Goal: Task Accomplishment & Management: Manage account settings

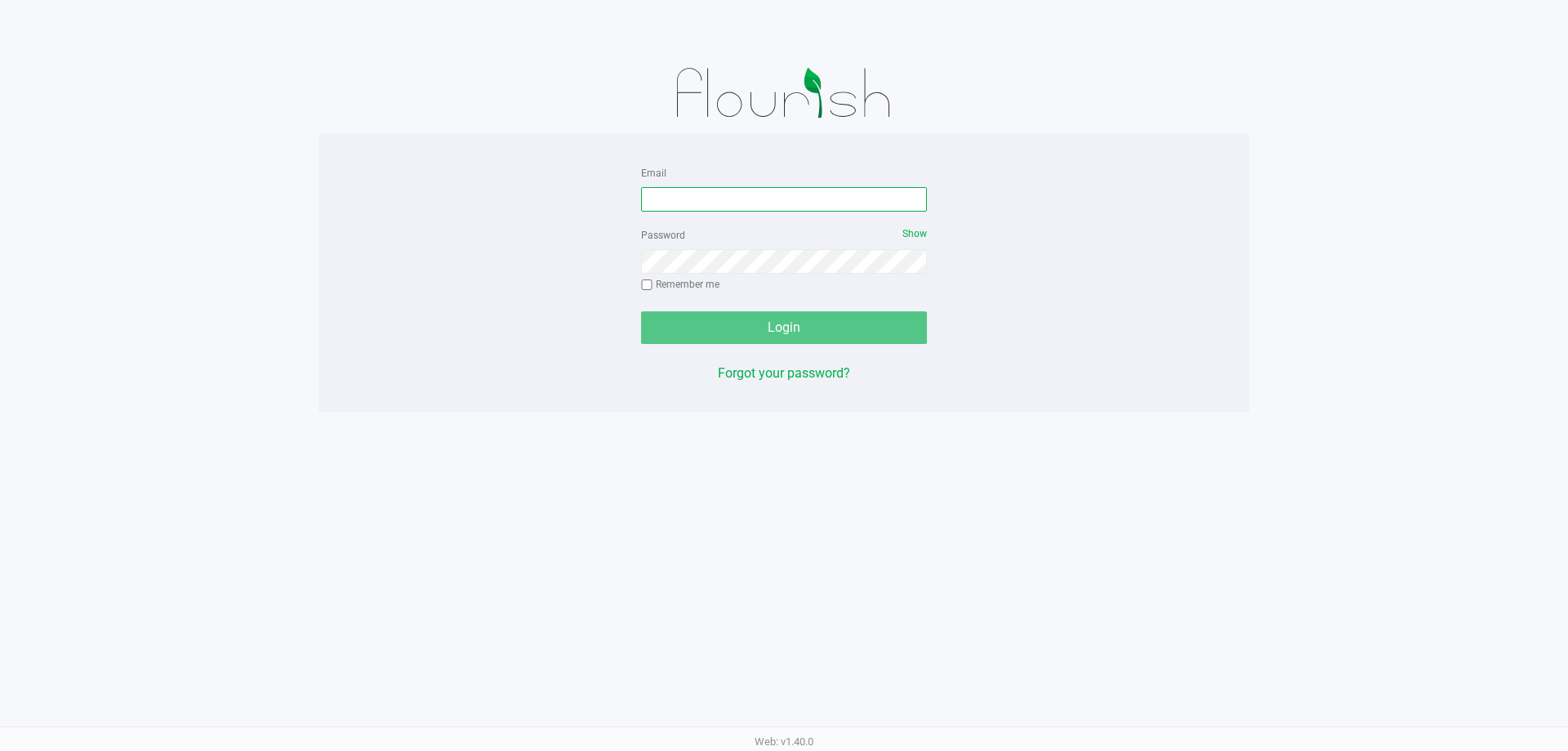
click at [743, 193] on input "Email" at bounding box center [784, 199] width 286 height 24
type input "[EMAIL_ADDRESS][DOMAIN_NAME]"
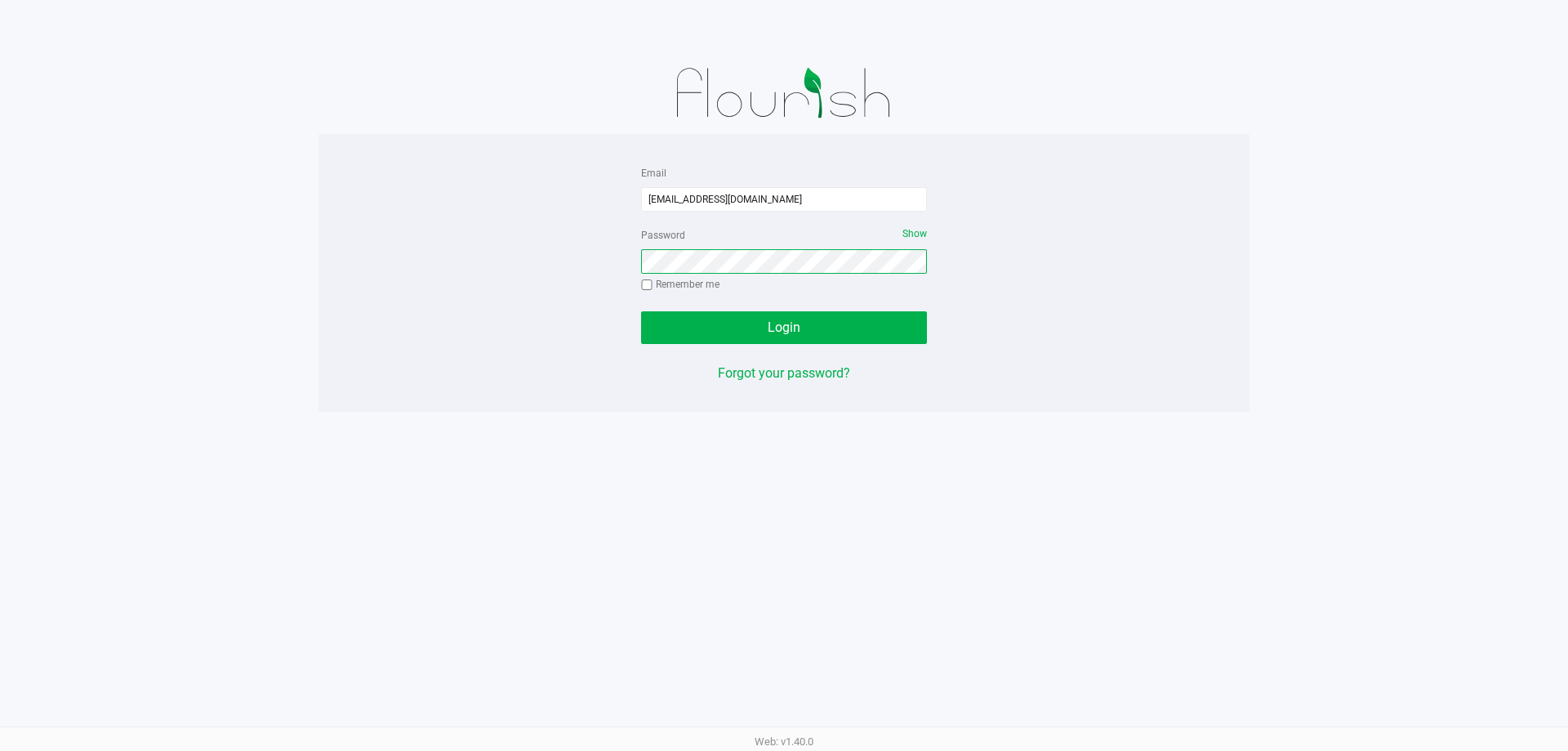
click at [641, 311] on button "Login" at bounding box center [784, 327] width 286 height 33
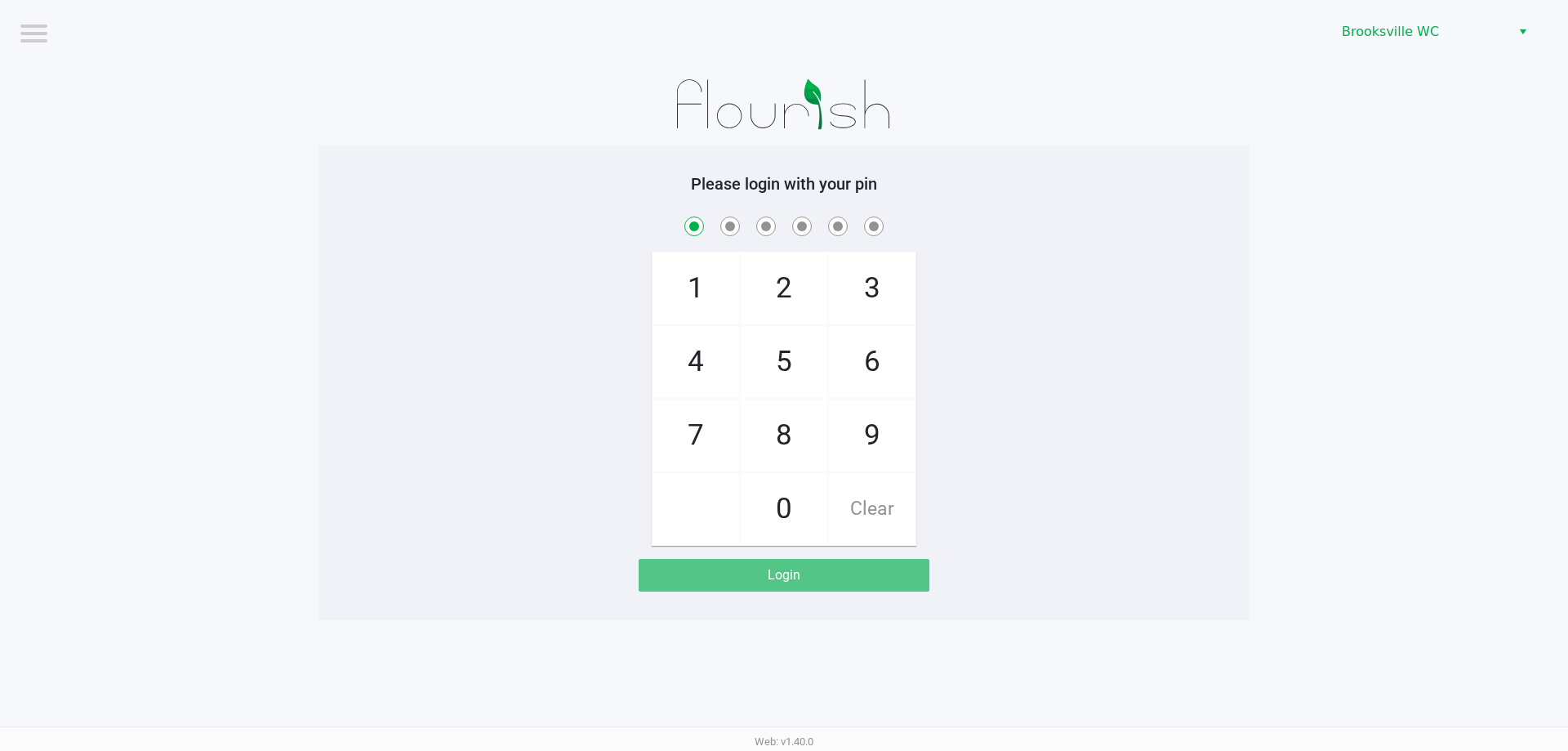
checkbox input "true"
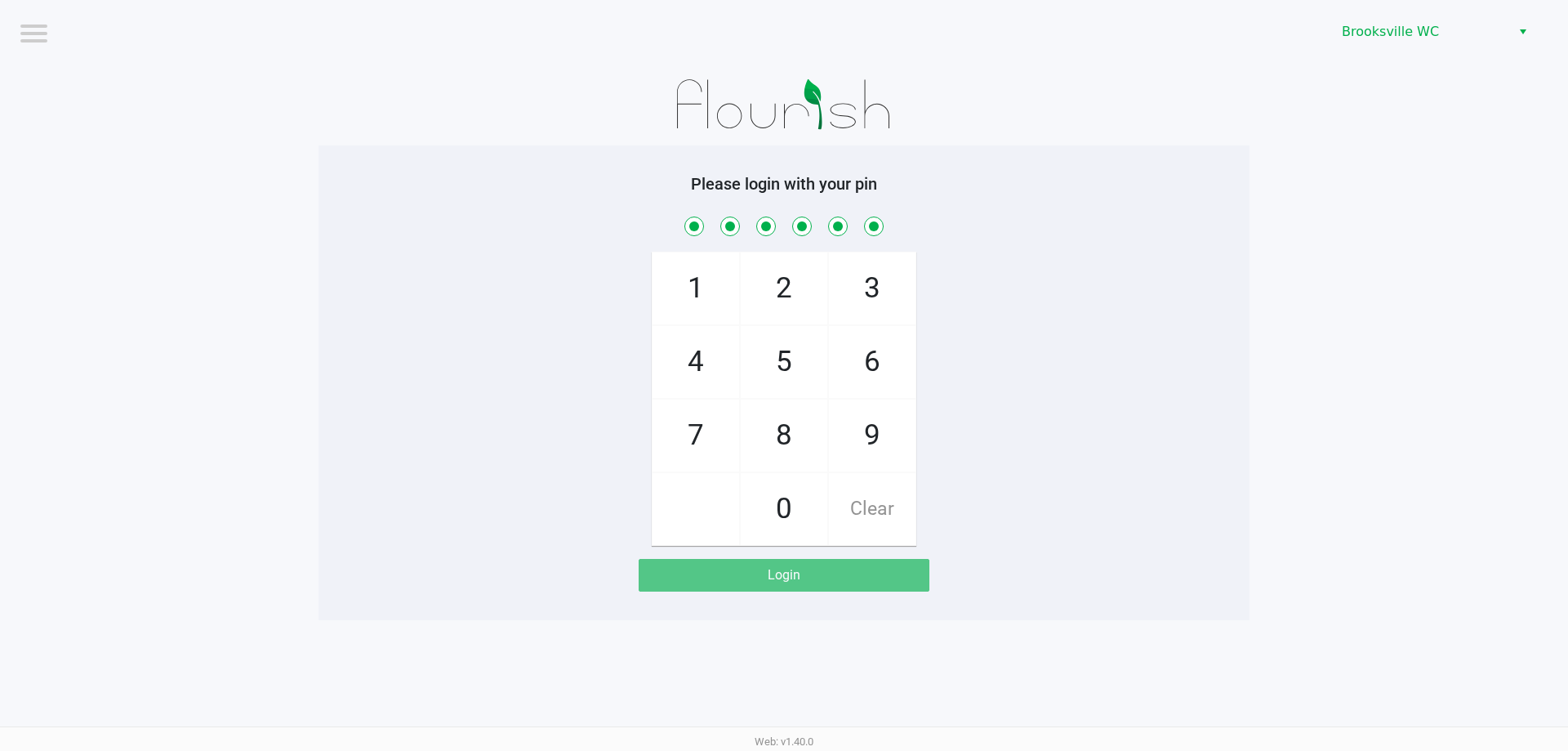
checkbox input "true"
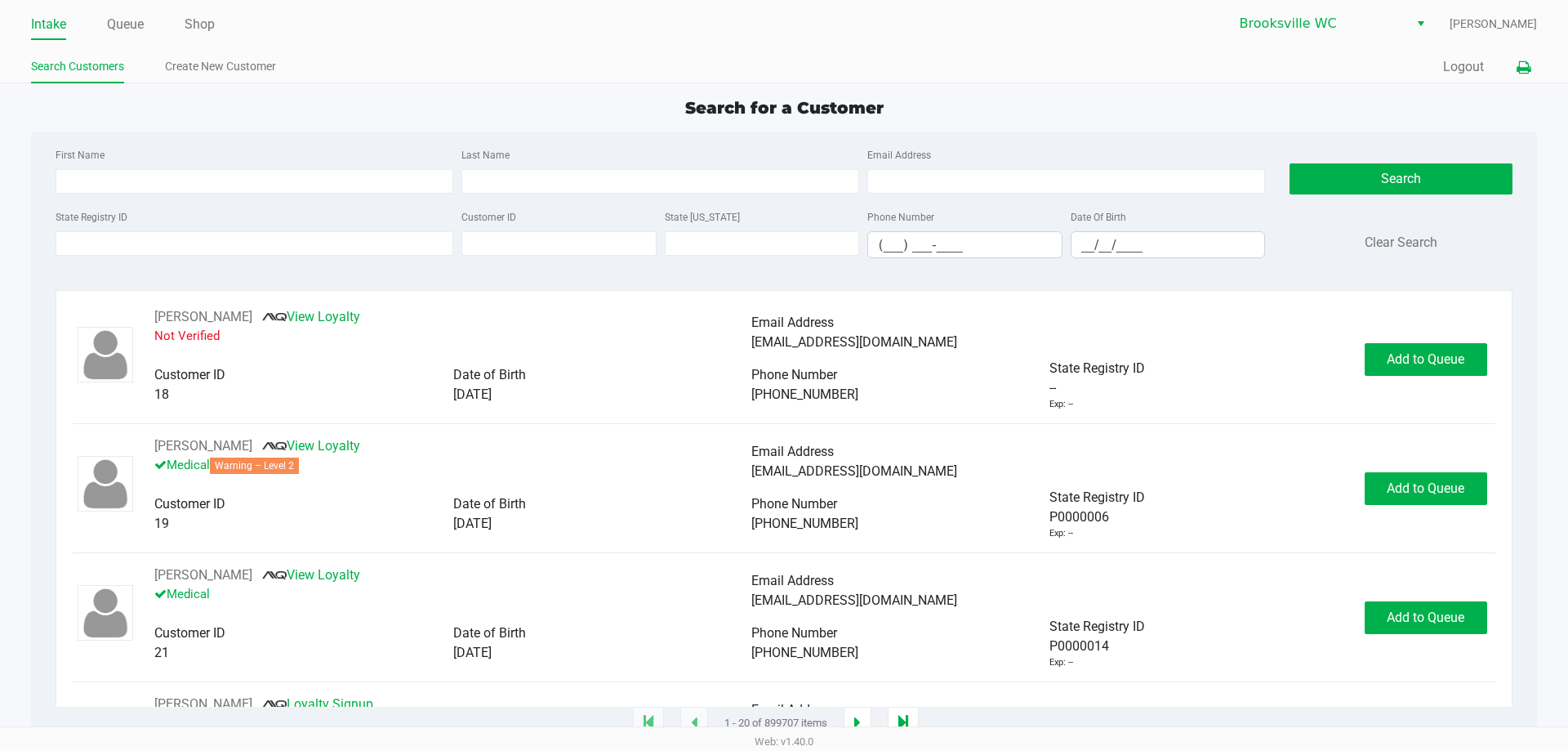
click at [1521, 72] on icon at bounding box center [1523, 67] width 14 height 12
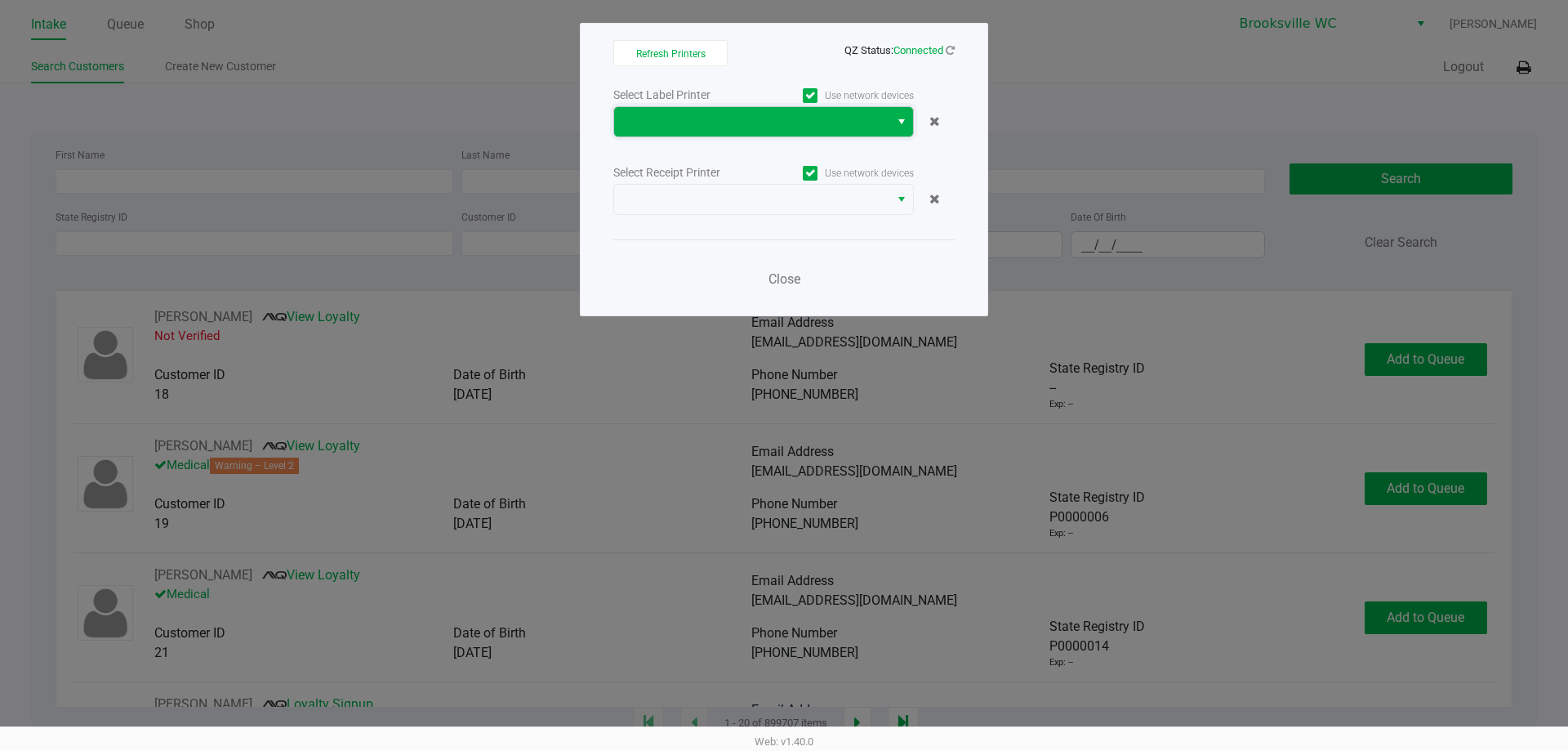
click at [773, 132] on span at bounding box center [751, 122] width 275 height 29
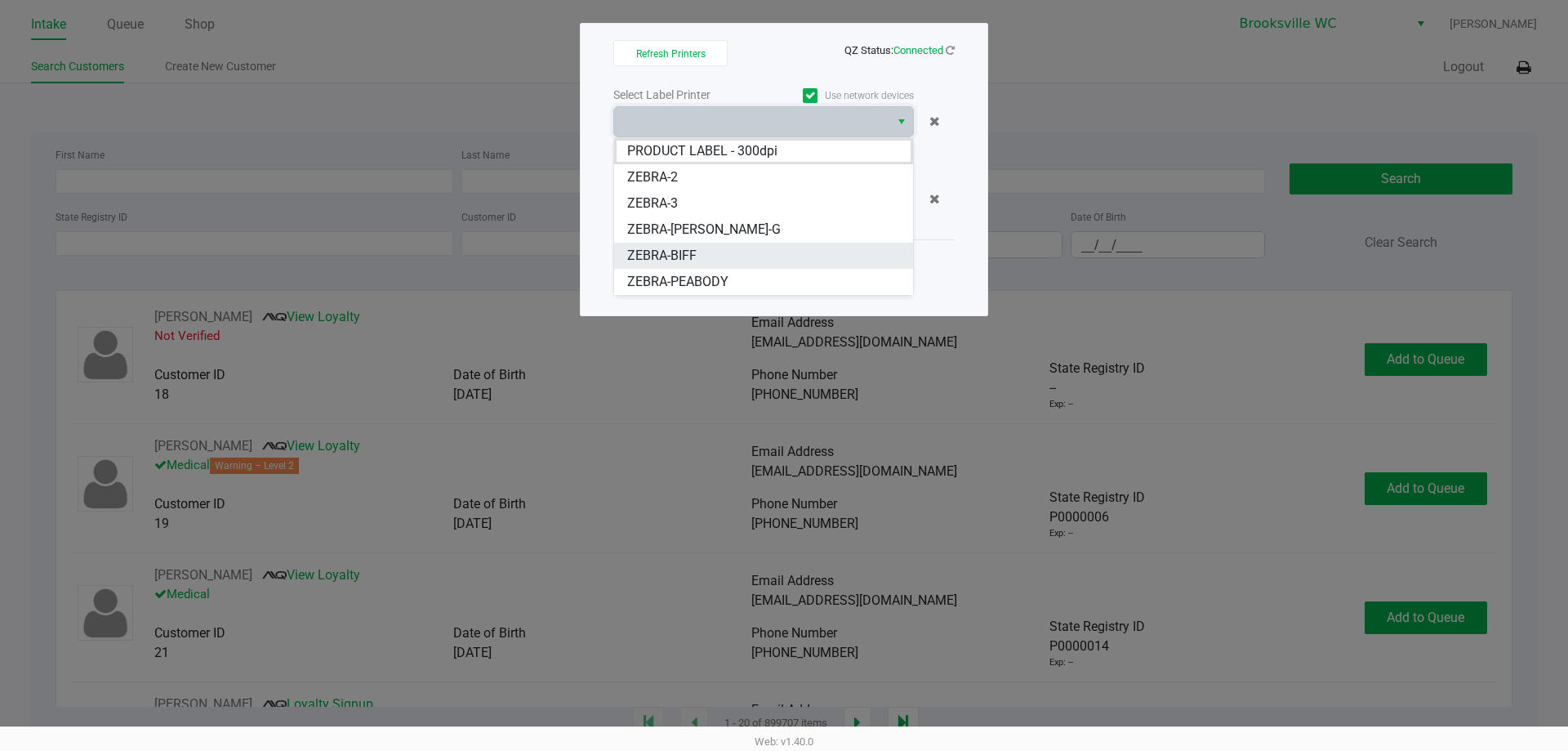
click at [696, 258] on span "ZEBRA-BIFF" at bounding box center [662, 256] width 70 height 20
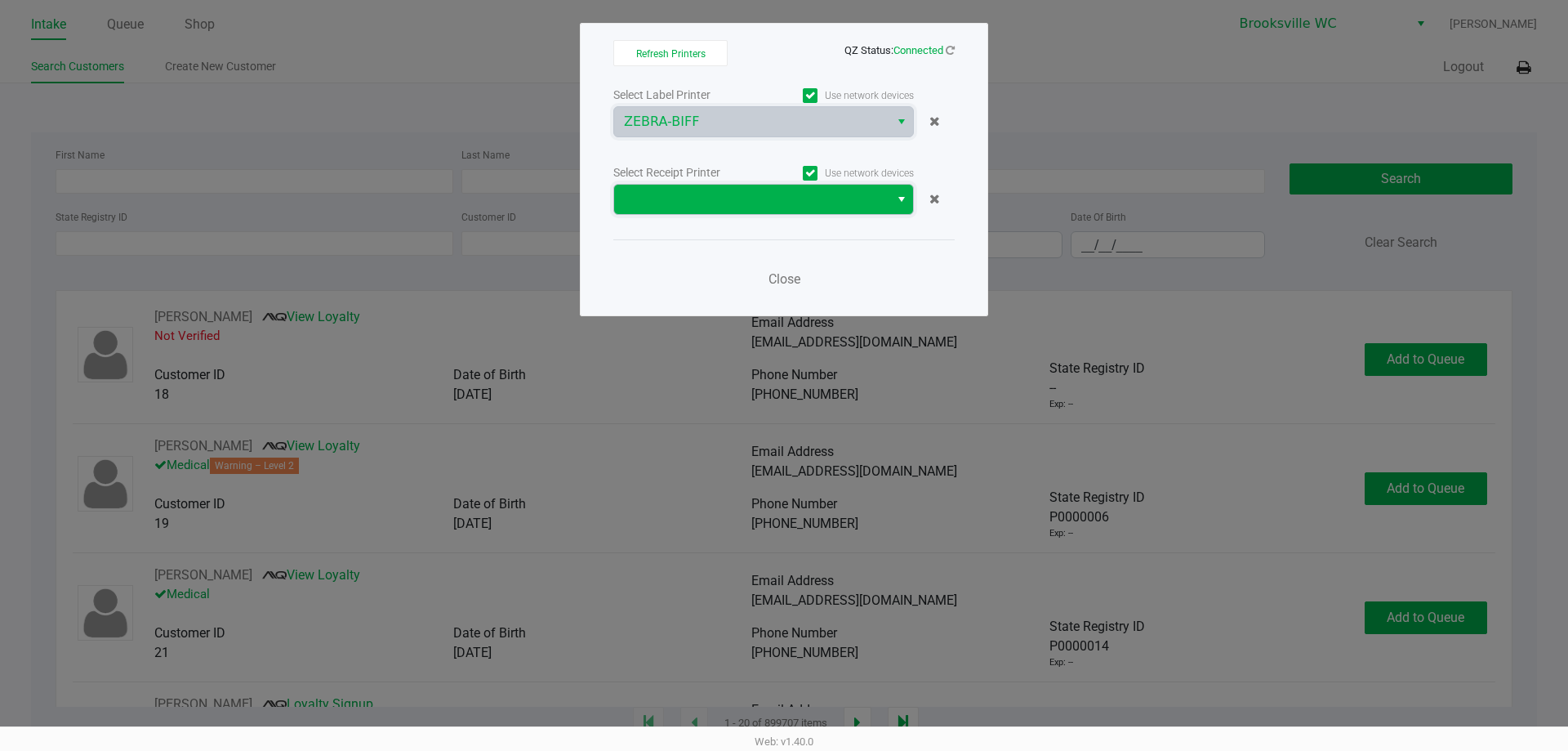
click at [752, 192] on span at bounding box center [752, 200] width 256 height 20
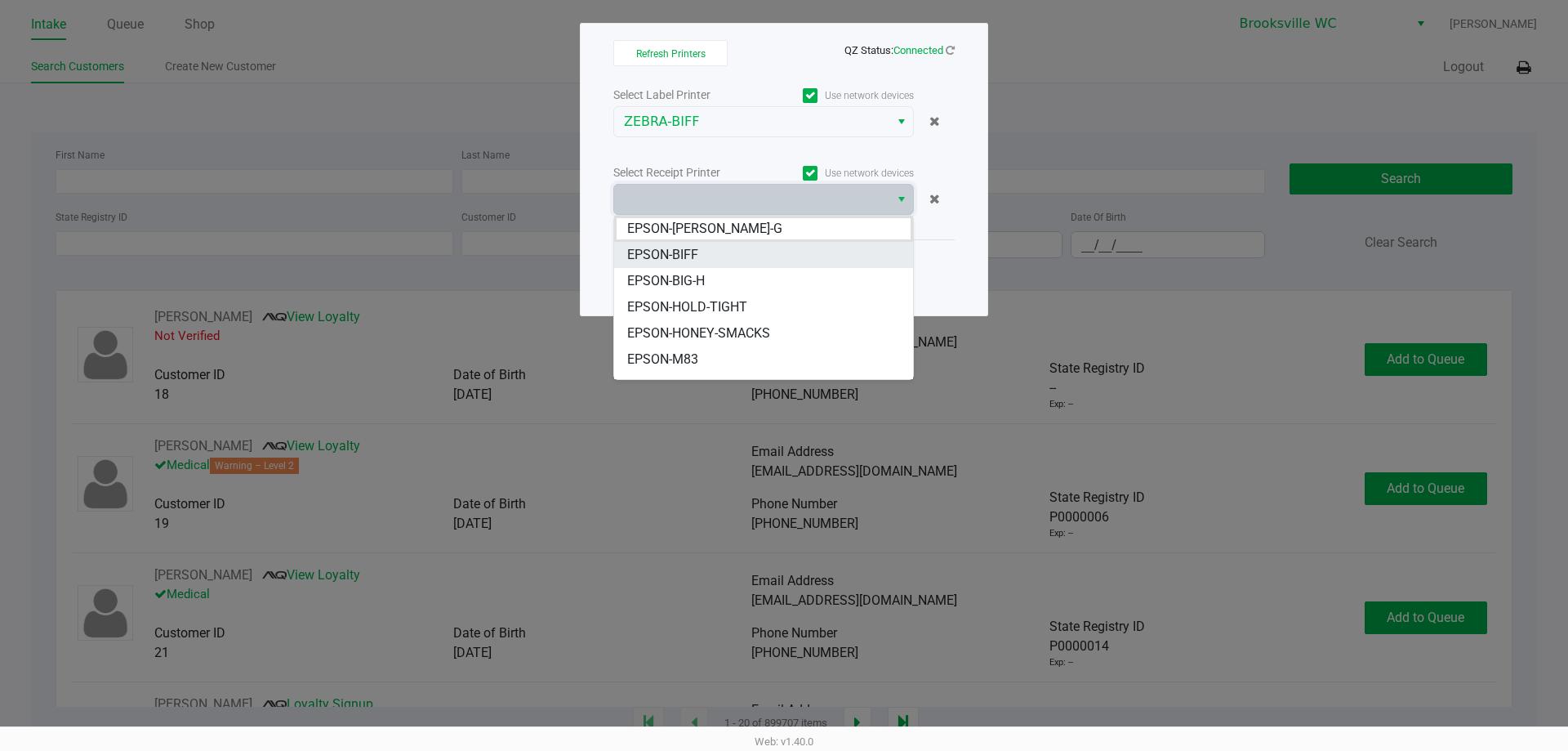
click at [706, 255] on li "EPSON-BIFF" at bounding box center [764, 255] width 299 height 26
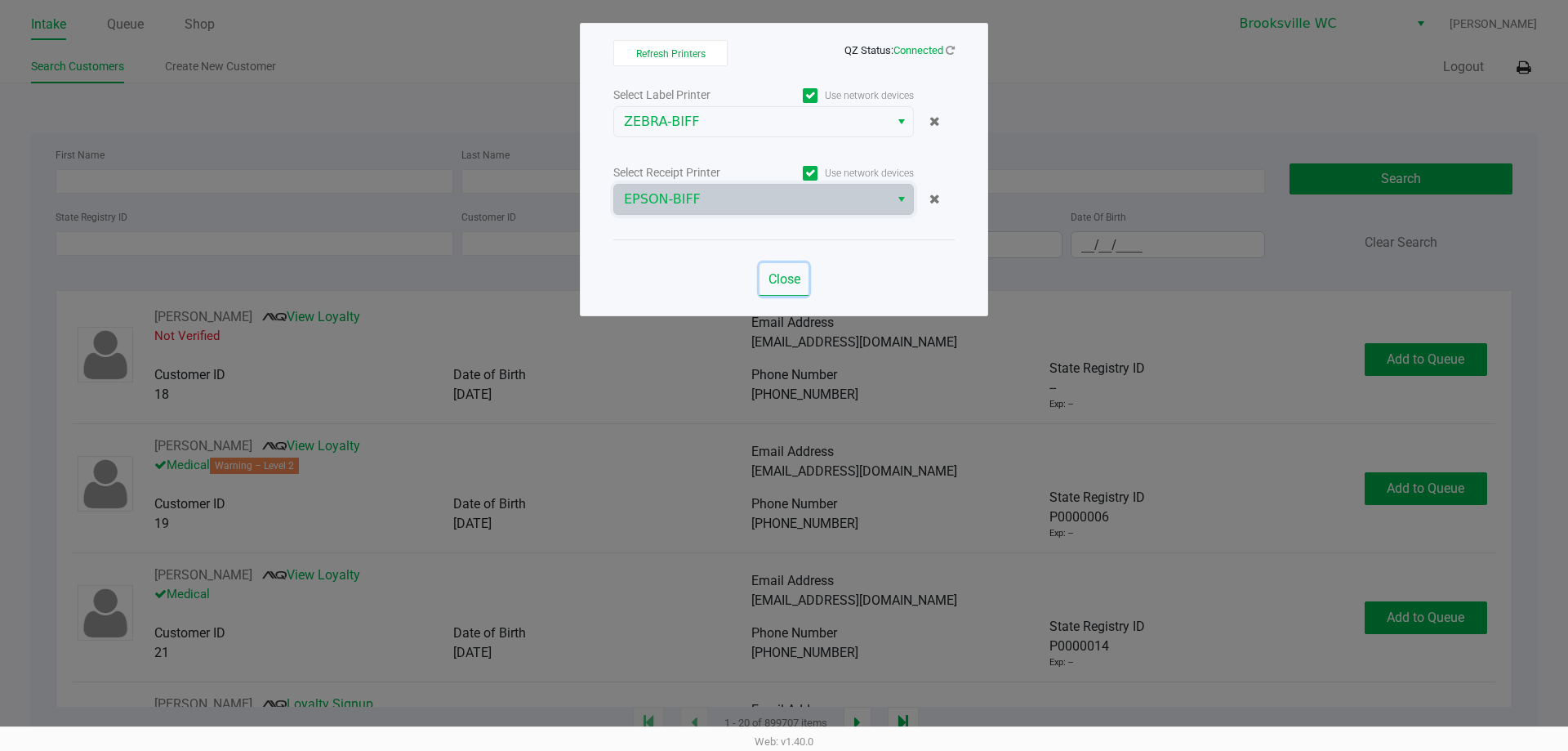
click at [792, 282] on span "Close" at bounding box center [784, 278] width 32 height 15
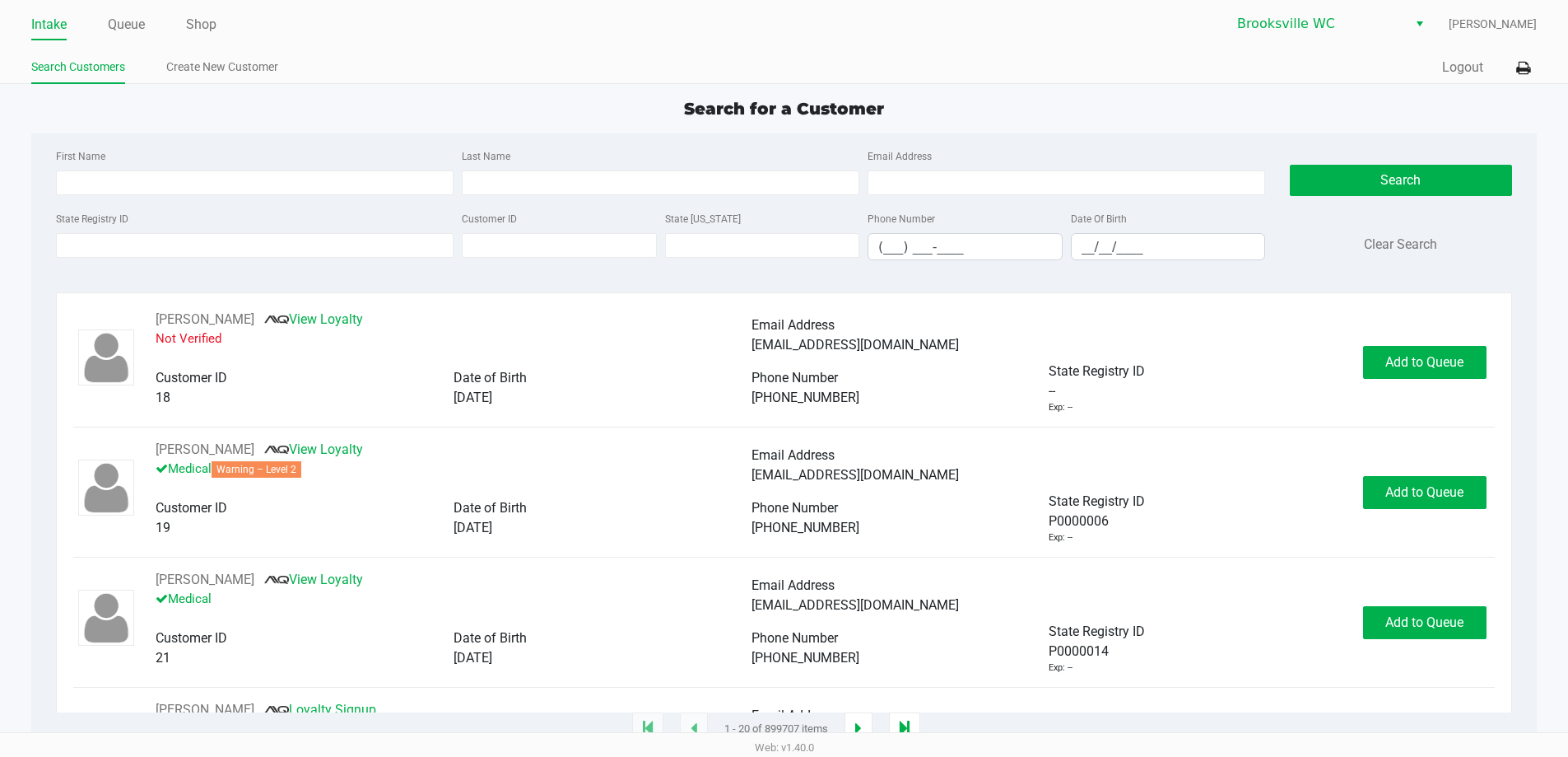
click at [215, 208] on div "First Name Last Name Email Address" at bounding box center [661, 176] width 1217 height 62
click at [136, 27] on link "Queue" at bounding box center [126, 24] width 37 height 23
click at [142, 26] on link "Queue" at bounding box center [126, 24] width 37 height 23
click at [135, 26] on link "Queue" at bounding box center [126, 24] width 37 height 23
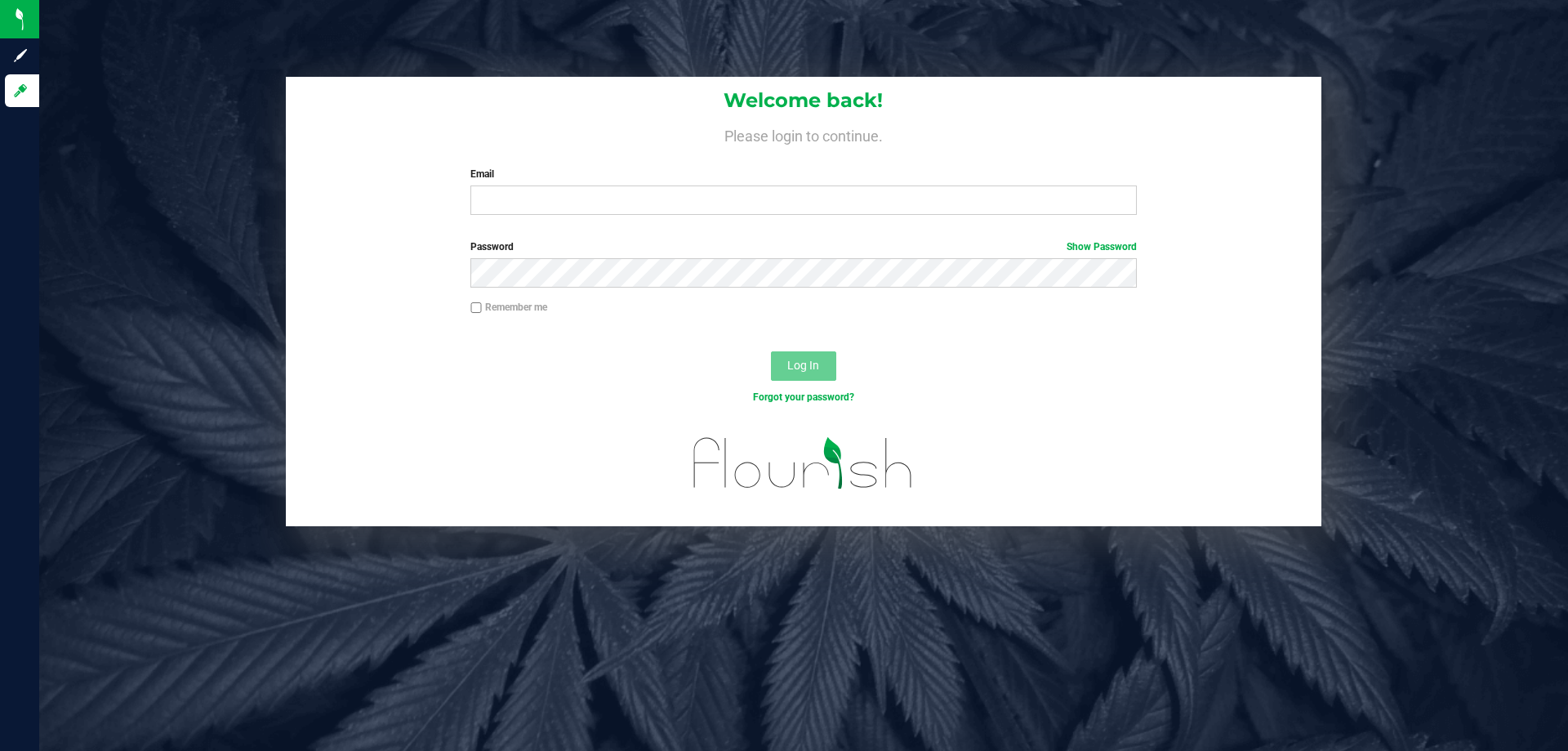
click at [540, 174] on label "Email" at bounding box center [803, 174] width 666 height 15
click at [540, 185] on input "Email" at bounding box center [803, 200] width 666 height 29
click at [550, 203] on input "Email" at bounding box center [803, 200] width 666 height 29
type input "aainley@liveparallel.com"
click at [771, 351] on button "Log In" at bounding box center [803, 366] width 65 height 29
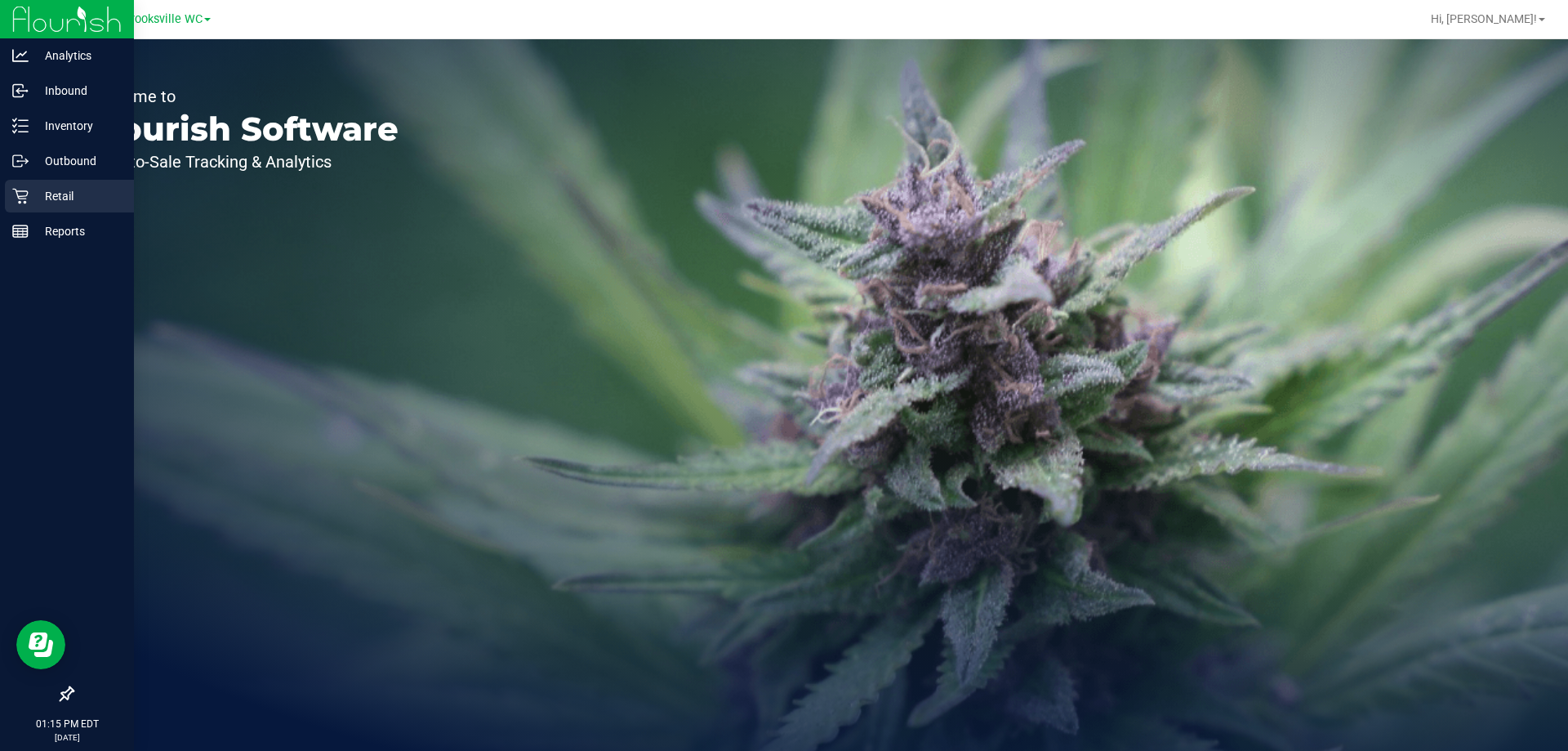
click at [54, 202] on p "Retail" at bounding box center [78, 196] width 98 height 20
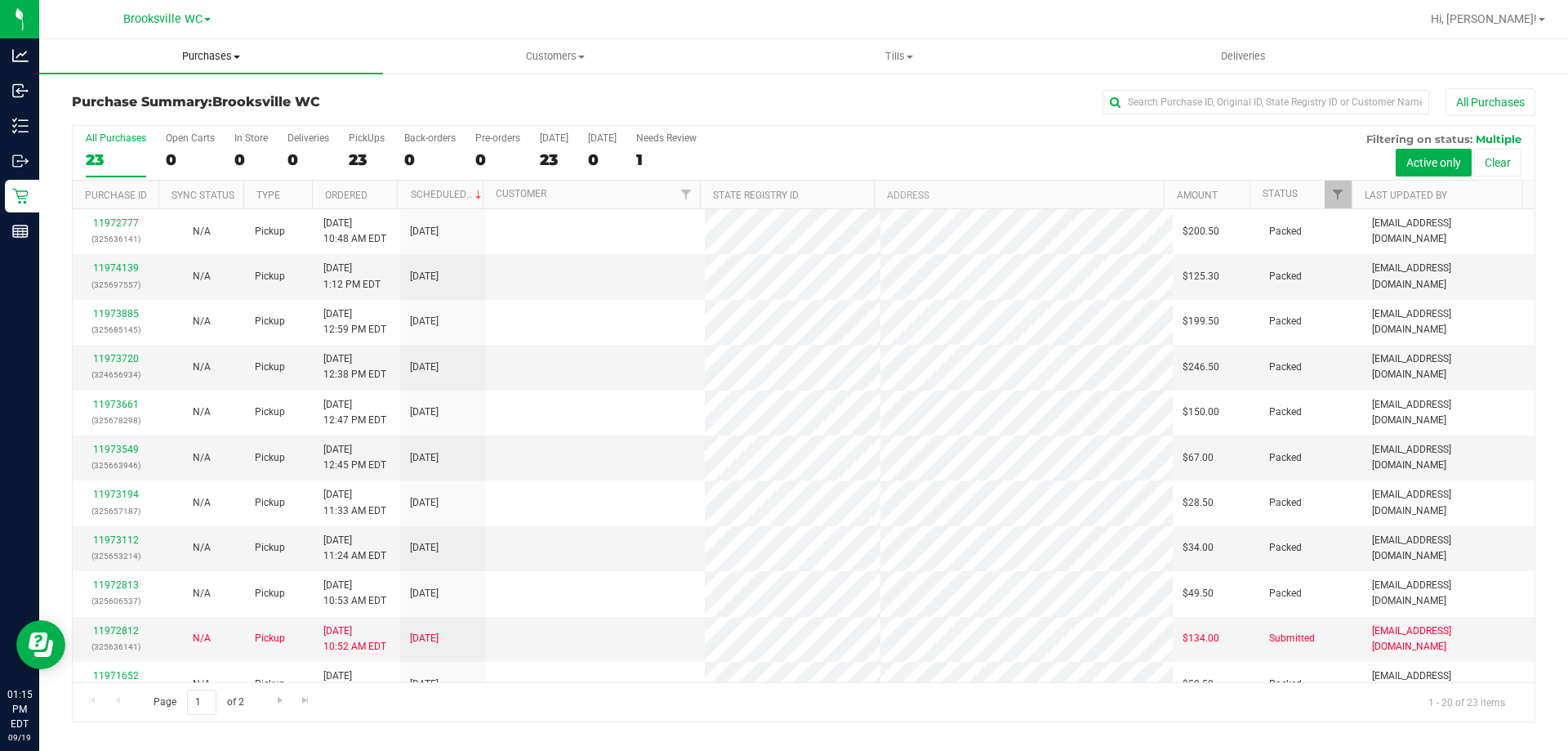
click at [200, 59] on span "Purchases" at bounding box center [210, 56] width 344 height 15
click at [189, 119] on li "Fulfillment" at bounding box center [210, 119] width 344 height 20
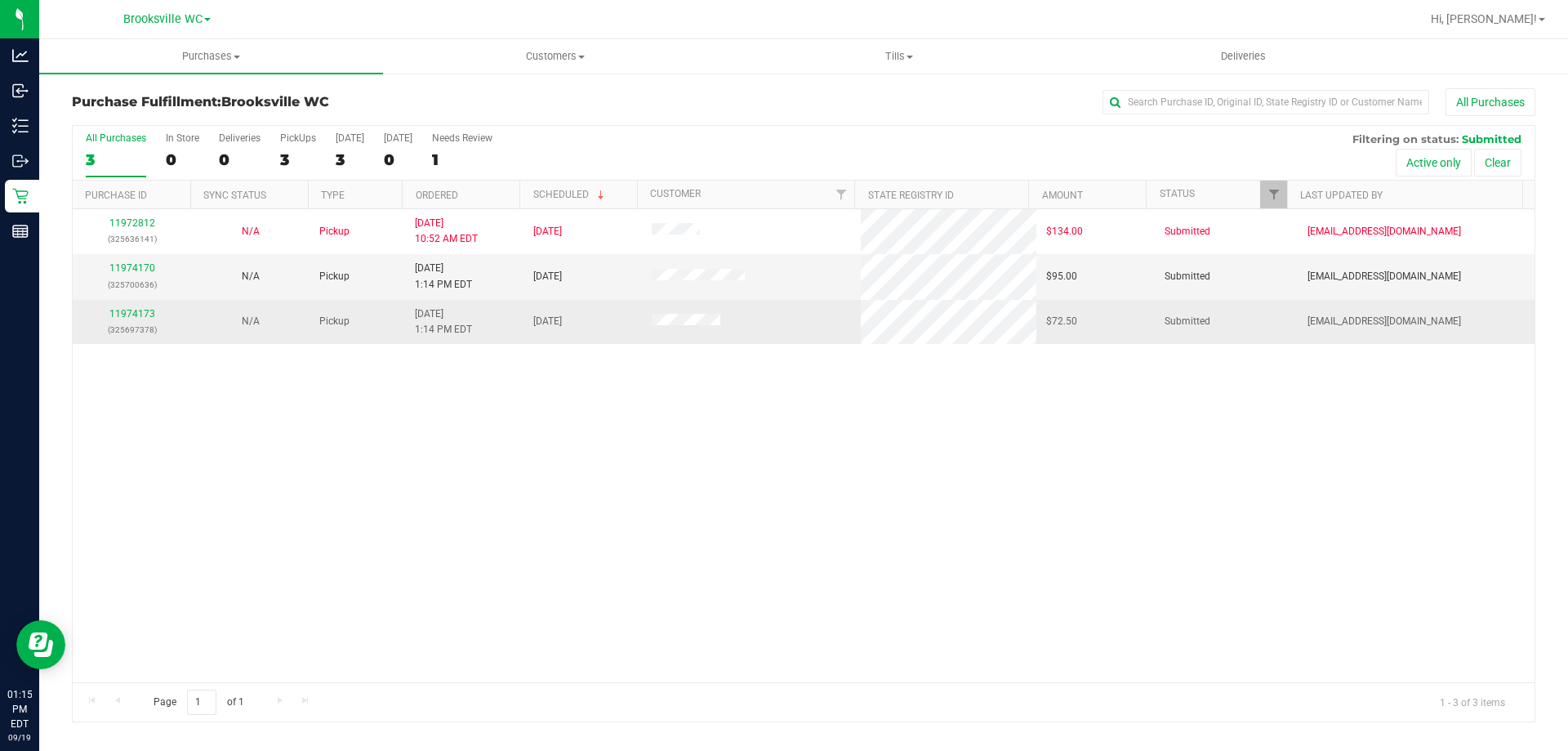
click at [133, 320] on div "11974173 (325697378)" at bounding box center [131, 322] width 99 height 31
click at [142, 316] on link "11974173" at bounding box center [132, 314] width 45 height 12
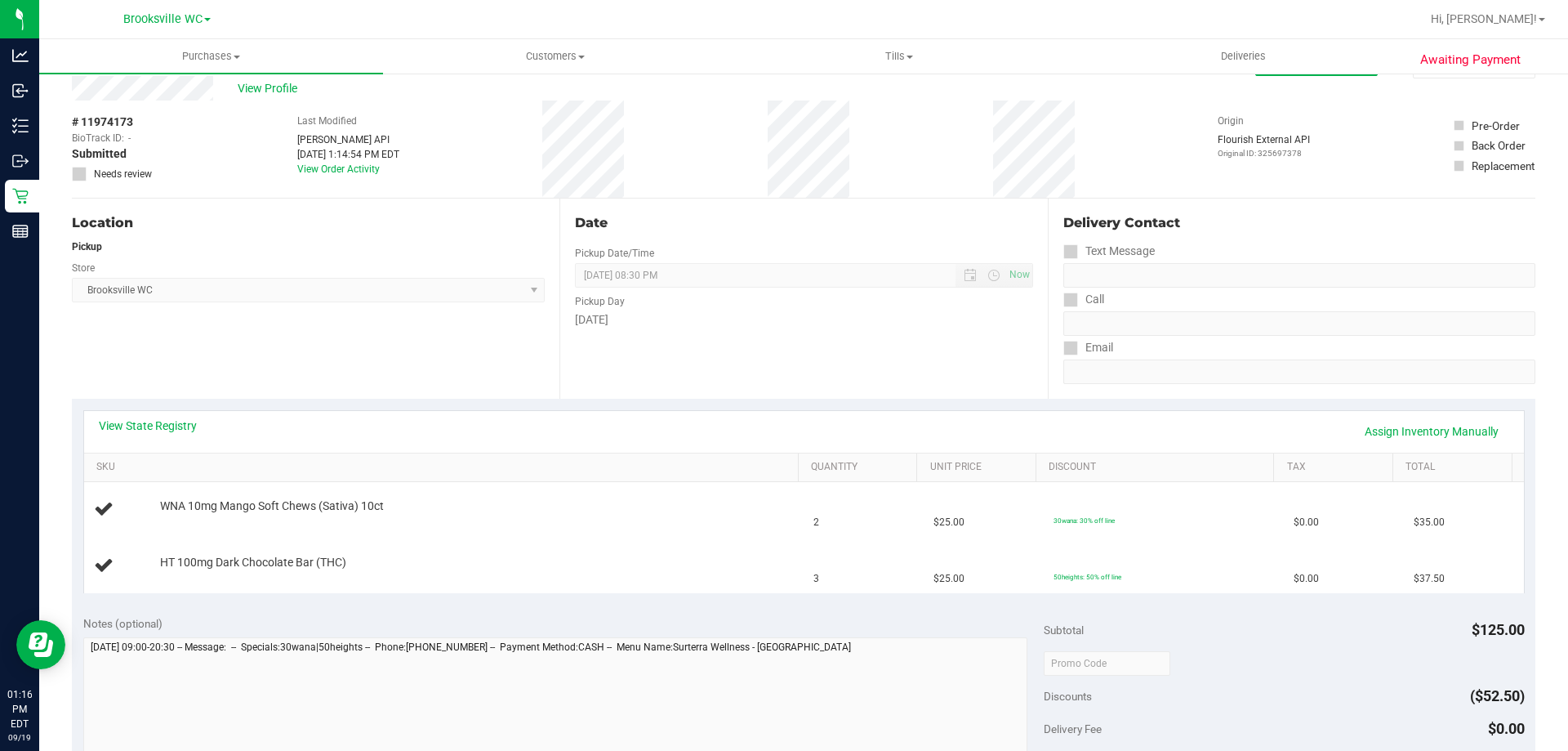
scroll to position [82, 0]
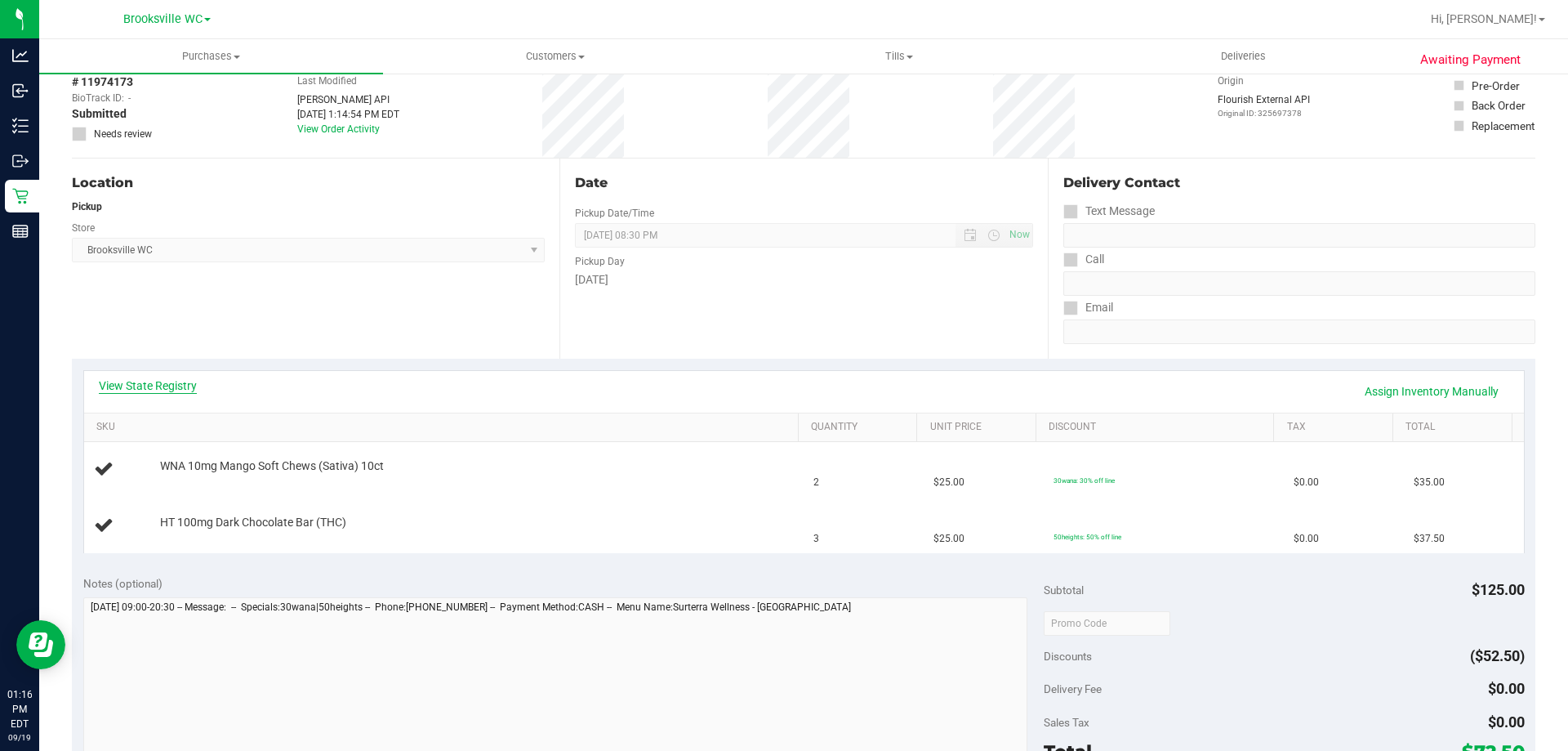
click at [135, 380] on link "View State Registry" at bounding box center [148, 385] width 98 height 16
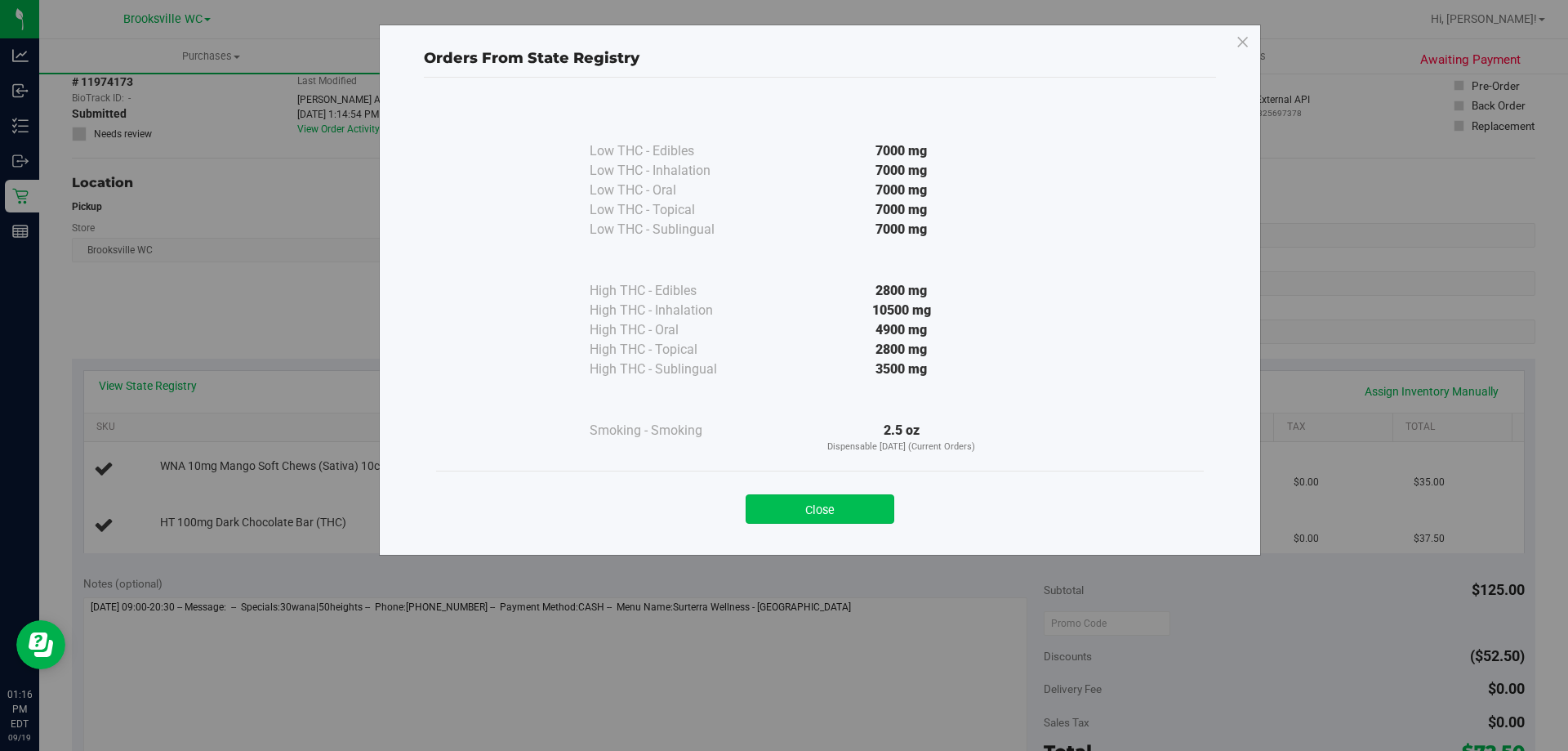
click at [856, 516] on button "Close" at bounding box center [820, 509] width 149 height 29
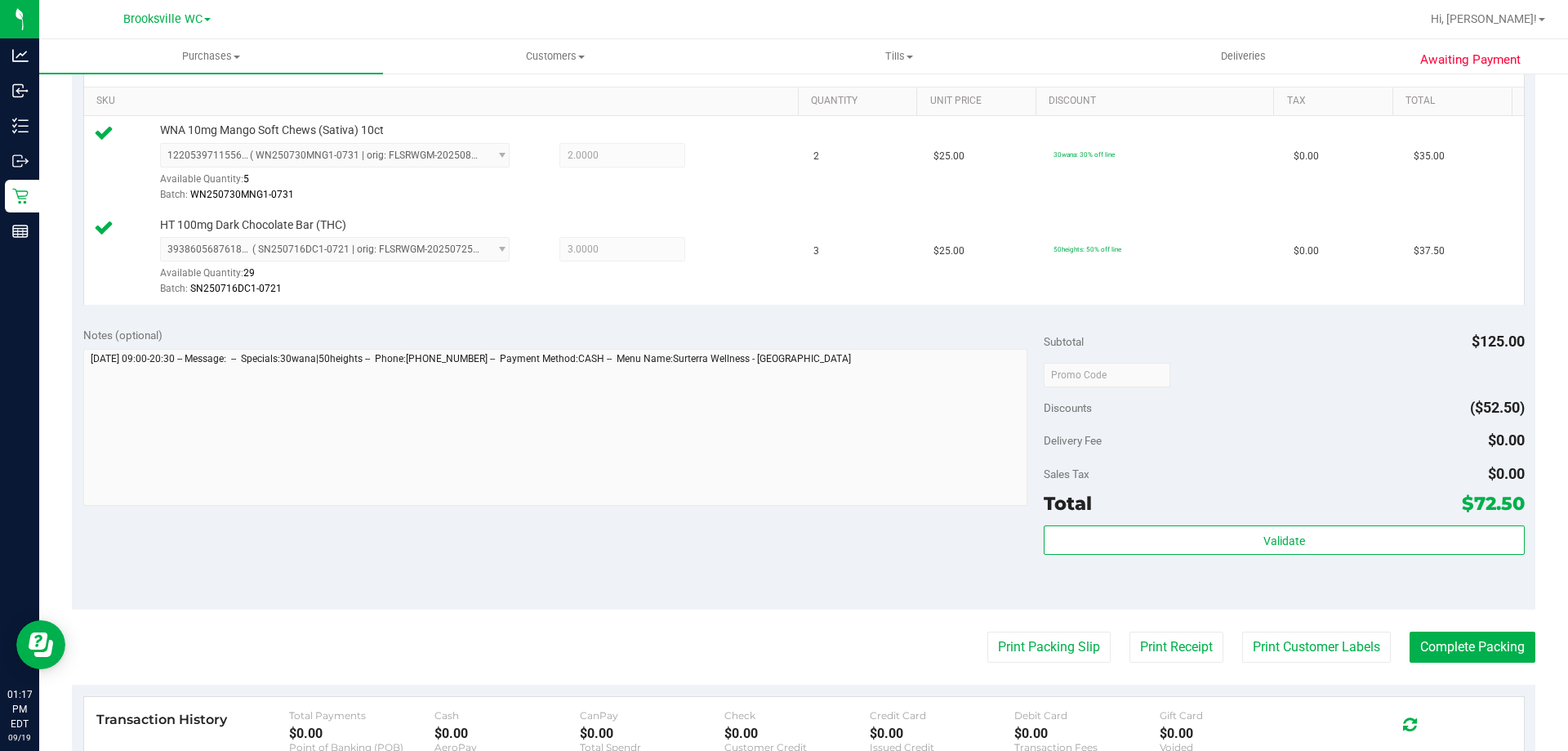
scroll to position [408, 0]
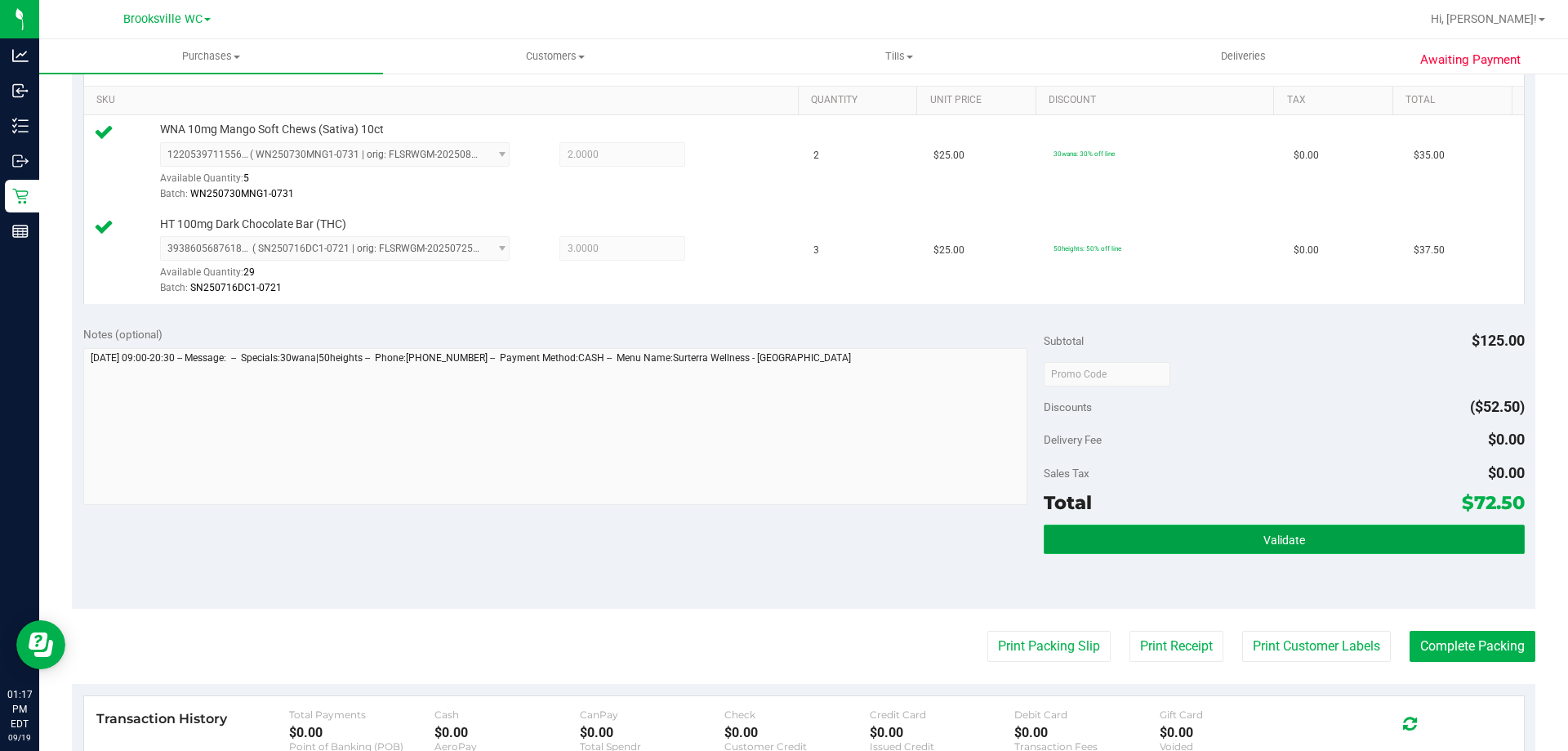
click at [1319, 534] on button "Validate" at bounding box center [1284, 539] width 481 height 29
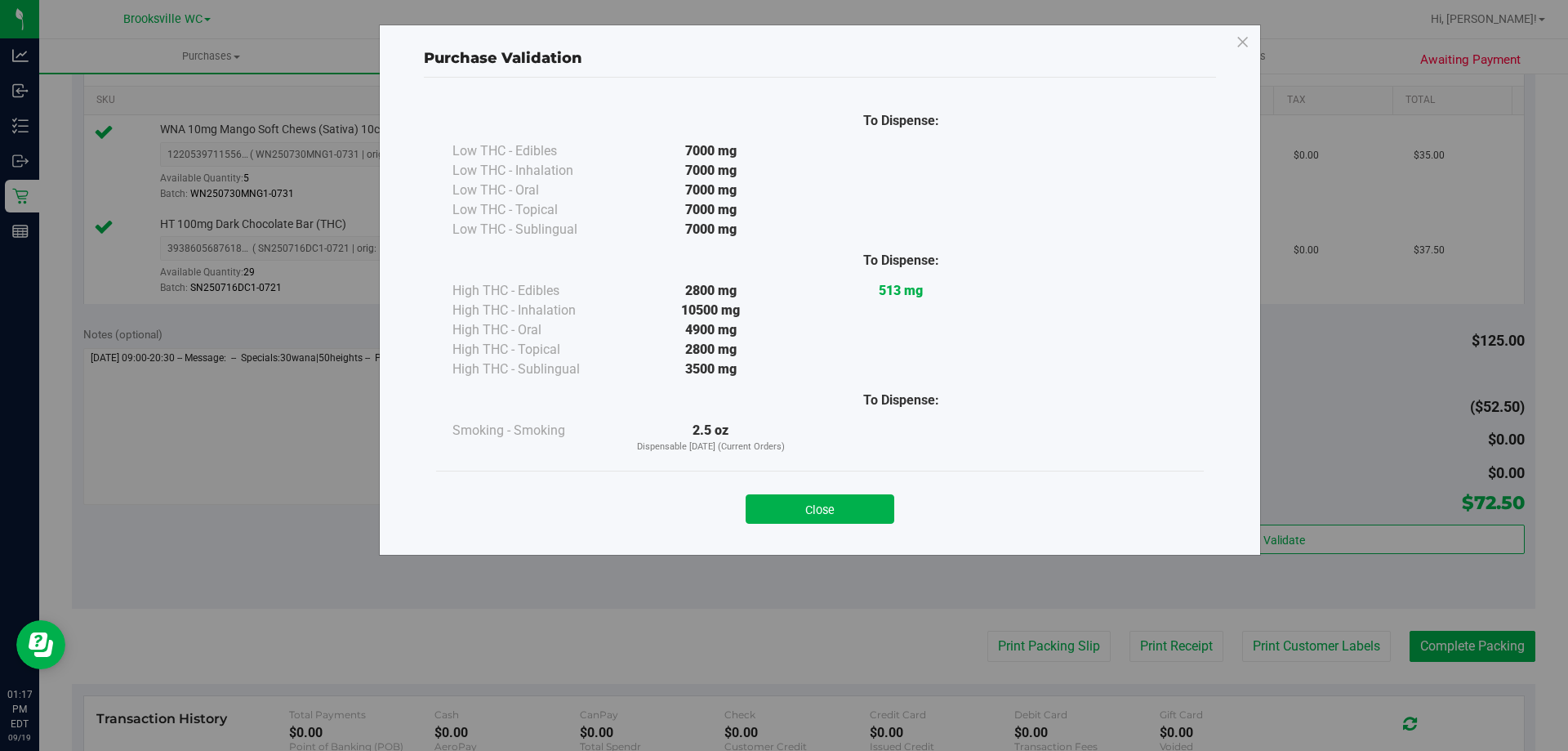
click at [833, 501] on button "Close" at bounding box center [820, 509] width 149 height 29
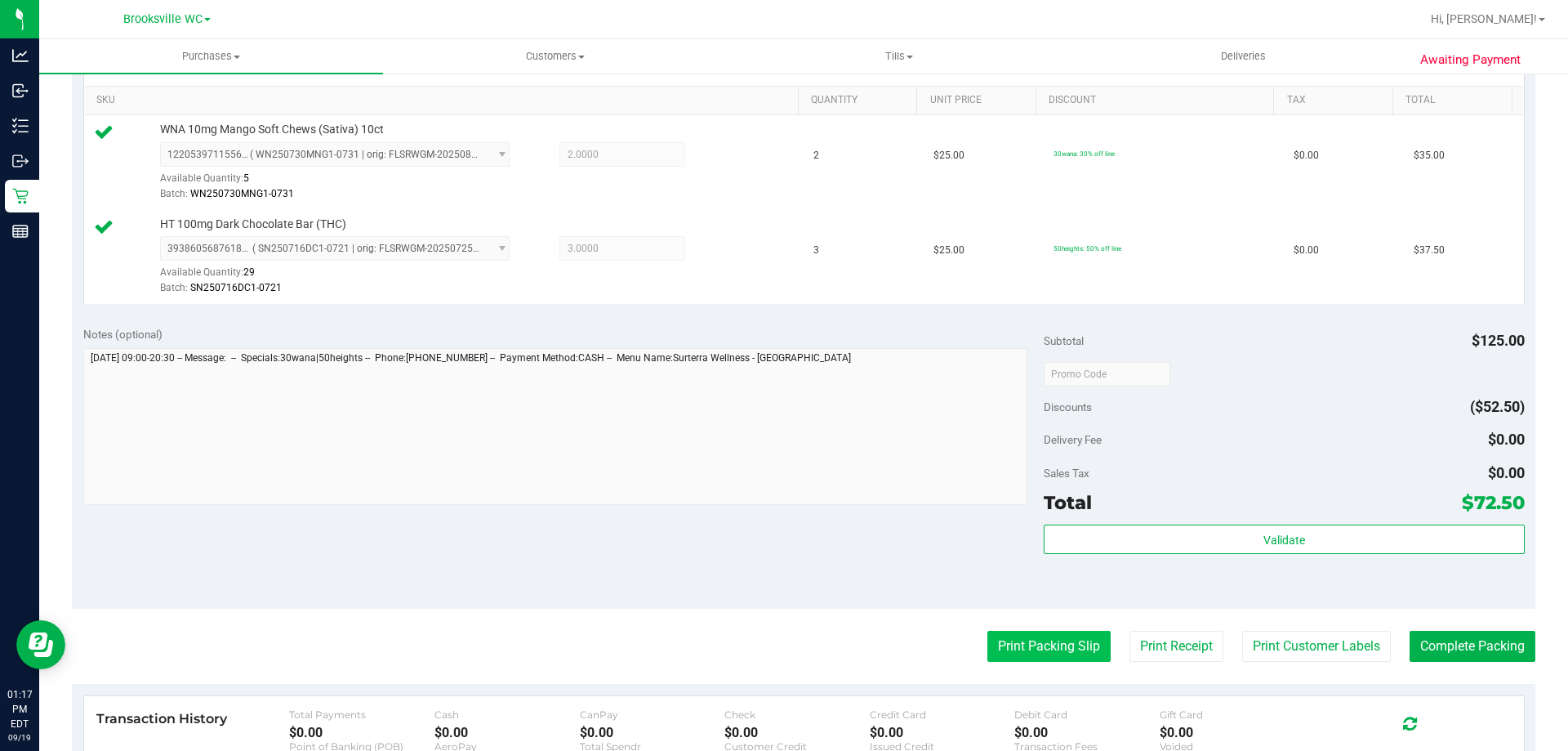
click at [1050, 645] on button "Print Packing Slip" at bounding box center [1049, 646] width 123 height 31
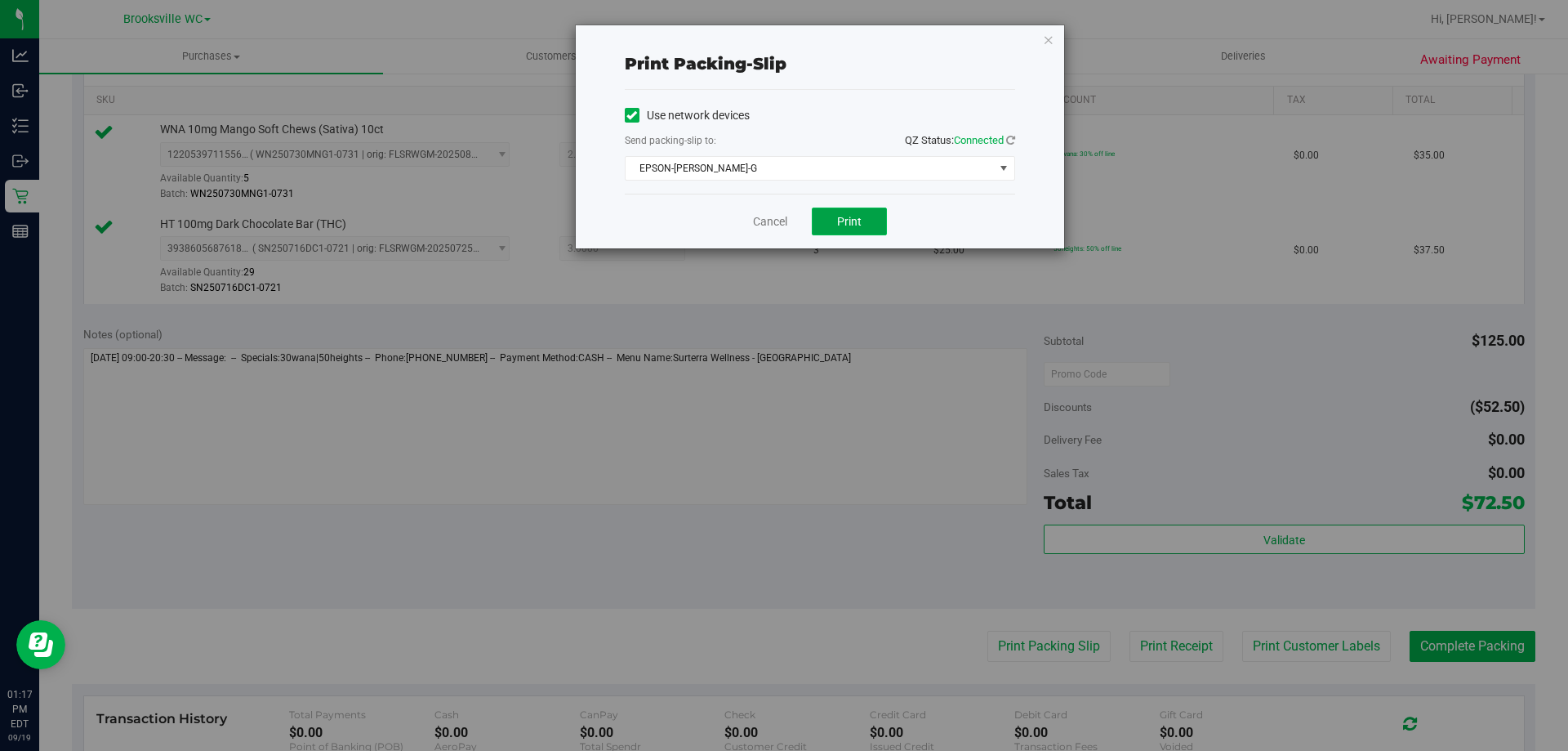
click at [858, 226] on span "Print" at bounding box center [849, 221] width 24 height 13
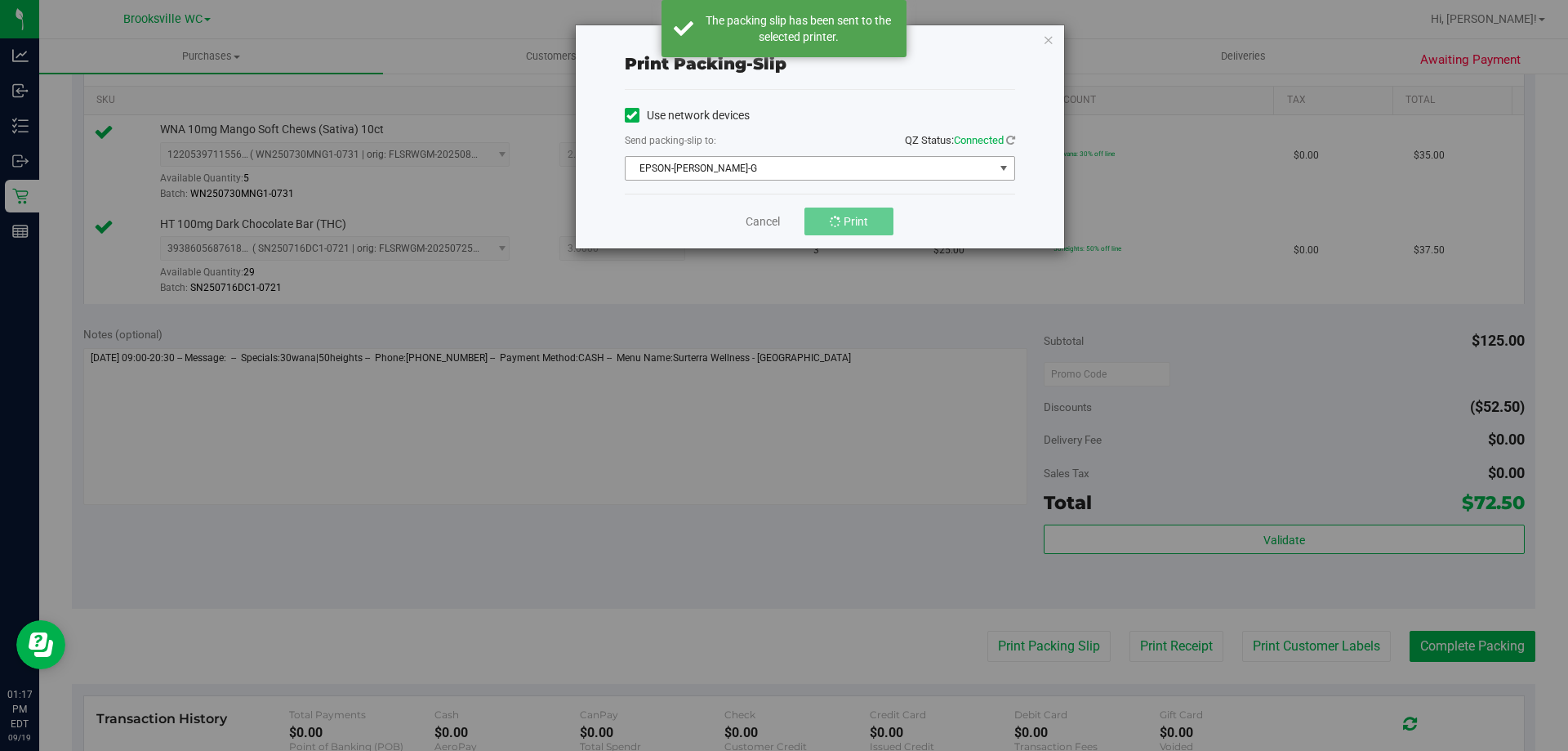
click at [864, 158] on div "Use network devices Send packing-slip to: QZ Status: Connected EPSON-[PERSON_NA…" at bounding box center [820, 141] width 390 height 78
click at [805, 172] on span "EPSON-[PERSON_NAME]-G" at bounding box center [810, 168] width 368 height 23
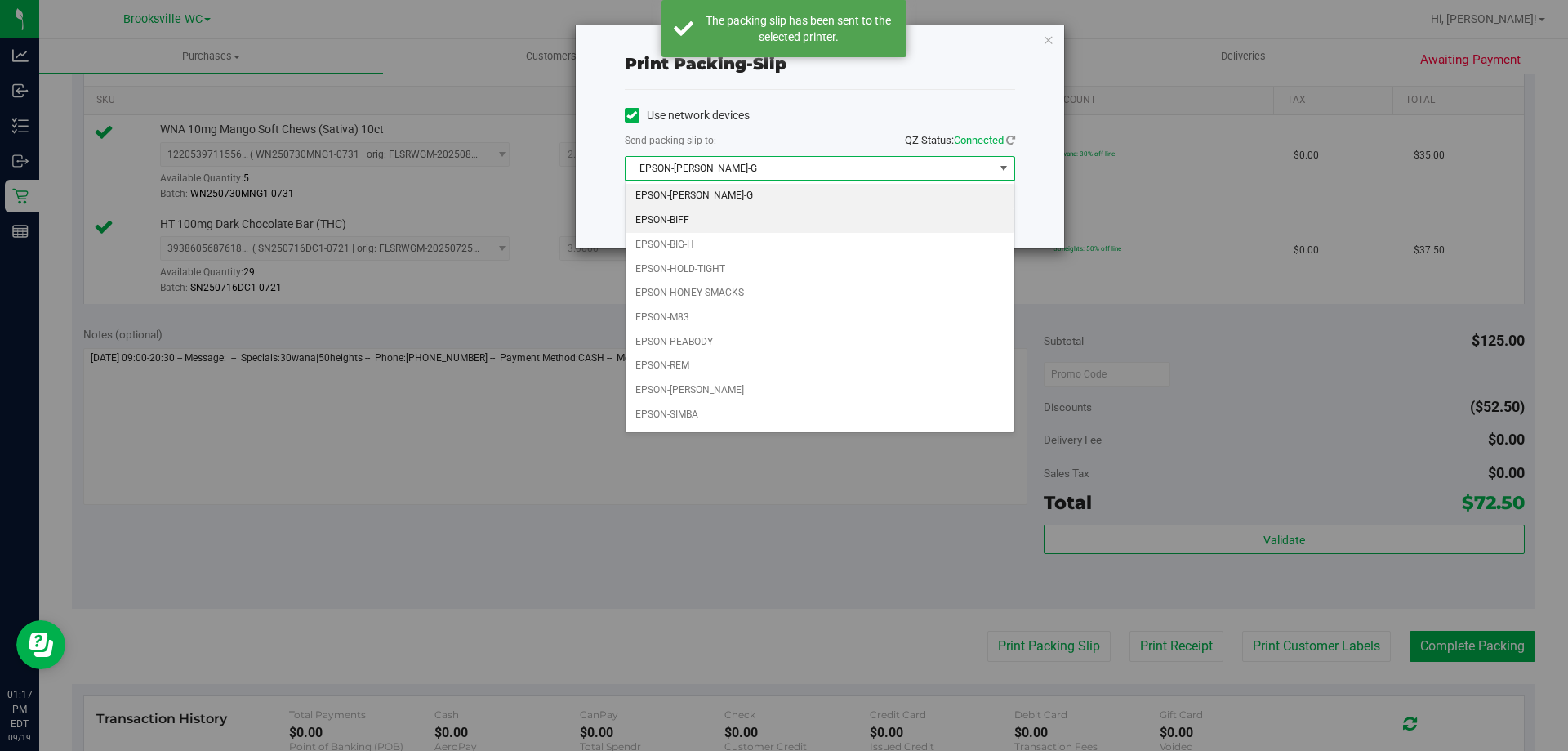
click at [719, 217] on li "EPSON-BIFF" at bounding box center [820, 220] width 389 height 24
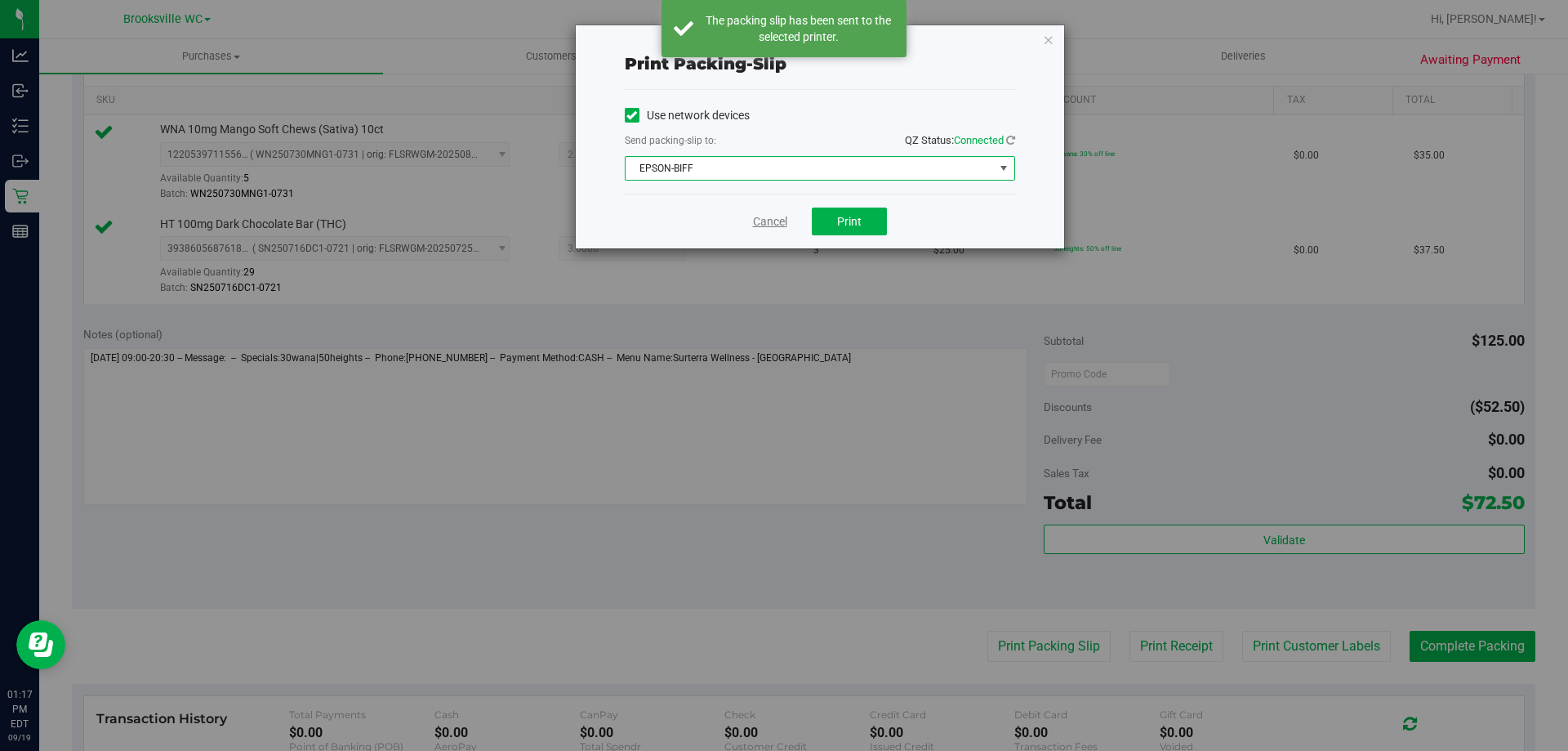
click at [770, 232] on div "Cancel Print" at bounding box center [820, 220] width 390 height 54
click at [772, 222] on link "Cancel" at bounding box center [770, 221] width 34 height 17
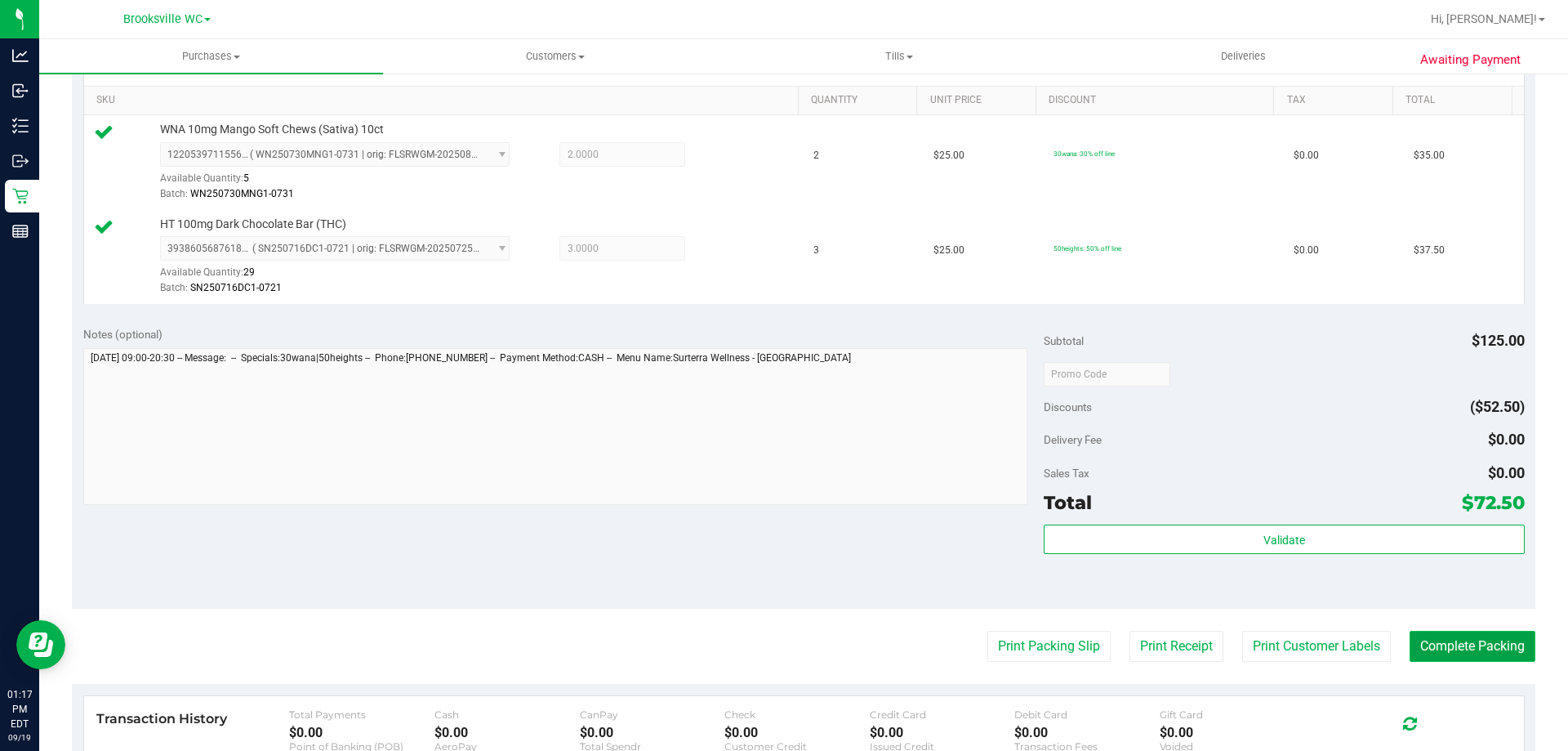
click at [1445, 631] on button "Complete Packing" at bounding box center [1472, 646] width 126 height 31
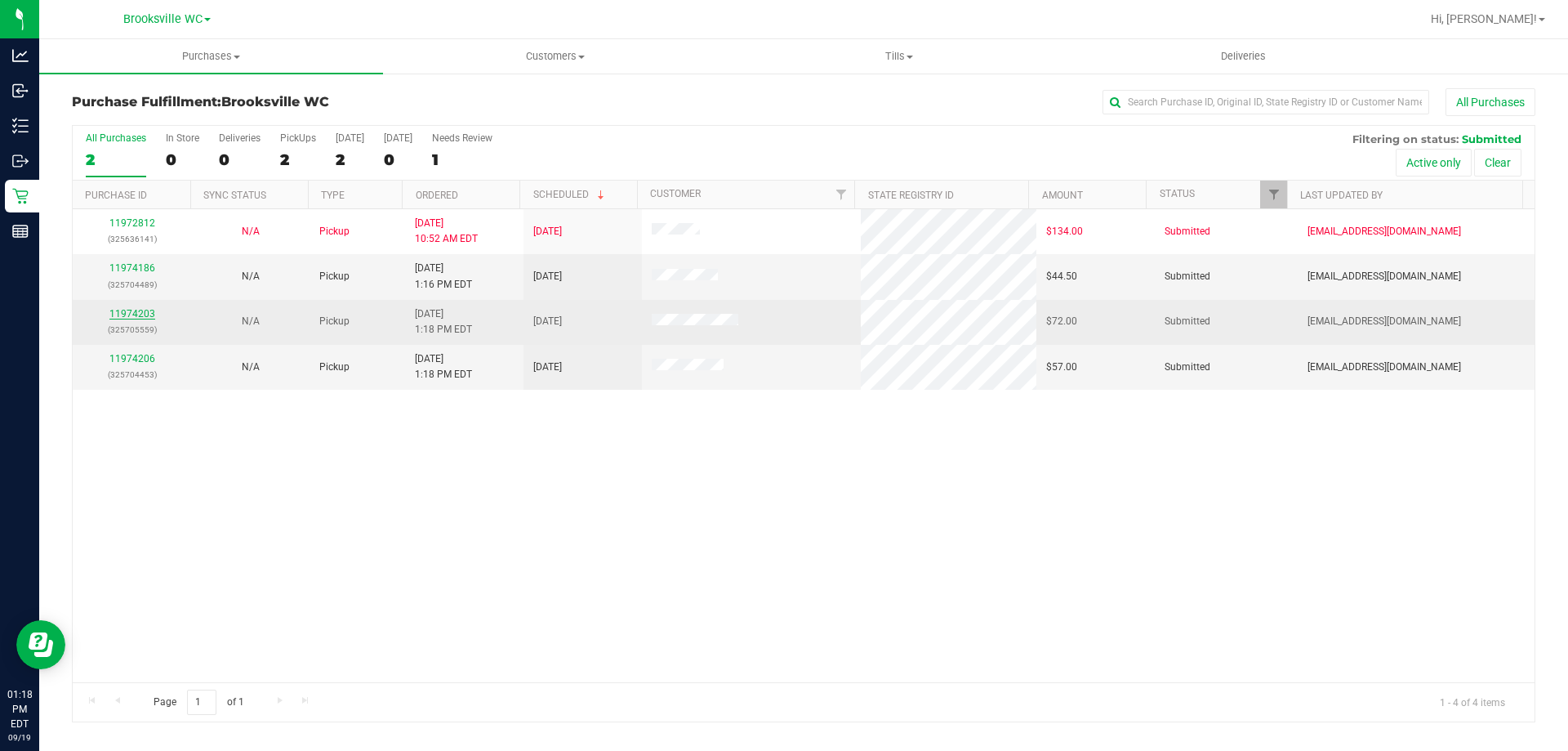
click at [143, 311] on link "11974203" at bounding box center [132, 314] width 45 height 12
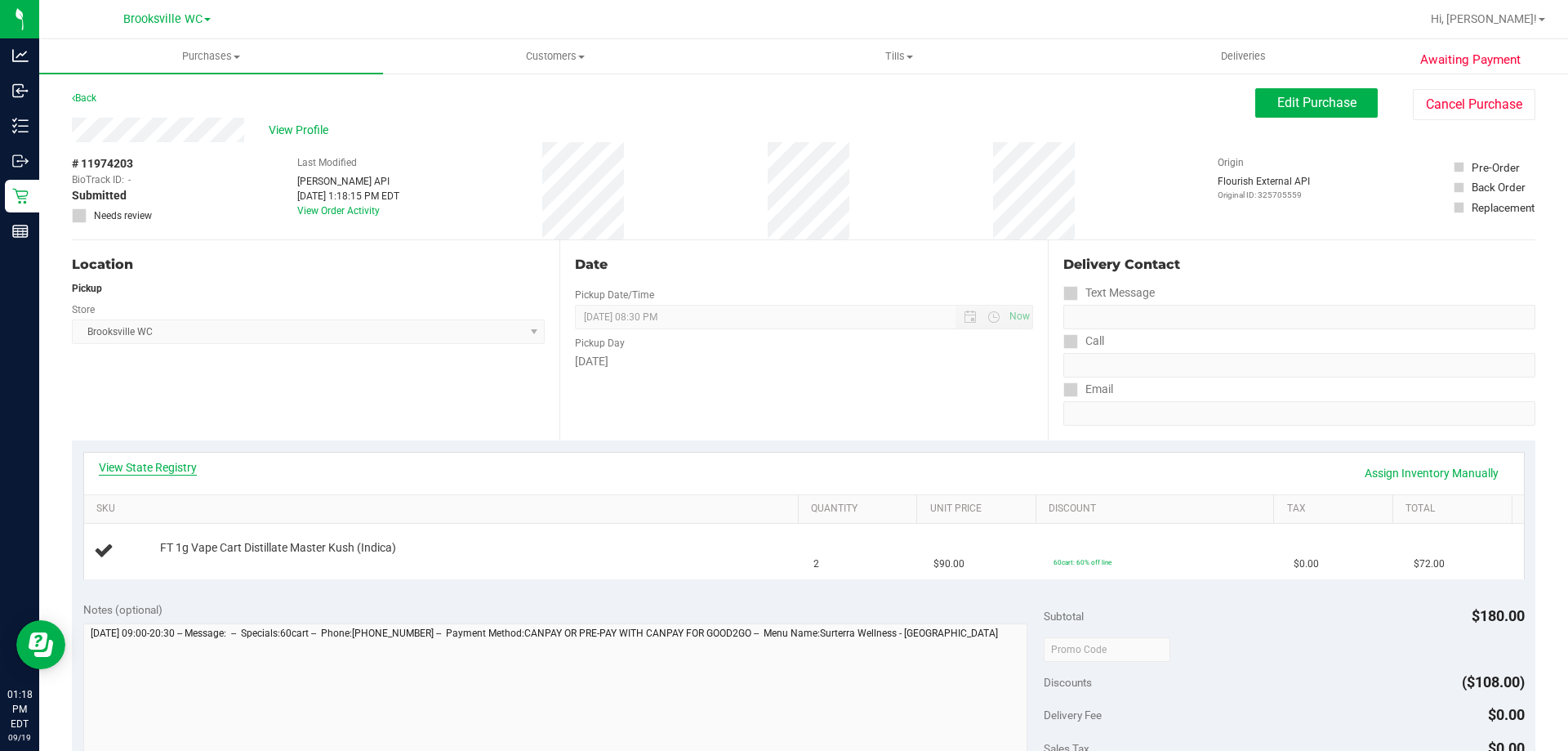
click at [127, 464] on link "View State Registry" at bounding box center [148, 467] width 98 height 16
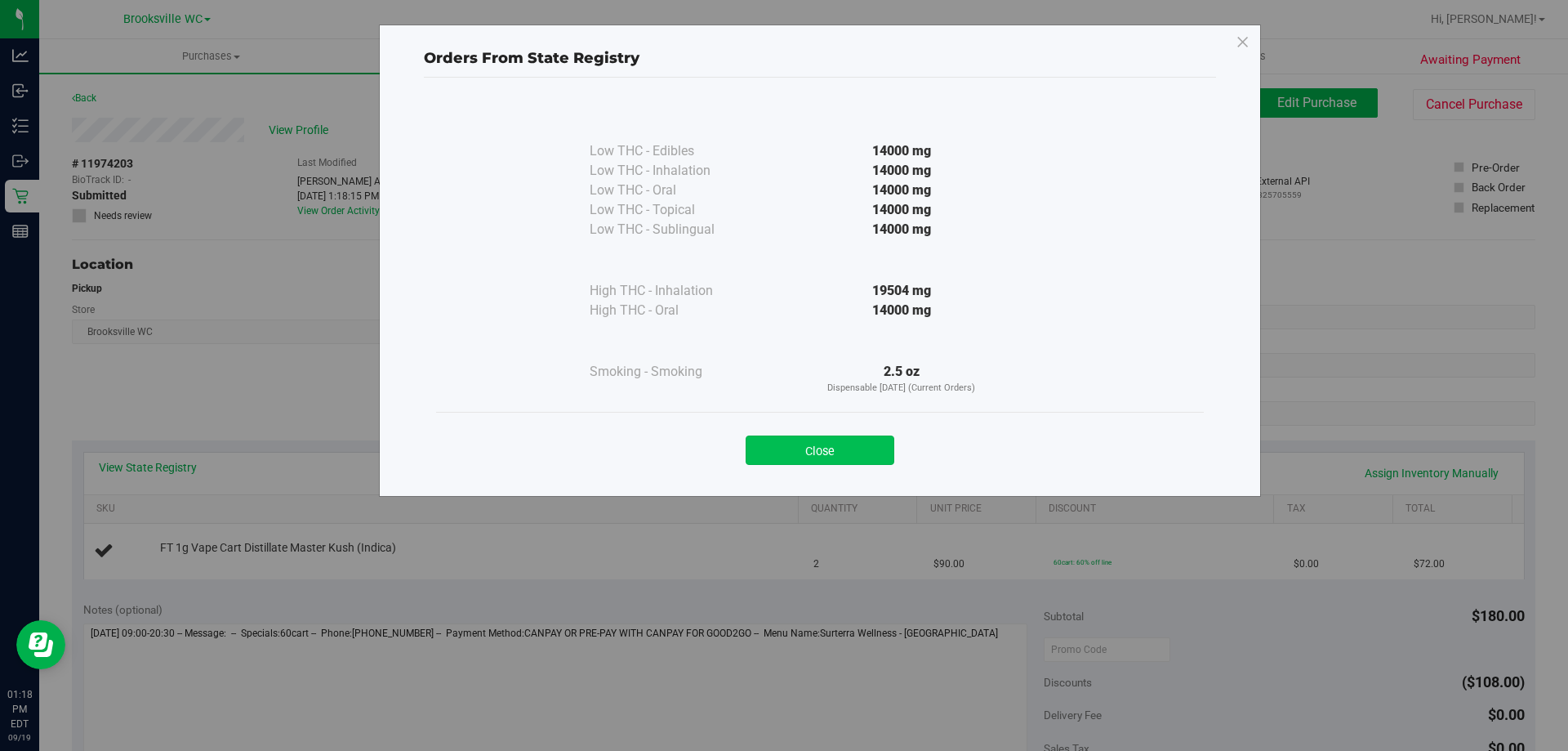
click at [807, 441] on button "Close" at bounding box center [820, 450] width 149 height 29
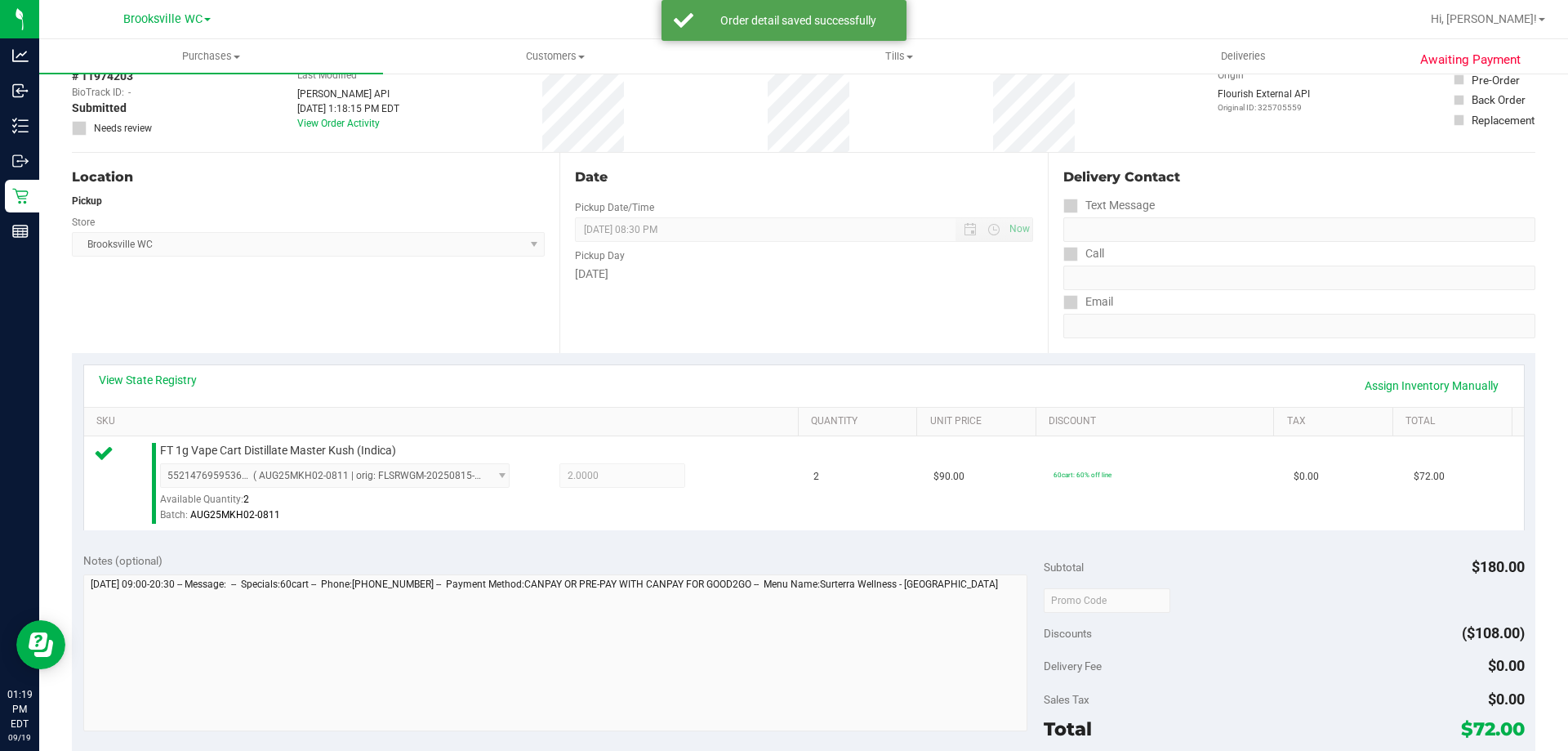
scroll to position [245, 0]
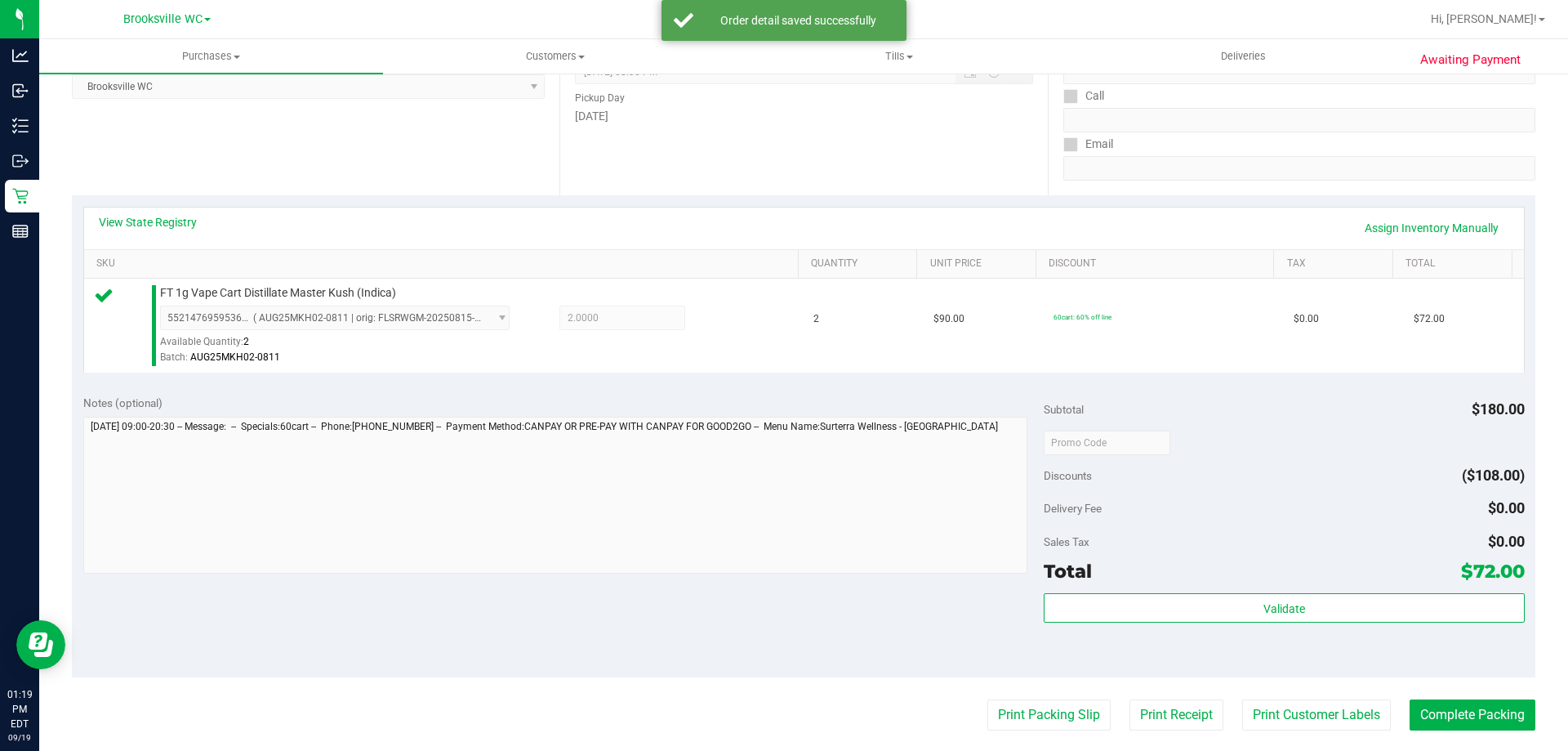
click at [1222, 590] on div "Subtotal $180.00 Discounts ($108.00) Delivery Fee $0.00 Sales Tax $0.00 Total $…" at bounding box center [1284, 531] width 481 height 272
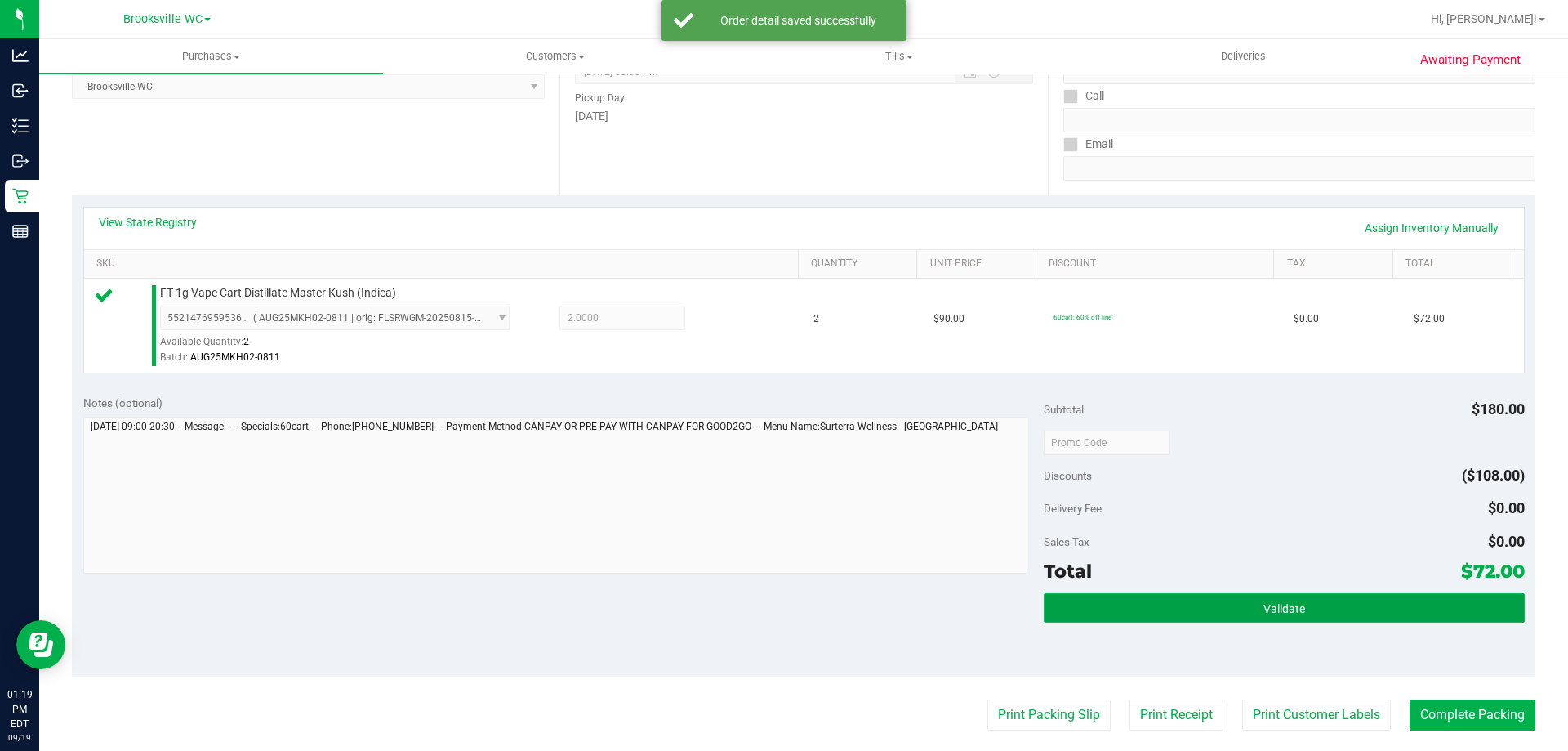
click at [1222, 605] on button "Validate" at bounding box center [1284, 608] width 481 height 29
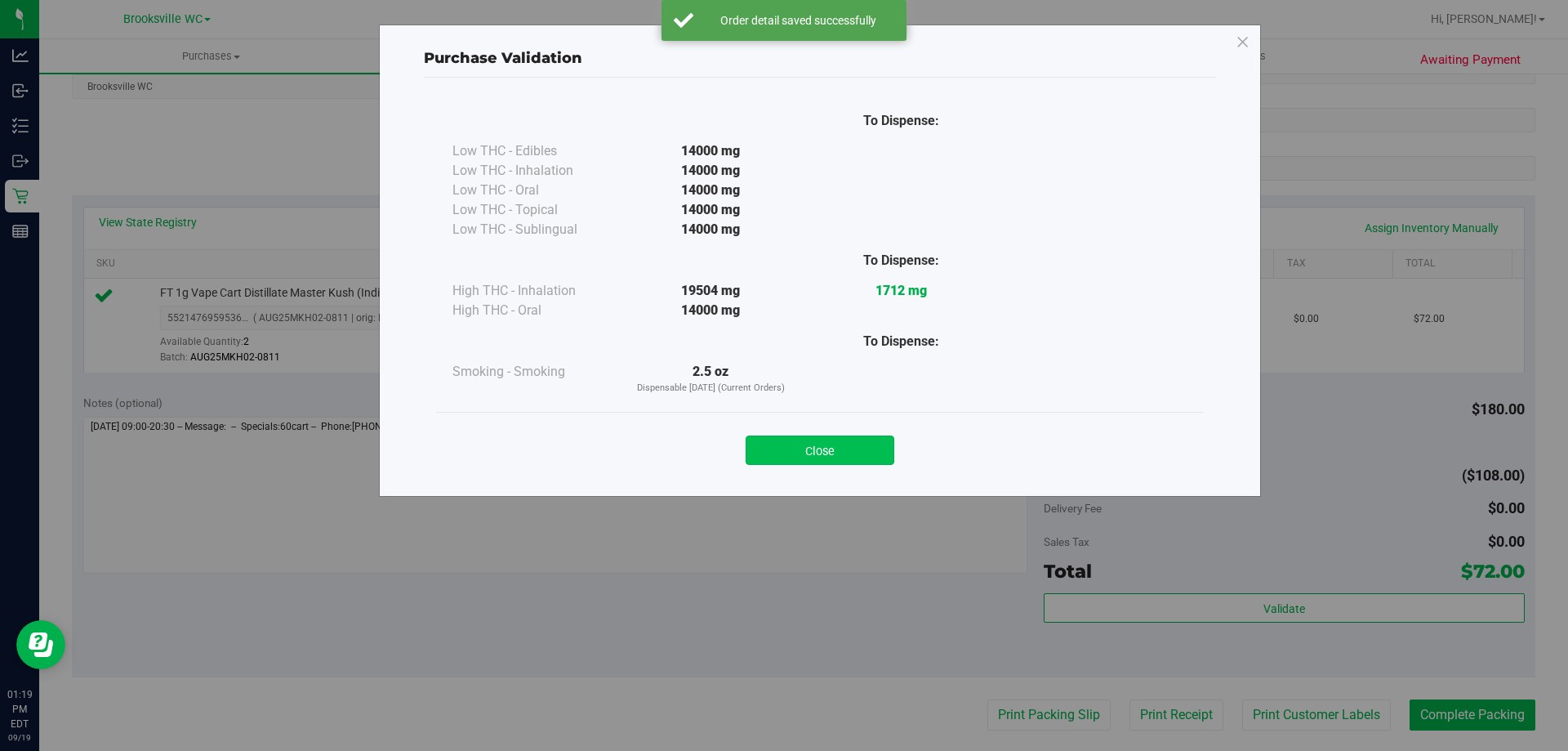
click at [860, 460] on button "Close" at bounding box center [820, 450] width 149 height 29
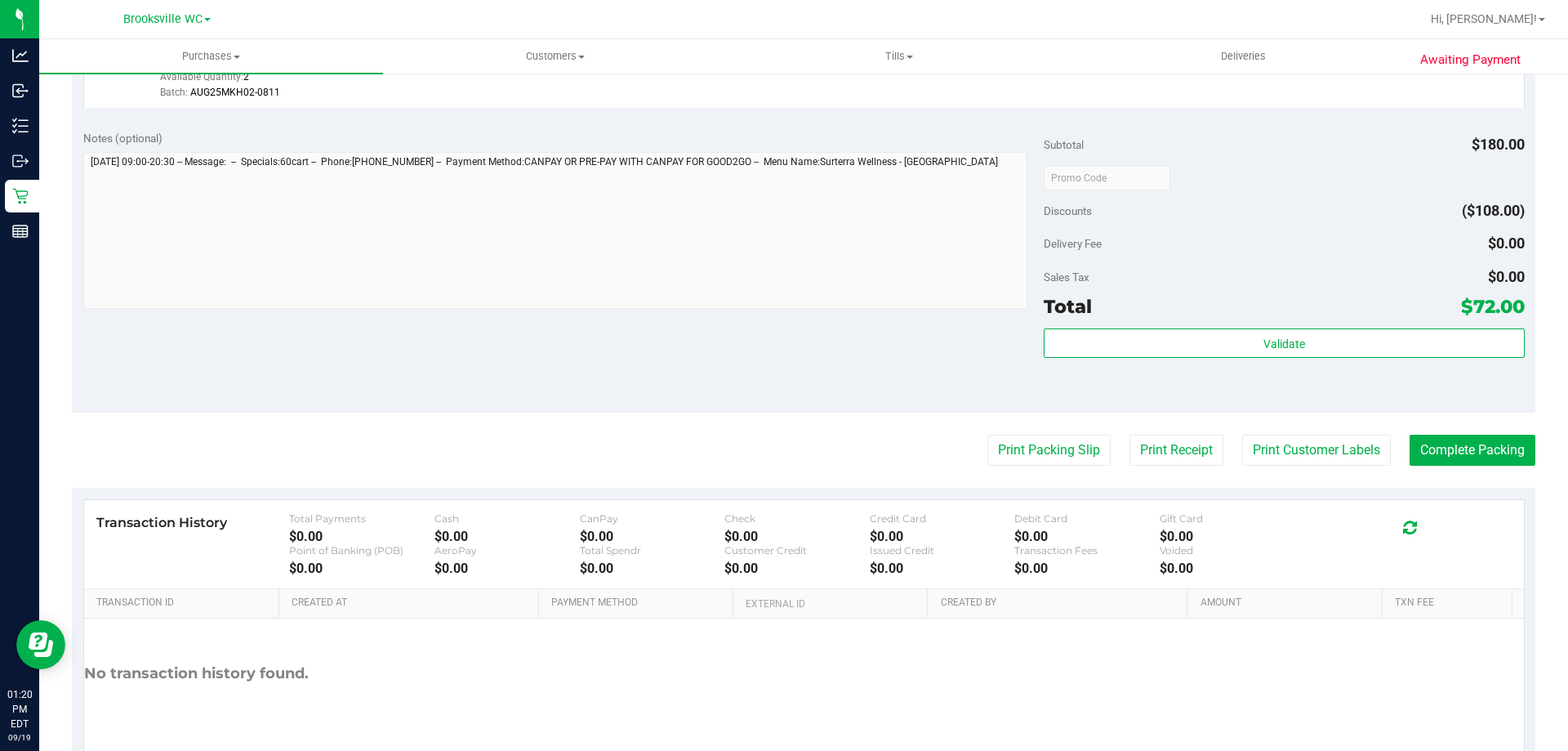
scroll to position [585, 0]
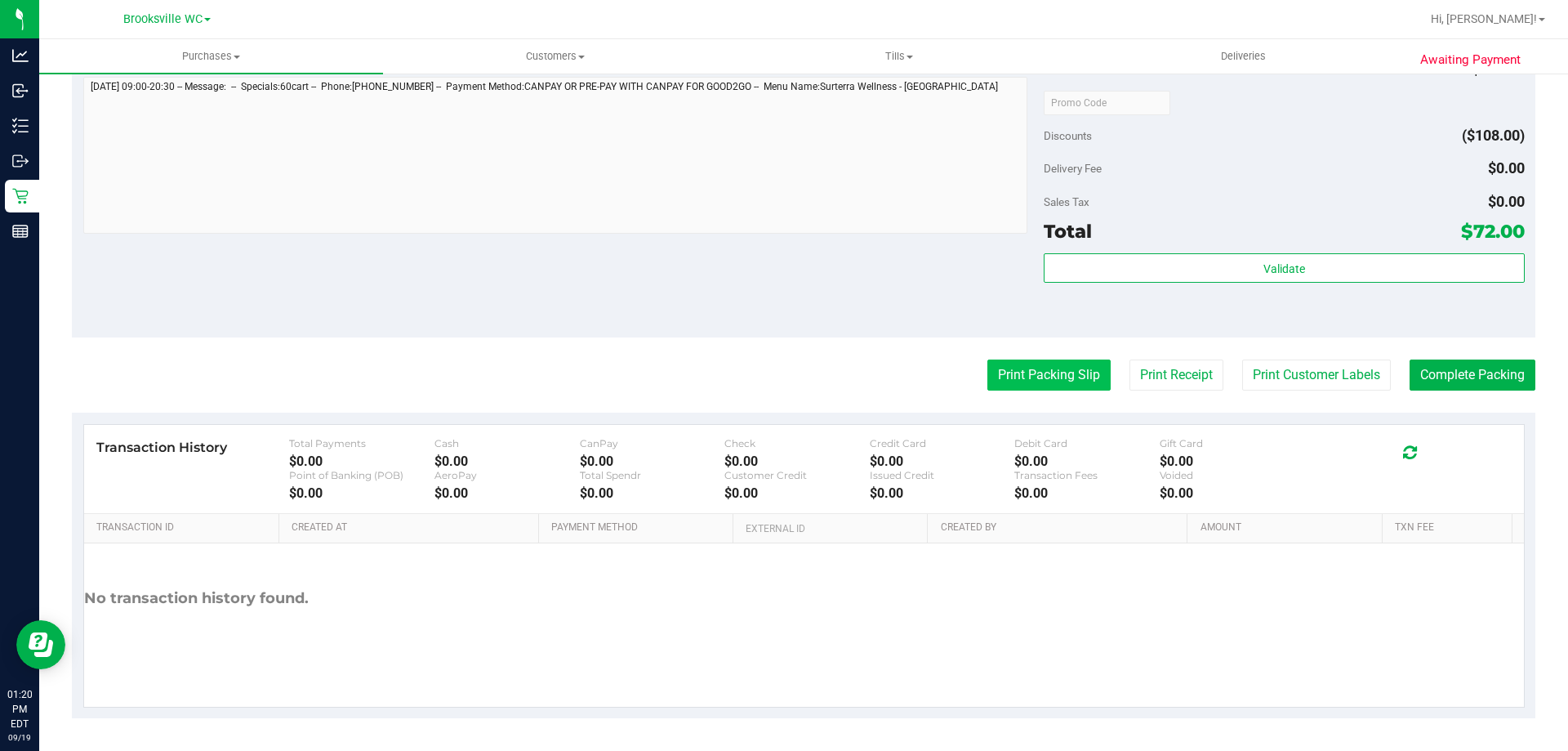
click at [1065, 378] on button "Print Packing Slip" at bounding box center [1049, 375] width 123 height 31
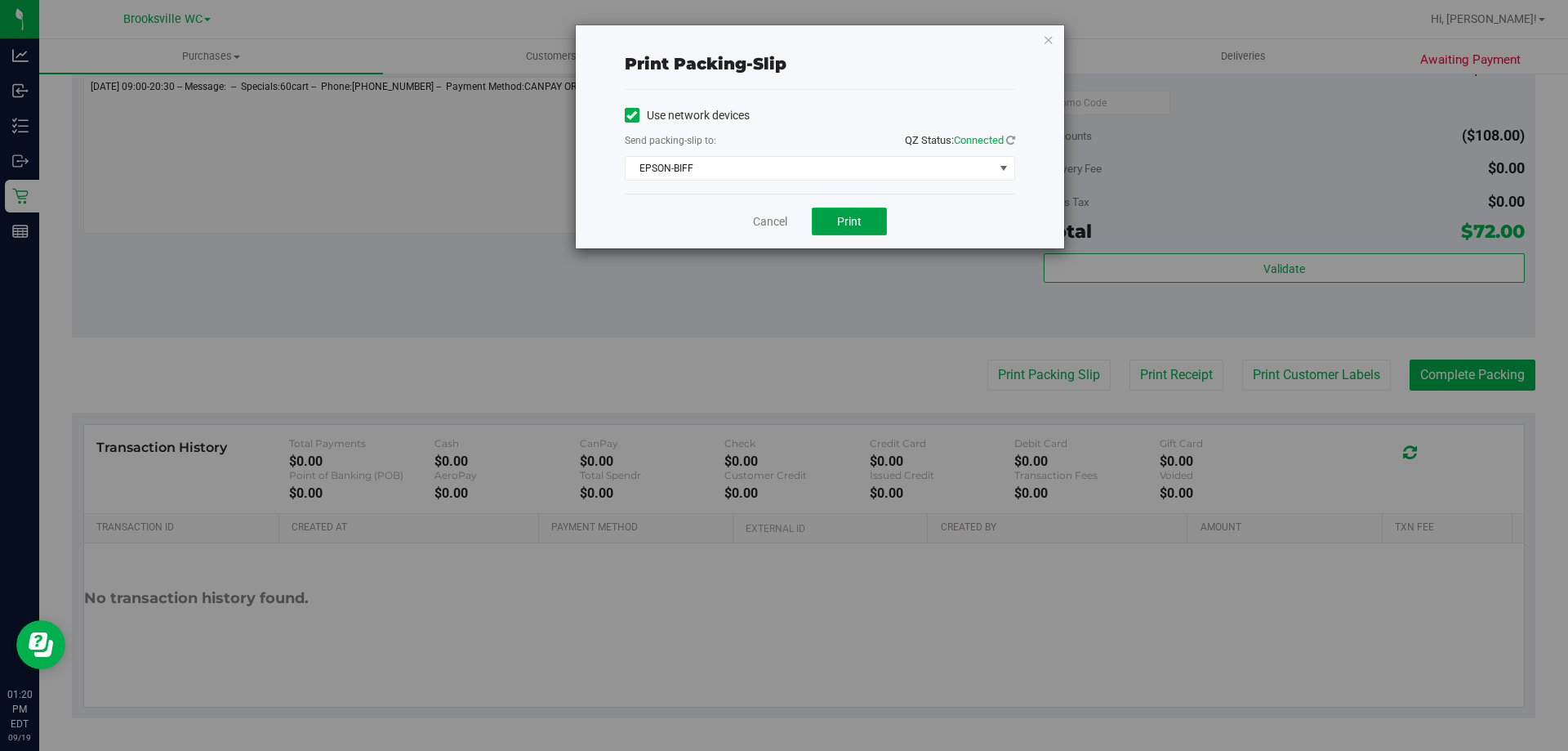
click at [866, 225] on button "Print" at bounding box center [849, 221] width 75 height 28
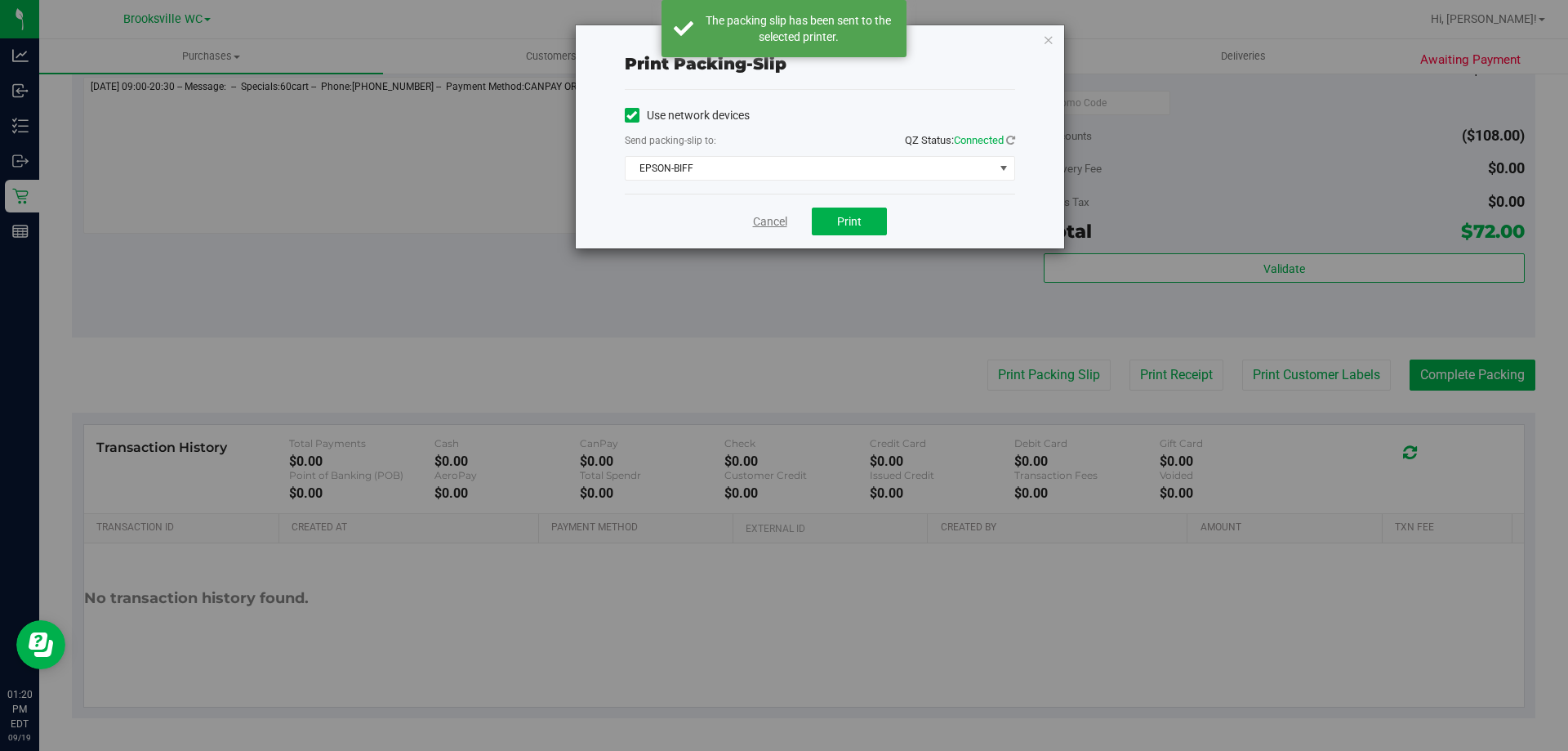
click at [776, 218] on link "Cancel" at bounding box center [770, 221] width 34 height 17
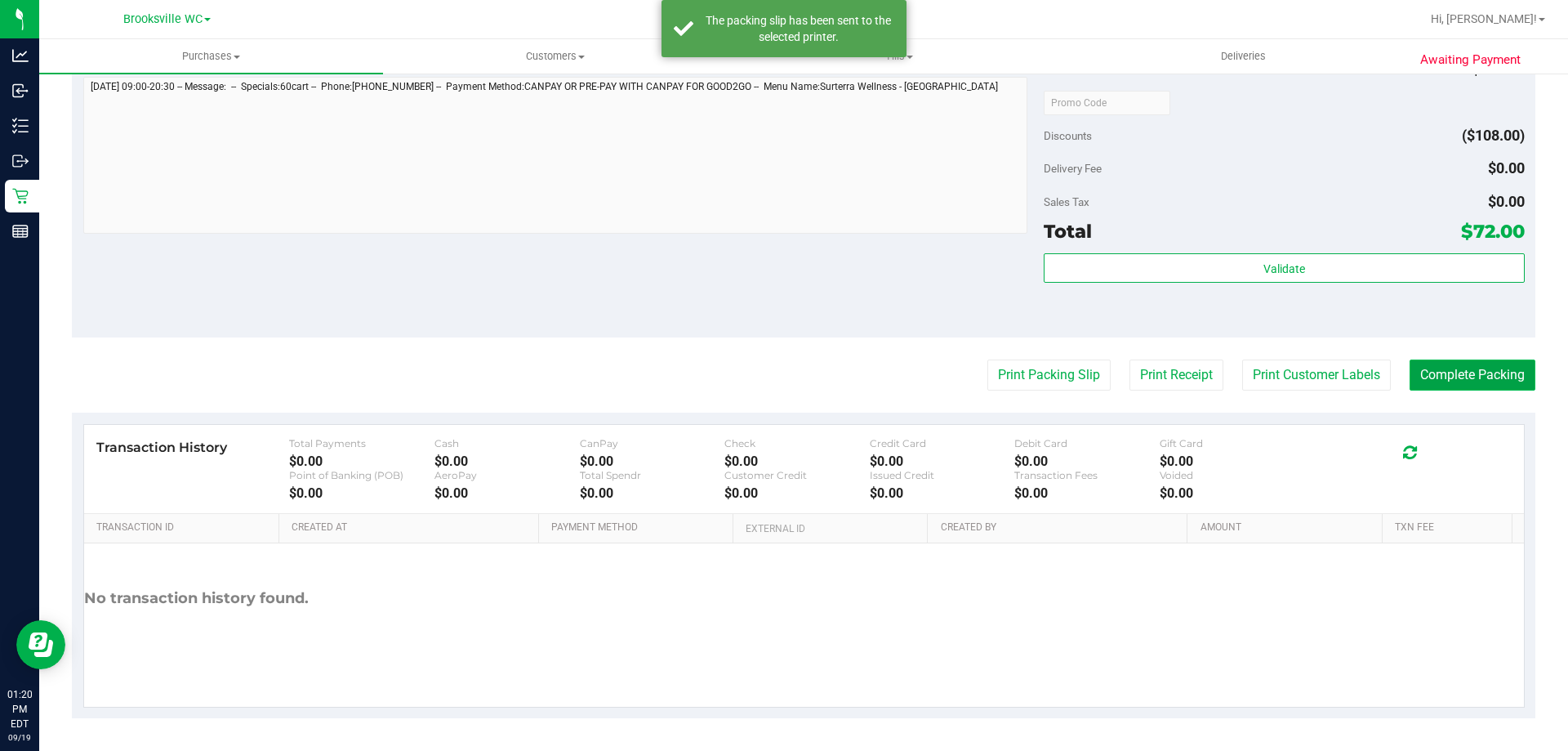
click at [1449, 372] on button "Complete Packing" at bounding box center [1472, 375] width 126 height 31
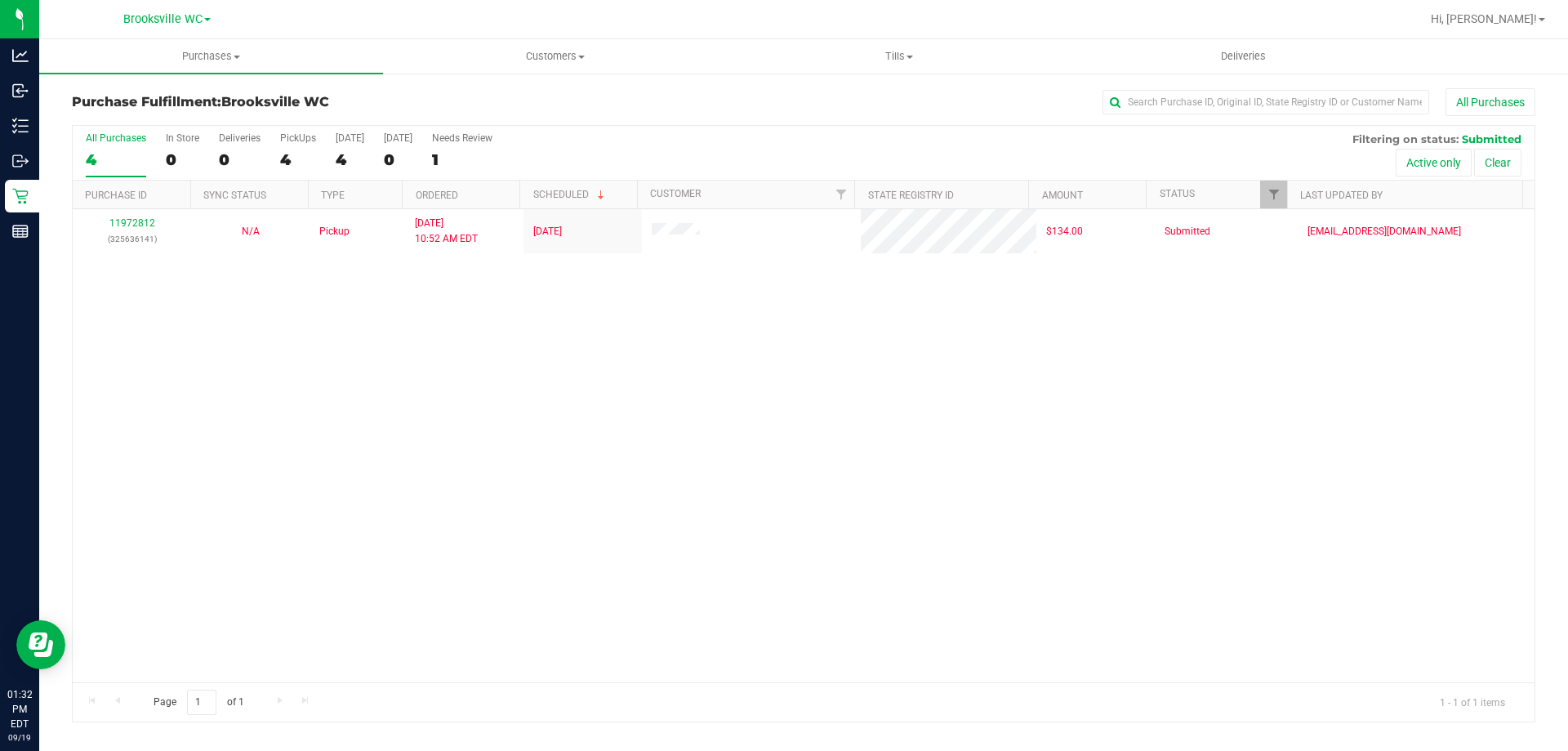
click at [694, 145] on div "All Purchases 4 In Store 0 Deliveries 0 PickUps 4 [DATE] 4 [DATE] 0 Needs Revie…" at bounding box center [803, 153] width 1462 height 54
click at [193, 53] on span "Purchases" at bounding box center [210, 56] width 344 height 15
click at [177, 125] on li "Fulfillment" at bounding box center [210, 119] width 344 height 20
click at [618, 151] on div "All Purchases 0 In Store 0 Deliveries 0 PickUps 0 [DATE] 0 [DATE] 0 Needs Revie…" at bounding box center [803, 153] width 1462 height 54
click at [759, 357] on div "11972812 (325636141) N/A Pickup [DATE] 10:52 AM EDT 9/19/2025 $134.00 Submitted…" at bounding box center [803, 445] width 1462 height 473
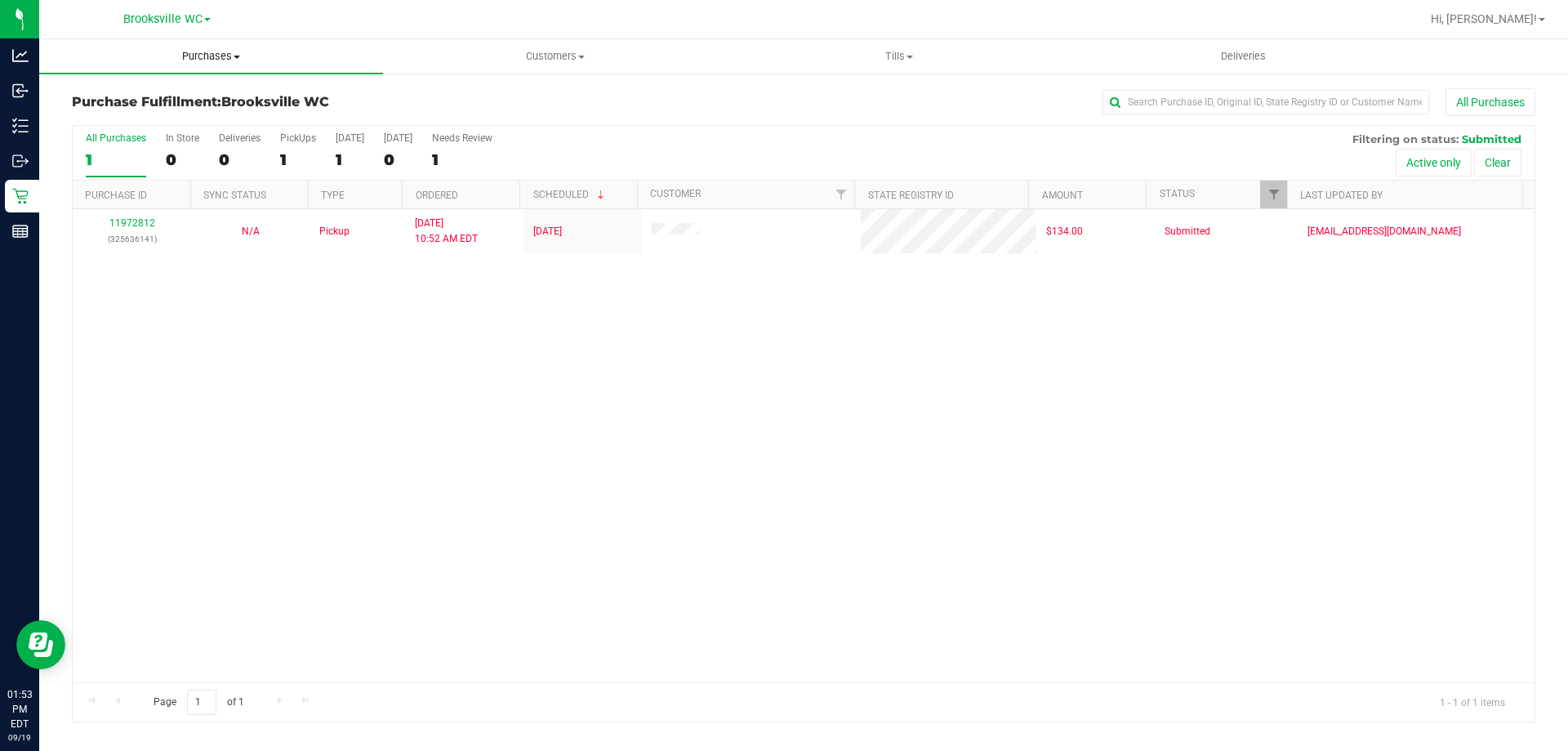
click at [188, 64] on uib-tab-heading "Purchases Summary of purchases Fulfillment All purchases" at bounding box center [210, 56] width 344 height 34
click at [184, 112] on li "Fulfillment" at bounding box center [210, 119] width 344 height 20
click at [653, 114] on div "All Purchases" at bounding box center [1047, 102] width 976 height 28
click at [673, 119] on div "Purchase Fulfillment: [GEOGRAPHIC_DATA] WC All Purchases" at bounding box center [803, 106] width 1464 height 36
click at [184, 59] on span "Purchases" at bounding box center [210, 56] width 344 height 15
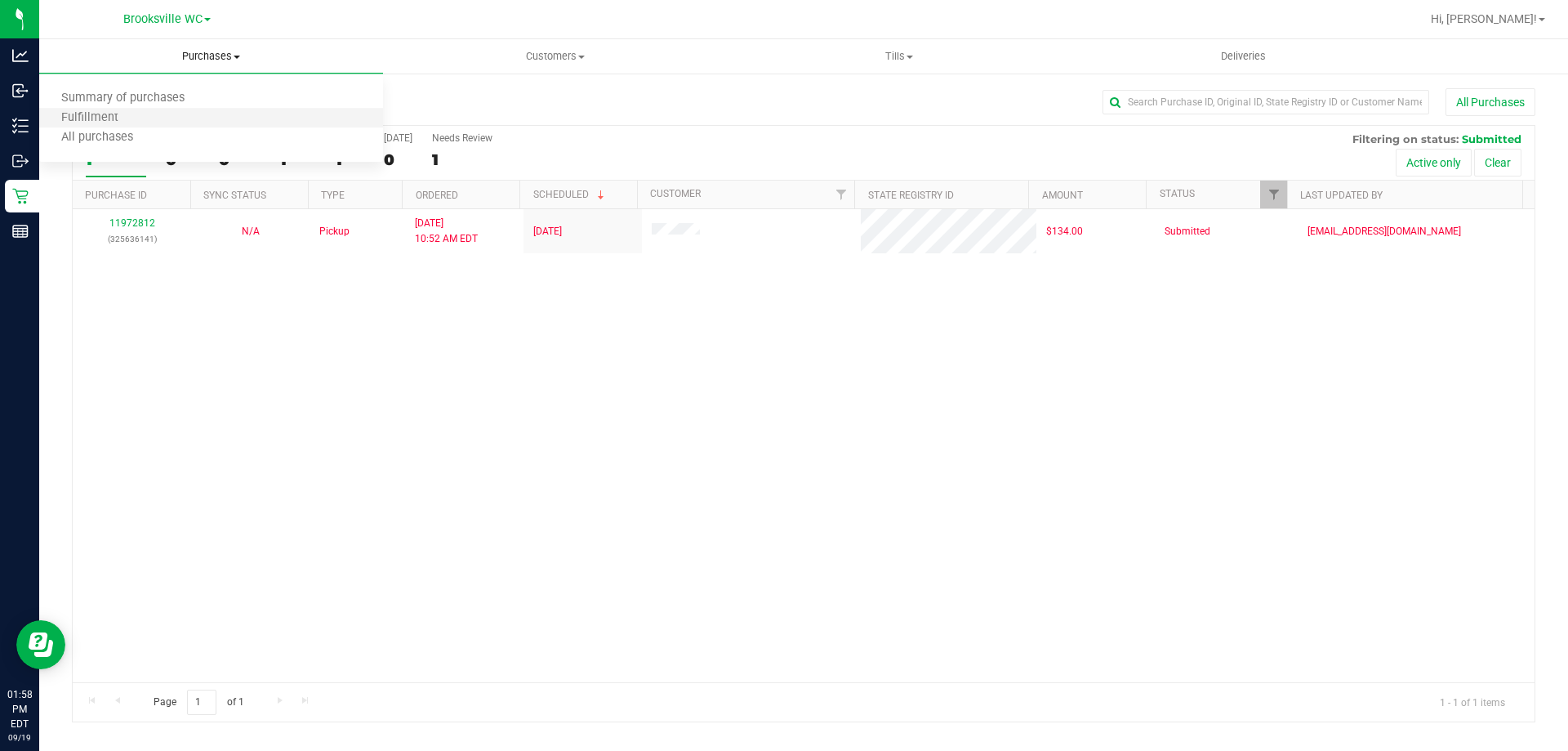
click at [185, 122] on li "Fulfillment" at bounding box center [210, 119] width 344 height 20
click at [664, 151] on div "All Purchases 1 In Store 0 Deliveries 0 PickUps 1 [DATE] 1 [DATE] 0 Needs Revie…" at bounding box center [803, 153] width 1462 height 54
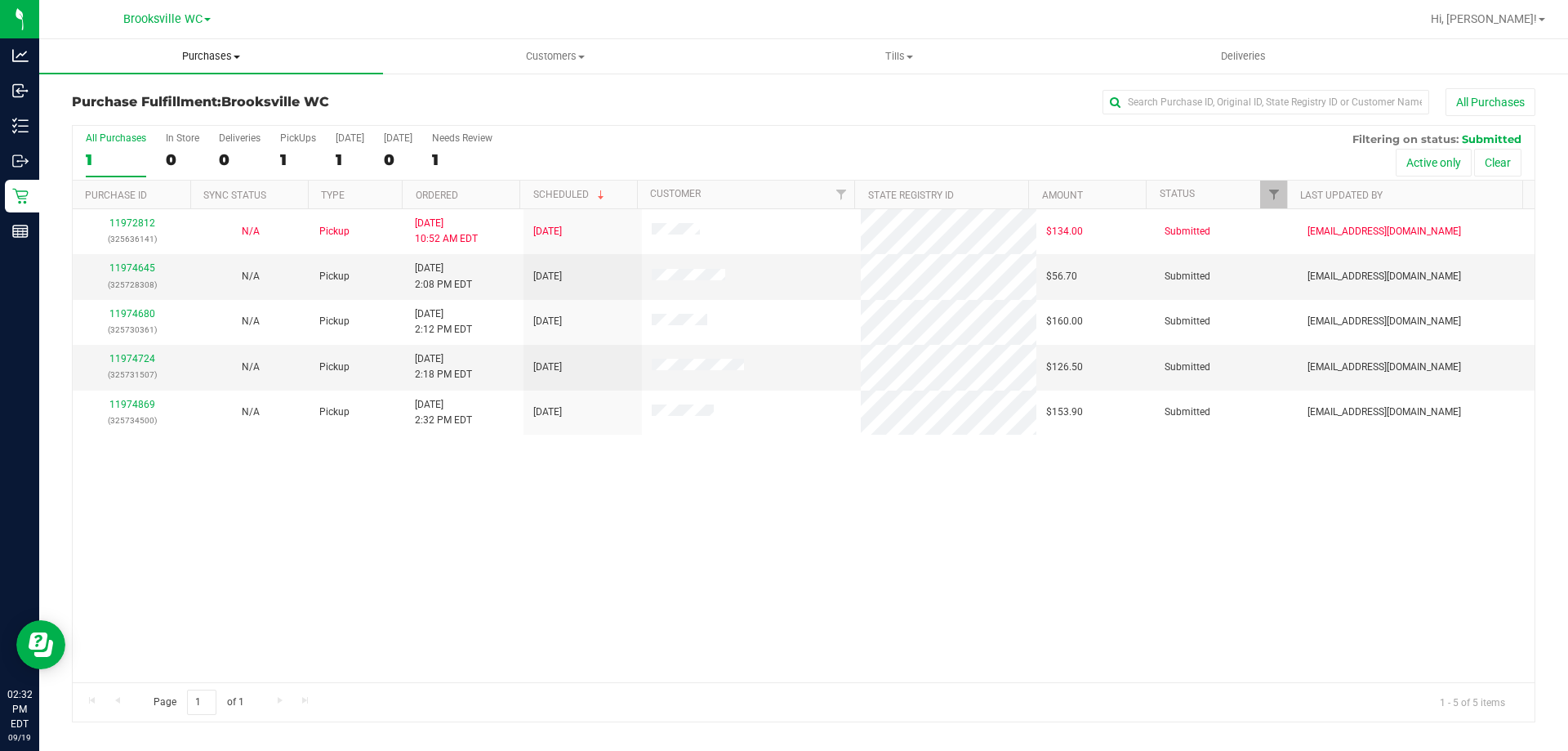
click at [201, 57] on span "Purchases" at bounding box center [210, 56] width 344 height 15
click at [197, 127] on li "Fulfillment" at bounding box center [210, 119] width 344 height 20
click at [127, 267] on link "11974645" at bounding box center [132, 268] width 45 height 12
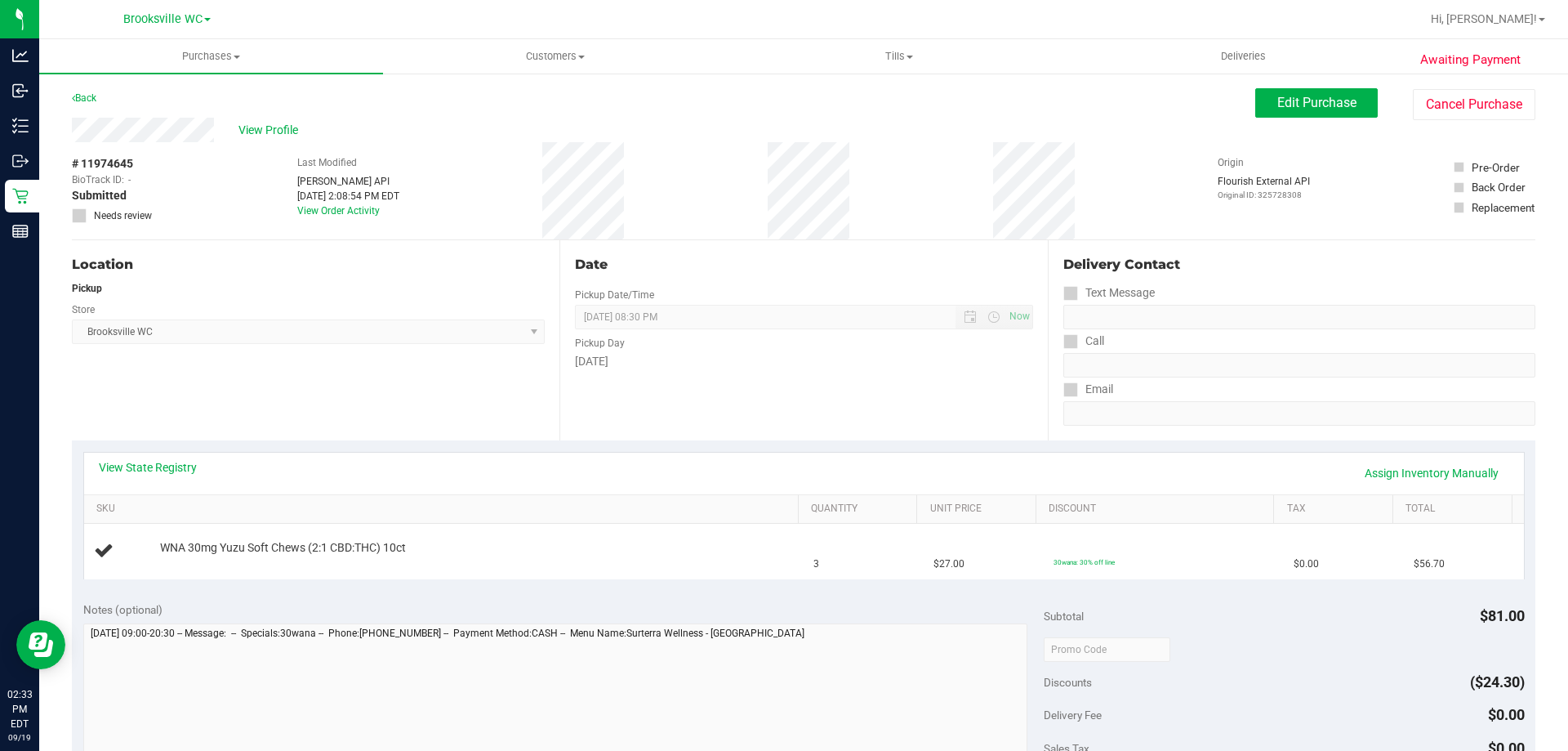
click at [173, 456] on div "View State Registry Assign Inventory Manually" at bounding box center [804, 473] width 1440 height 42
click at [173, 460] on link "View State Registry" at bounding box center [148, 467] width 98 height 16
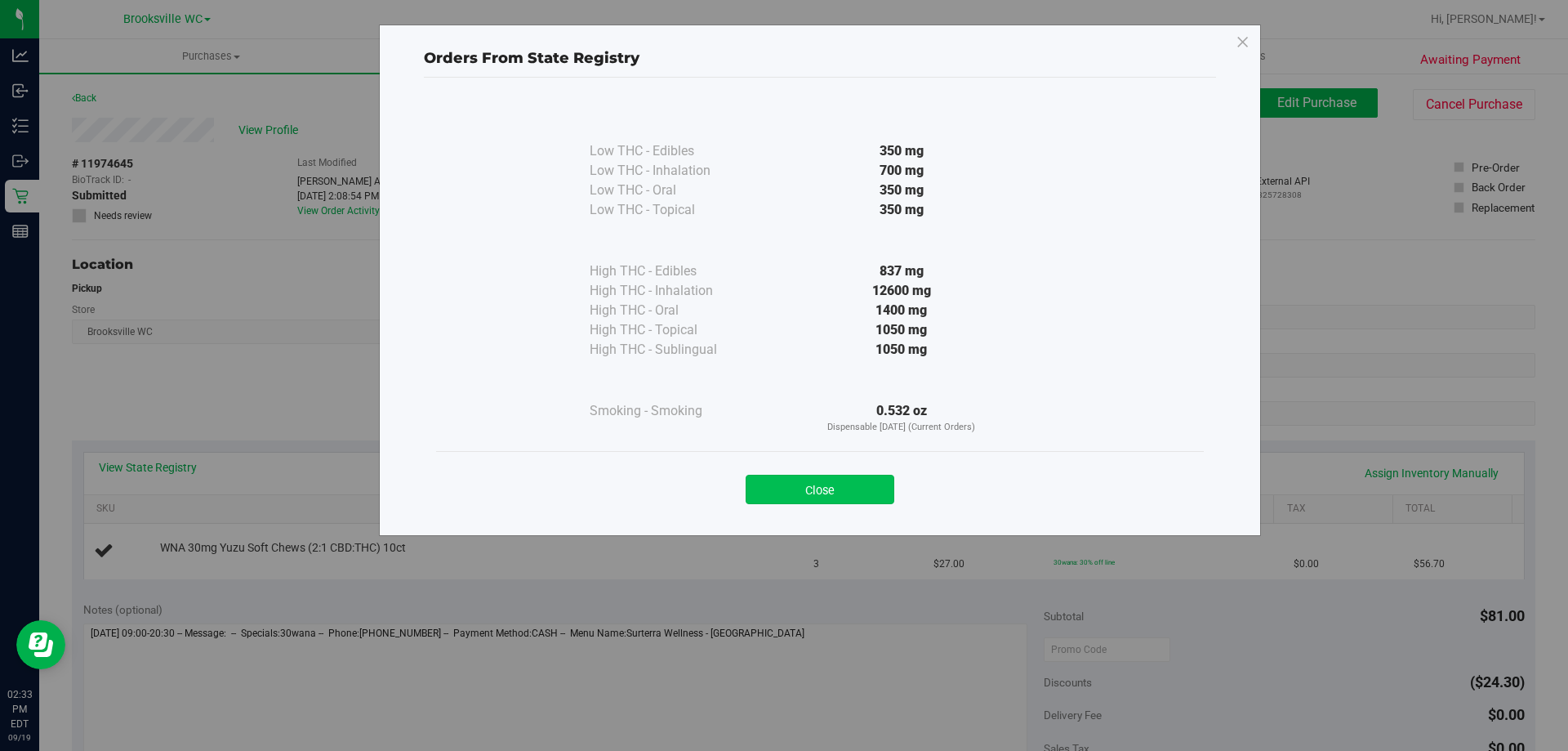
click at [833, 486] on button "Close" at bounding box center [820, 489] width 149 height 29
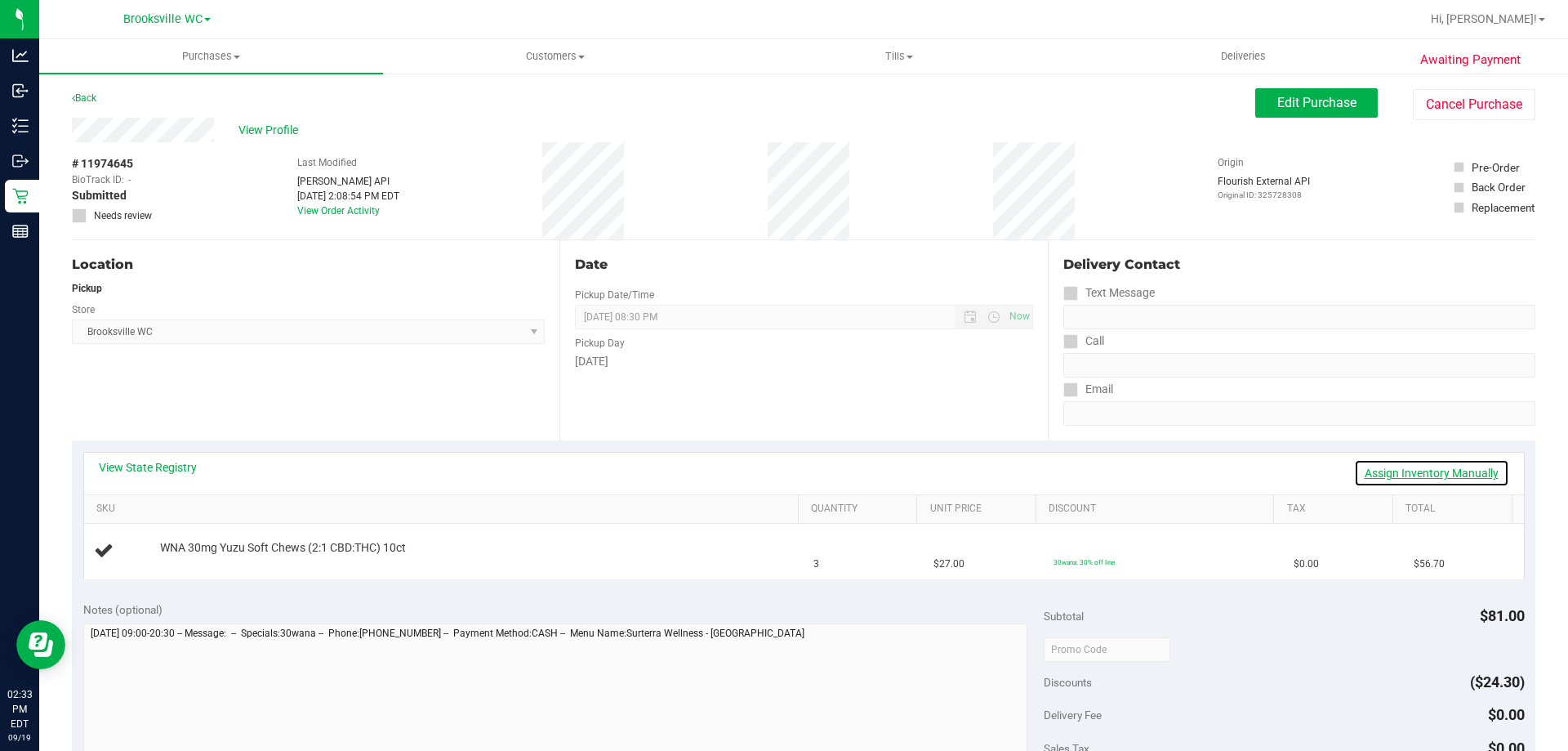
click at [1405, 465] on link "Assign Inventory Manually" at bounding box center [1431, 473] width 155 height 28
click at [195, 561] on link "Add Package" at bounding box center [190, 559] width 59 height 12
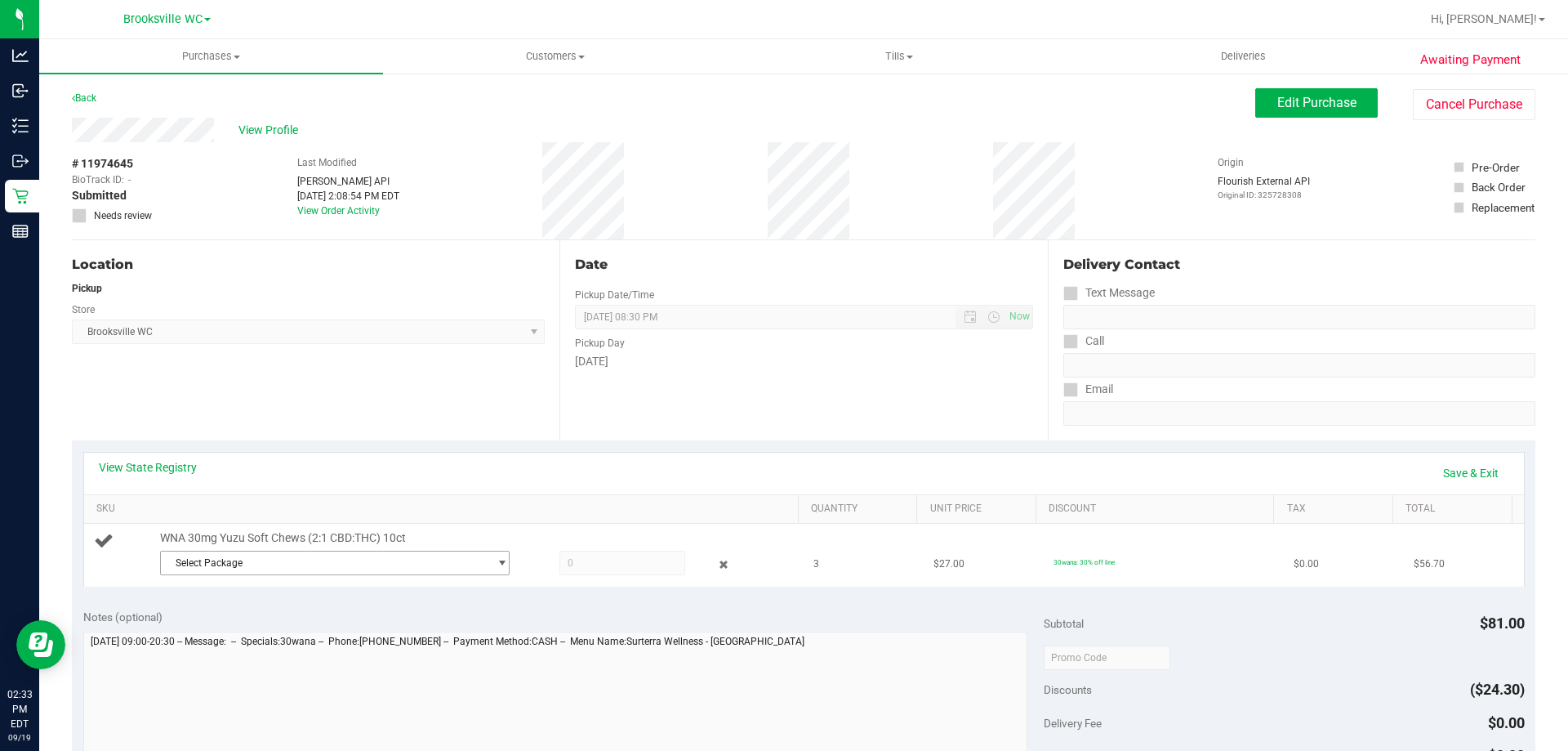
click at [285, 562] on span "Select Package" at bounding box center [324, 562] width 327 height 23
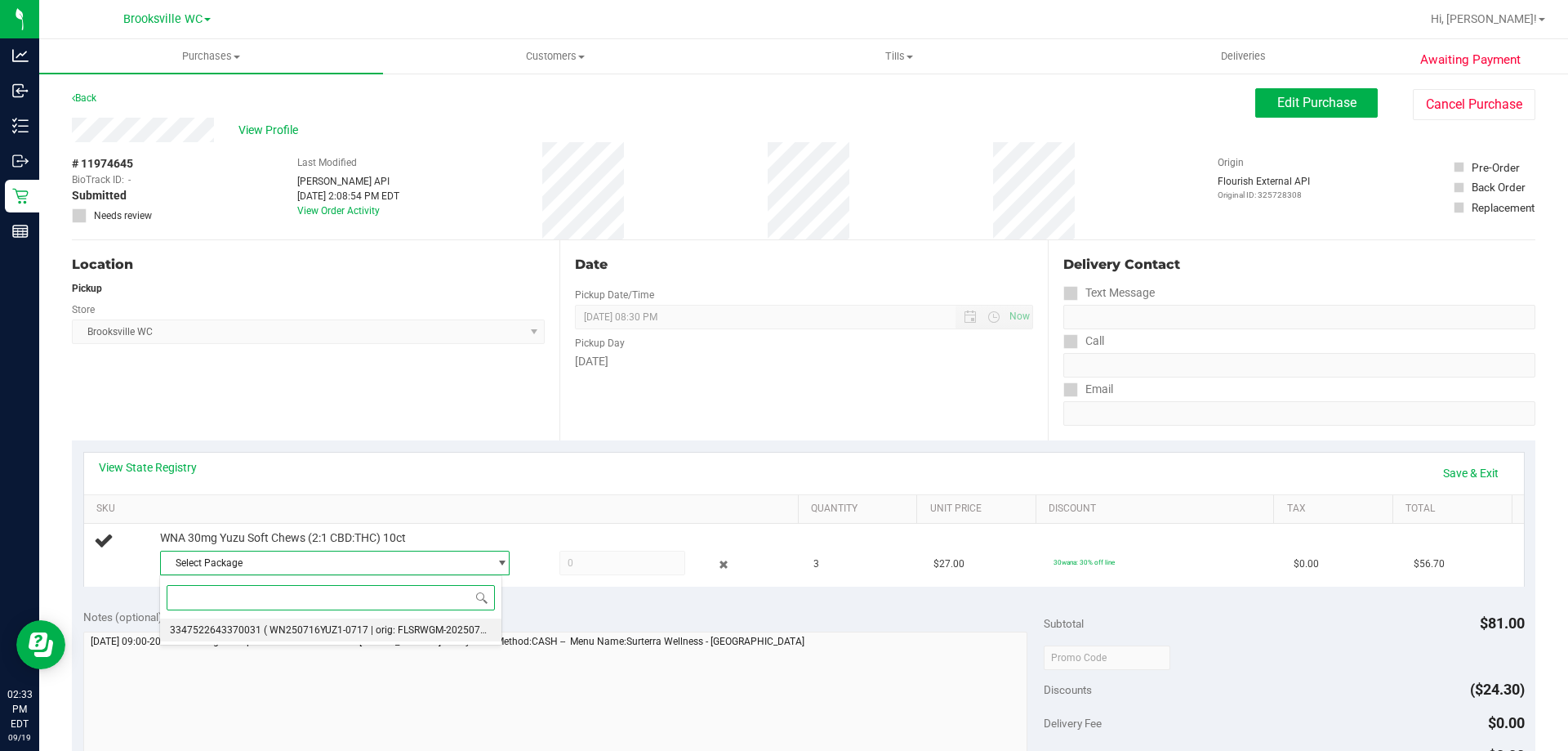
click at [250, 634] on span "3347522643370031" at bounding box center [215, 629] width 92 height 12
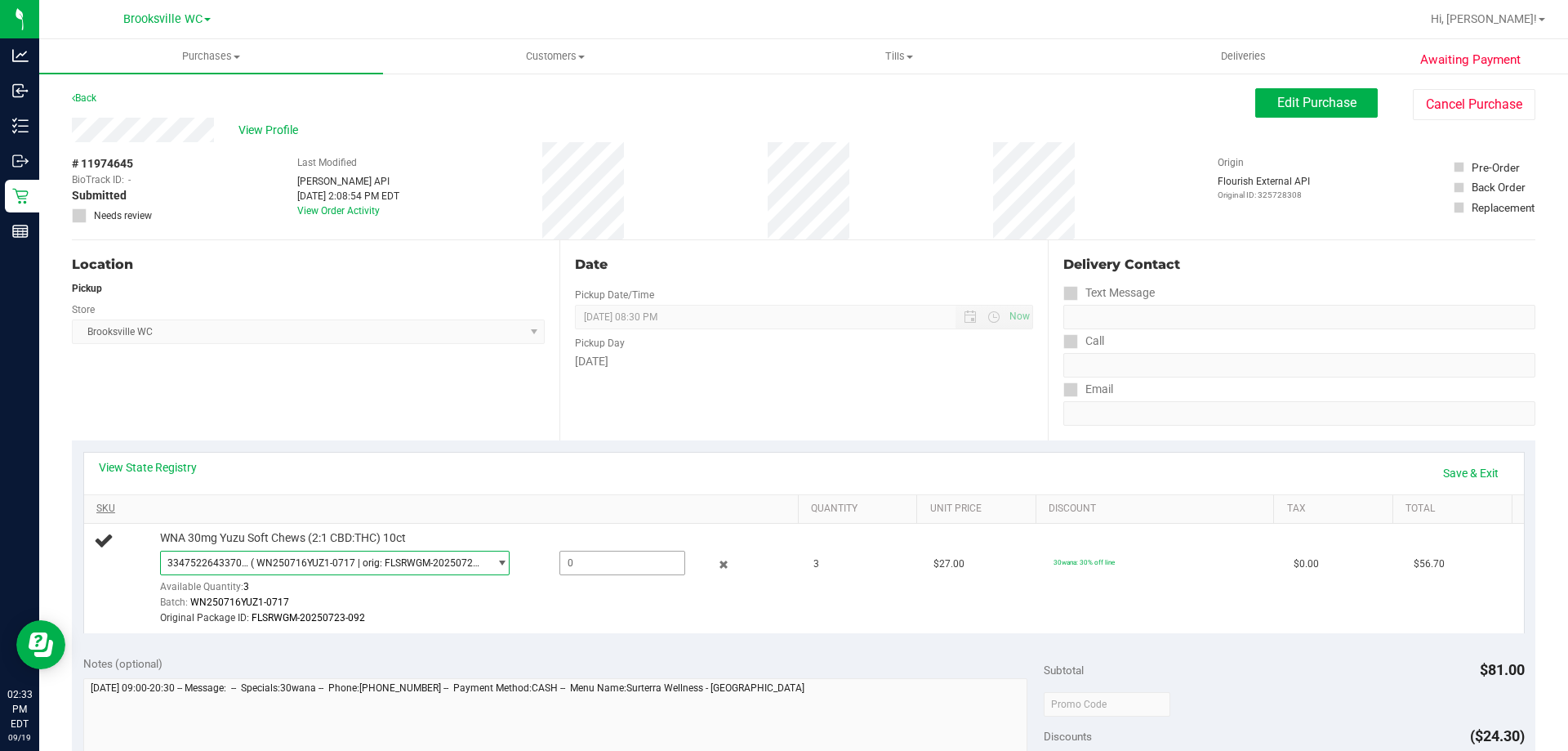
drag, startPoint x: 626, startPoint y: 556, endPoint x: 518, endPoint y: 508, distance: 118.2
click at [624, 556] on span at bounding box center [622, 562] width 126 height 24
type input "3"
type input "3.0000"
click at [737, 611] on div "Original Package ID: FLSRWGM-20250723-092" at bounding box center [475, 618] width 630 height 15
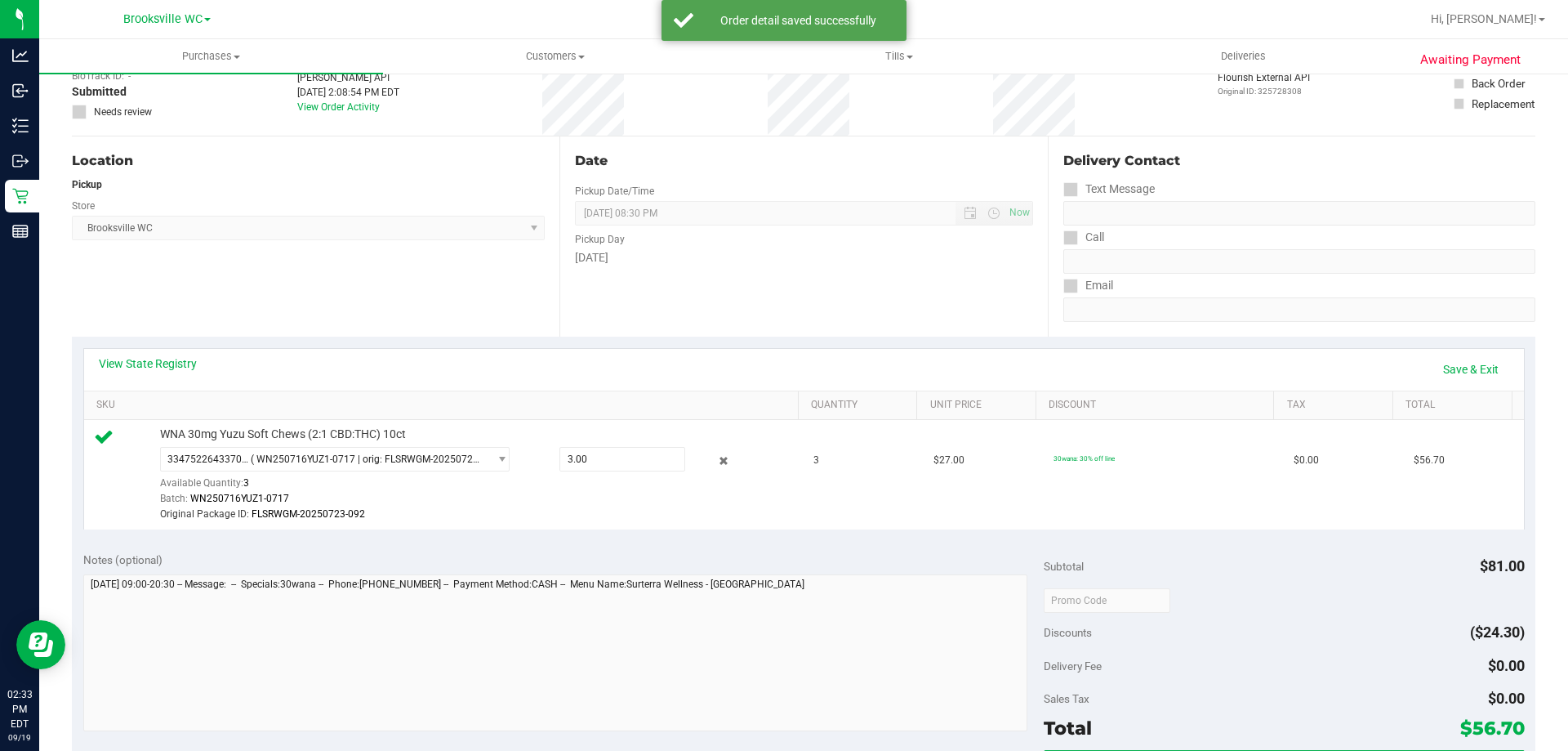
scroll to position [163, 0]
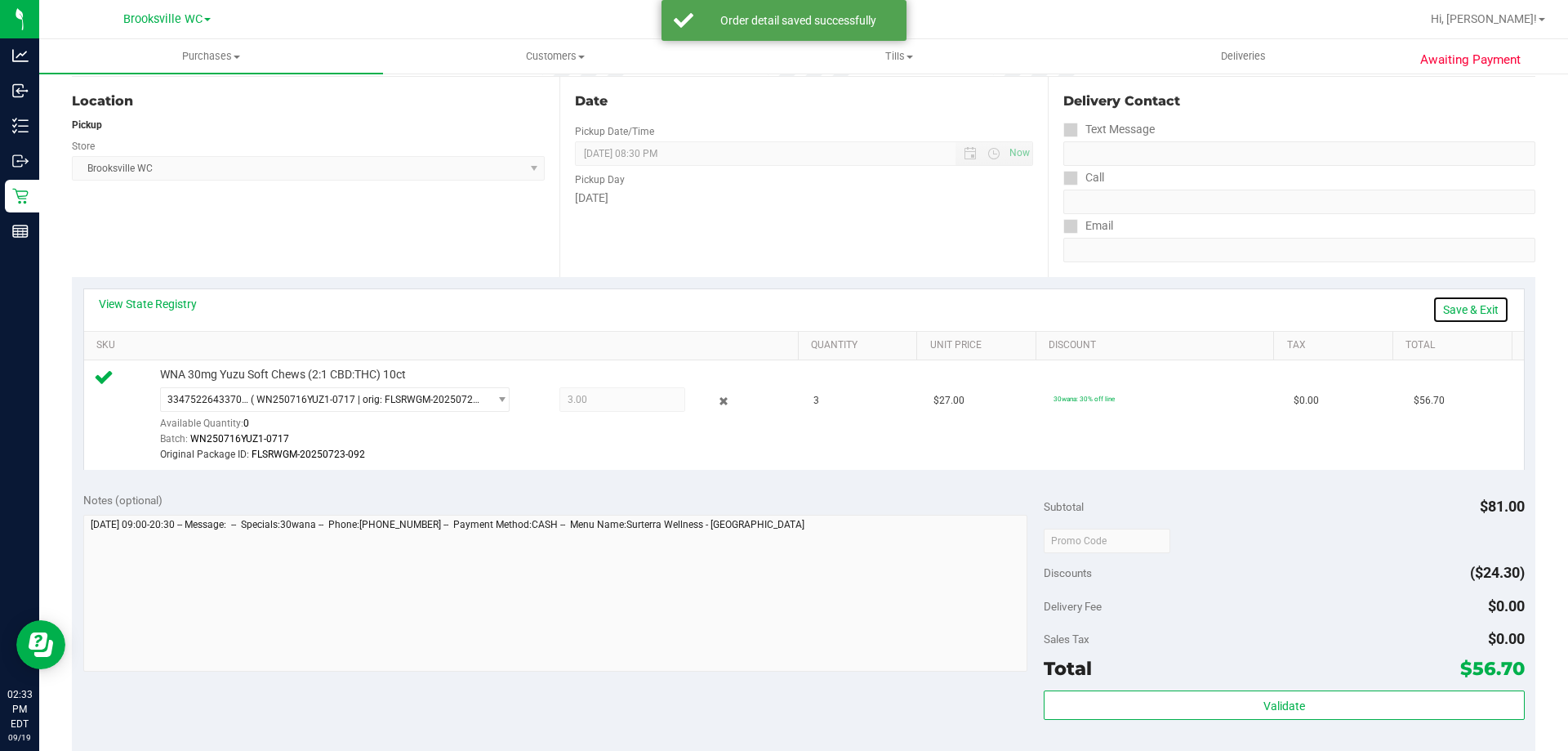
click at [1469, 312] on link "Save & Exit" at bounding box center [1471, 309] width 77 height 28
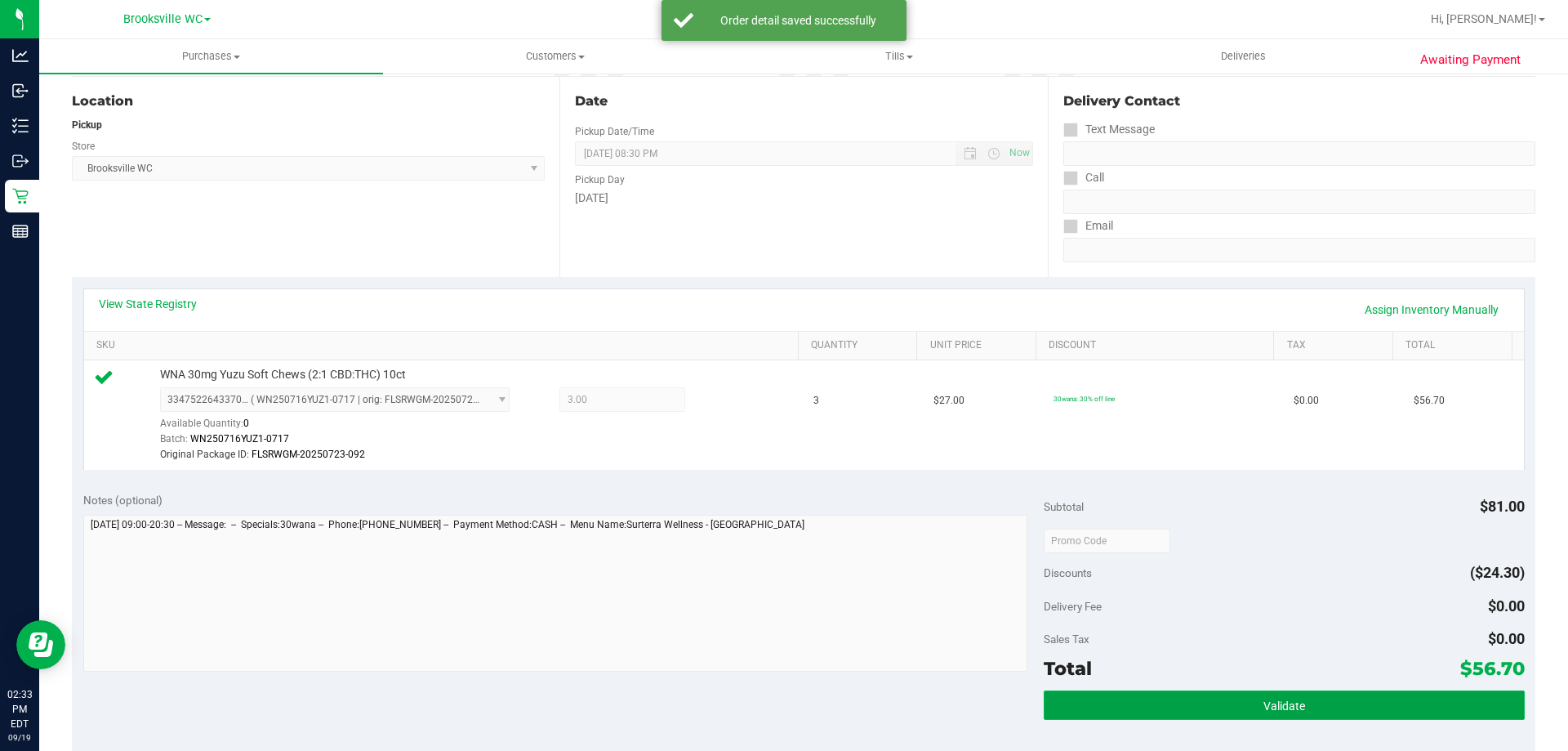
click at [1424, 718] on button "Validate" at bounding box center [1284, 705] width 481 height 29
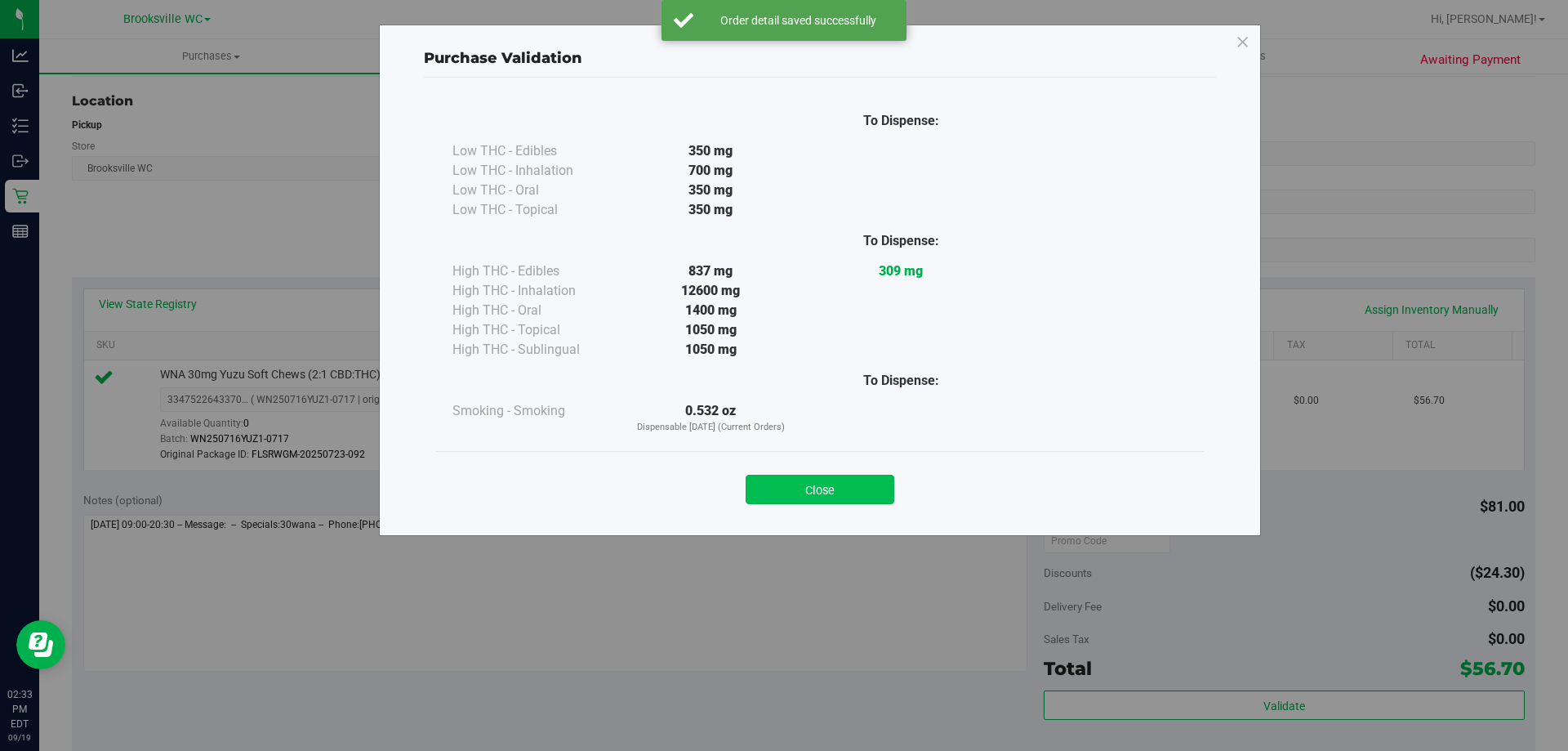
click at [845, 488] on button "Close" at bounding box center [820, 489] width 149 height 29
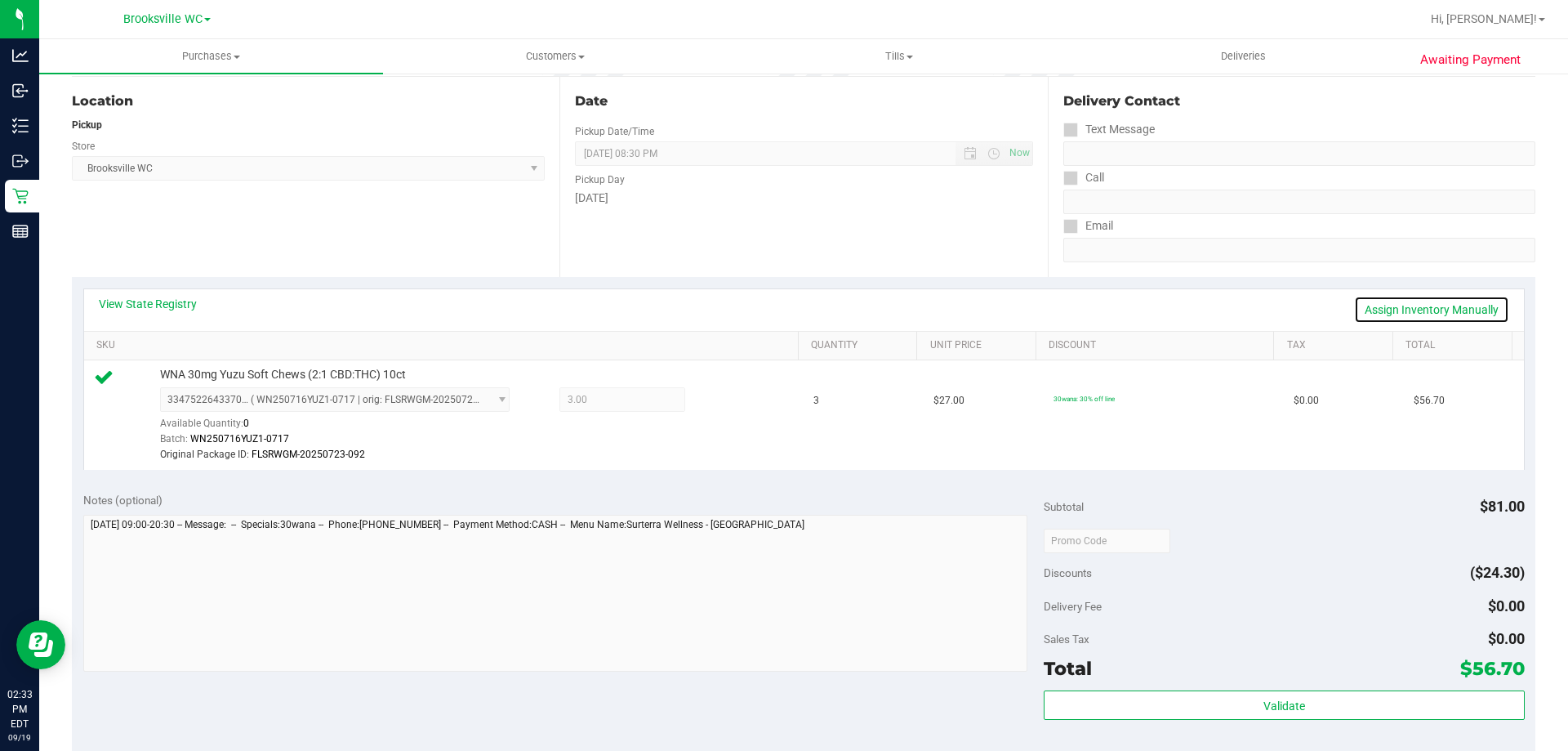
click at [1464, 306] on link "Assign Inventory Manually" at bounding box center [1431, 309] width 155 height 28
click at [716, 402] on icon at bounding box center [724, 401] width 17 height 19
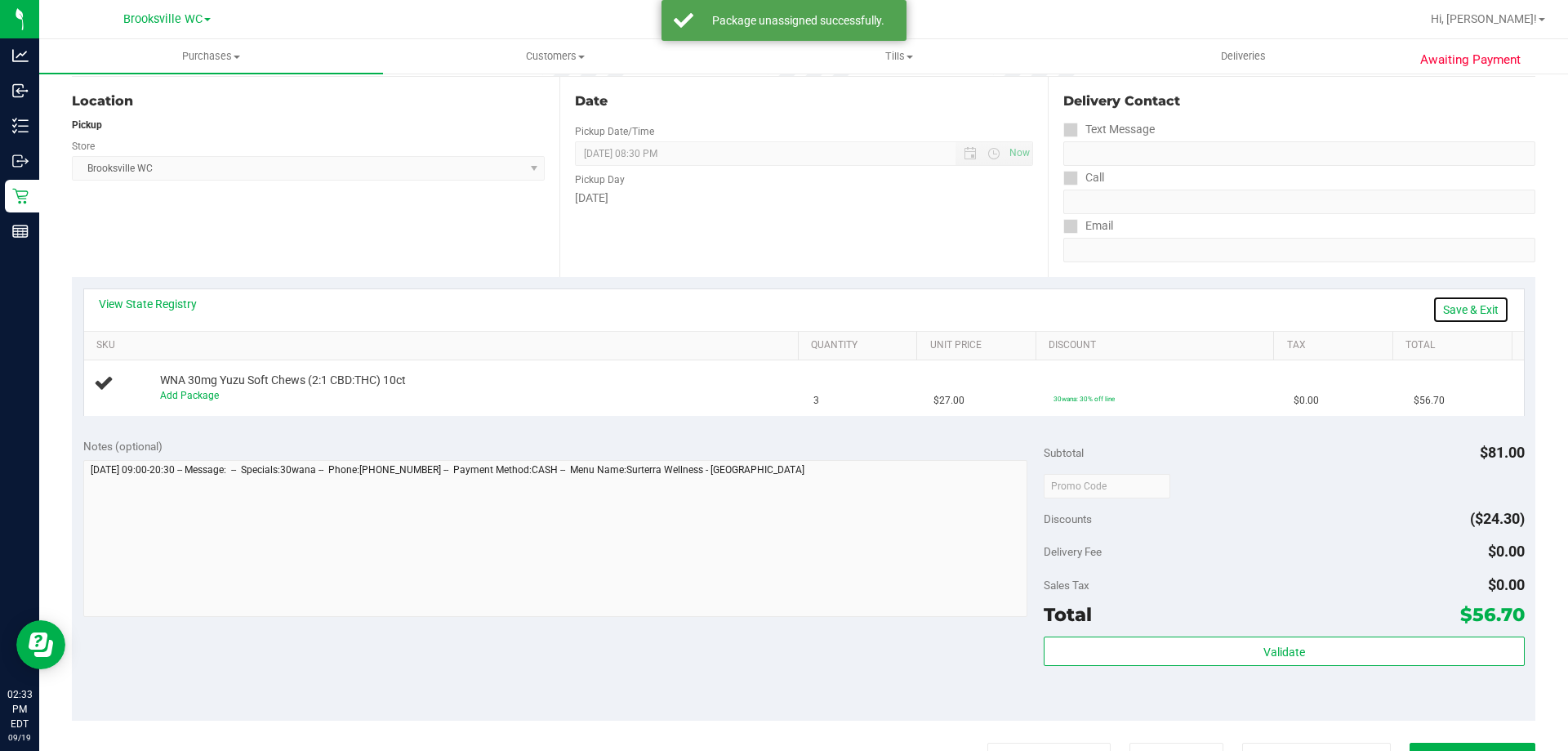
click at [1466, 310] on link "Save & Exit" at bounding box center [1471, 309] width 77 height 28
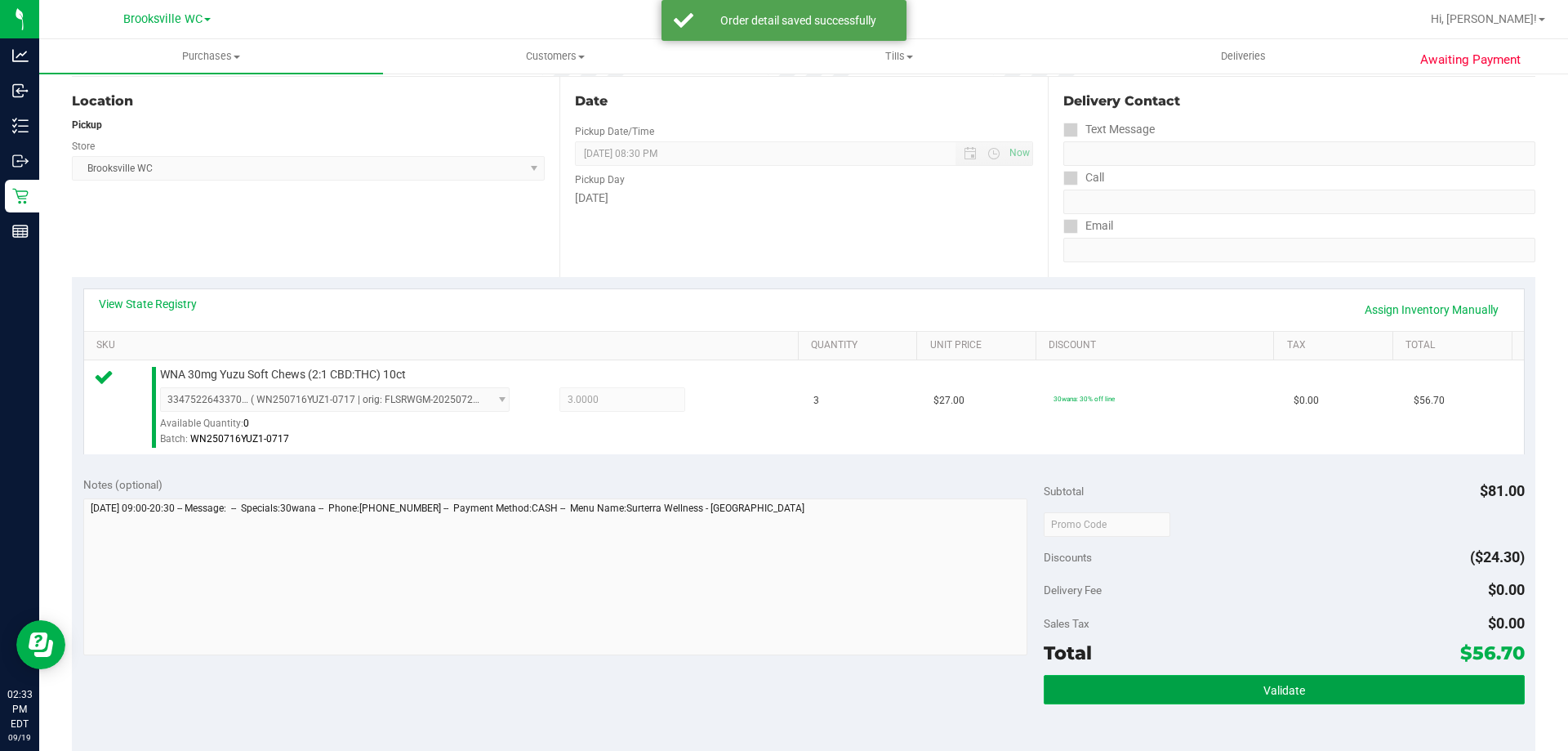
click at [1337, 684] on button "Validate" at bounding box center [1284, 689] width 481 height 29
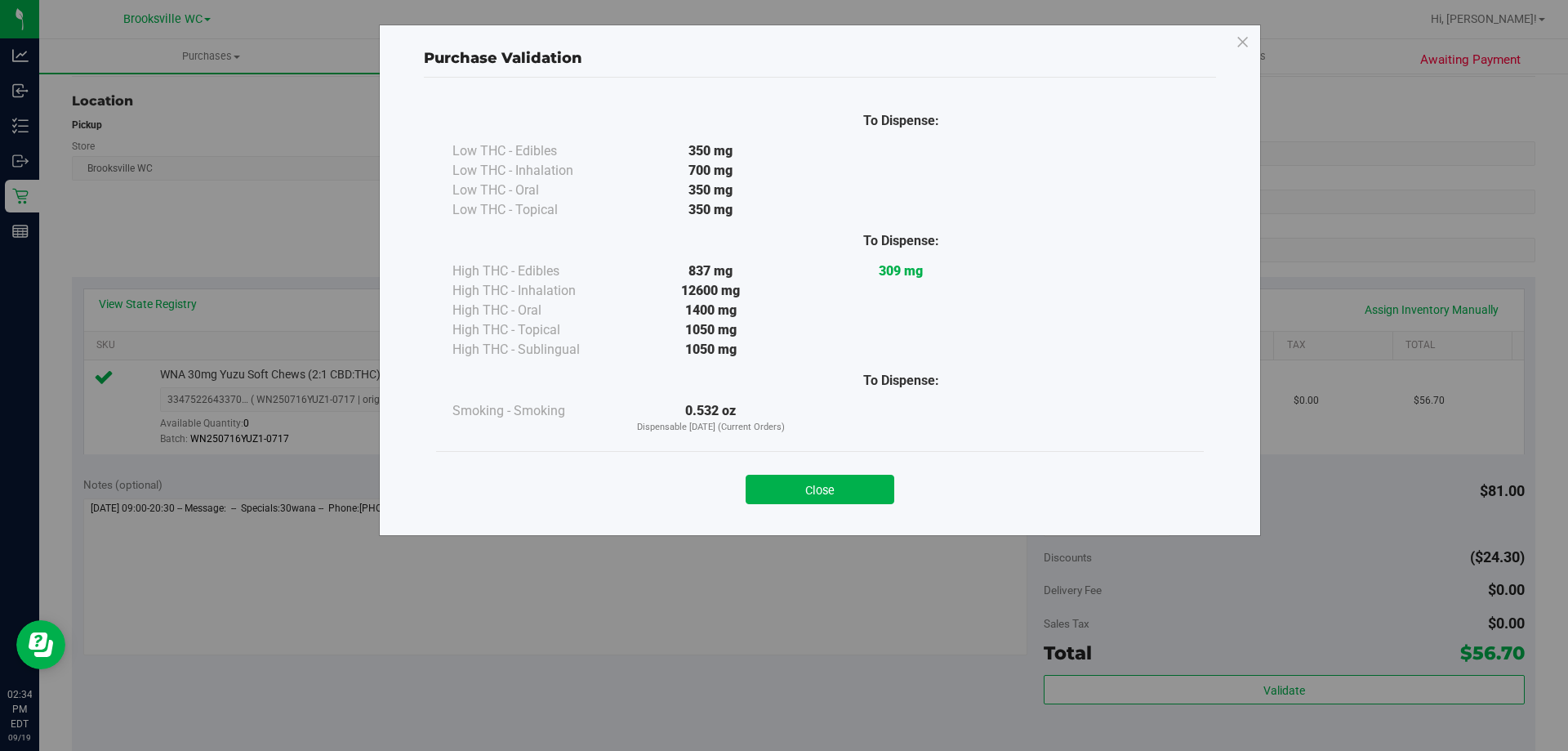
click at [814, 470] on div "Close" at bounding box center [819, 484] width 743 height 41
click at [823, 482] on button "Close" at bounding box center [820, 489] width 149 height 29
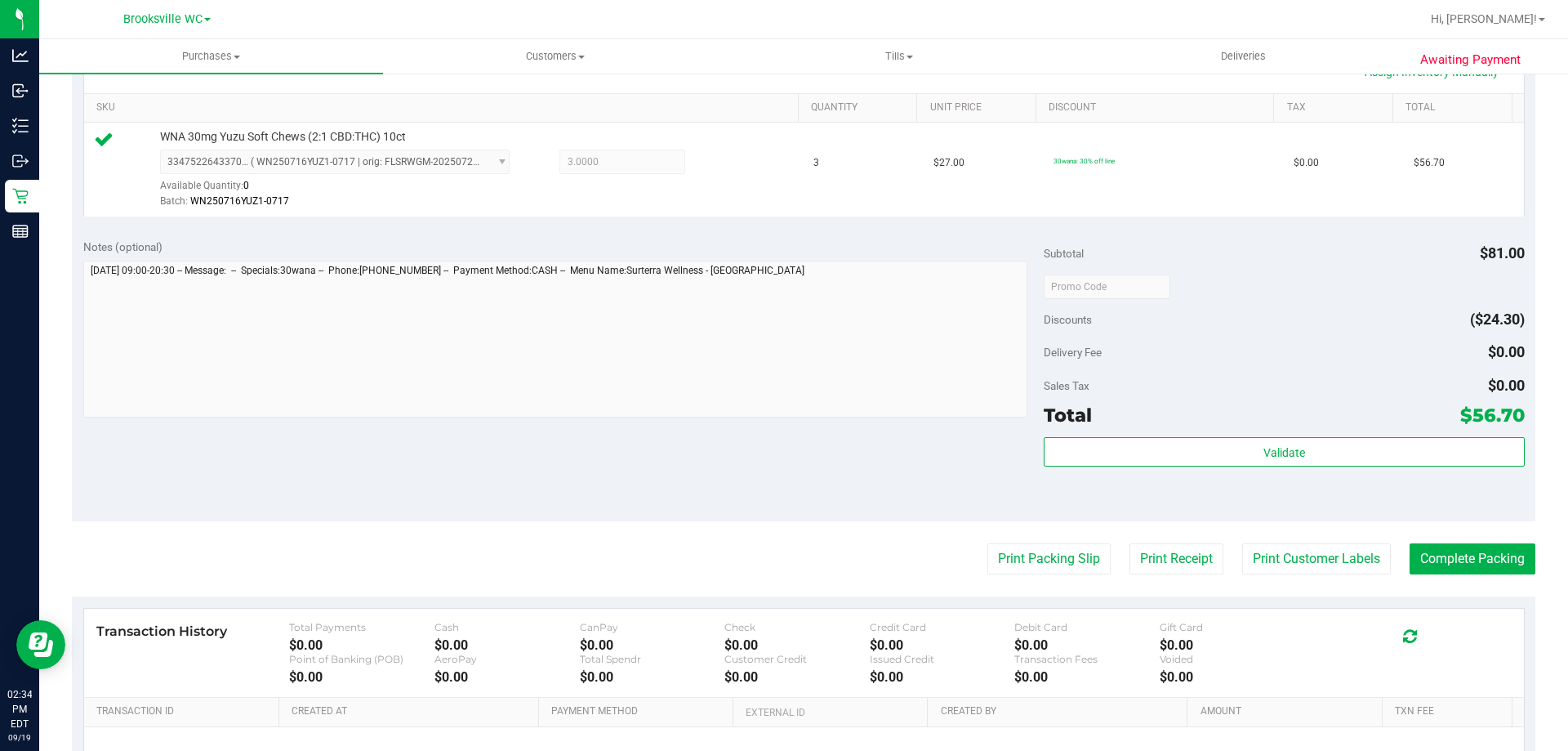
scroll to position [571, 0]
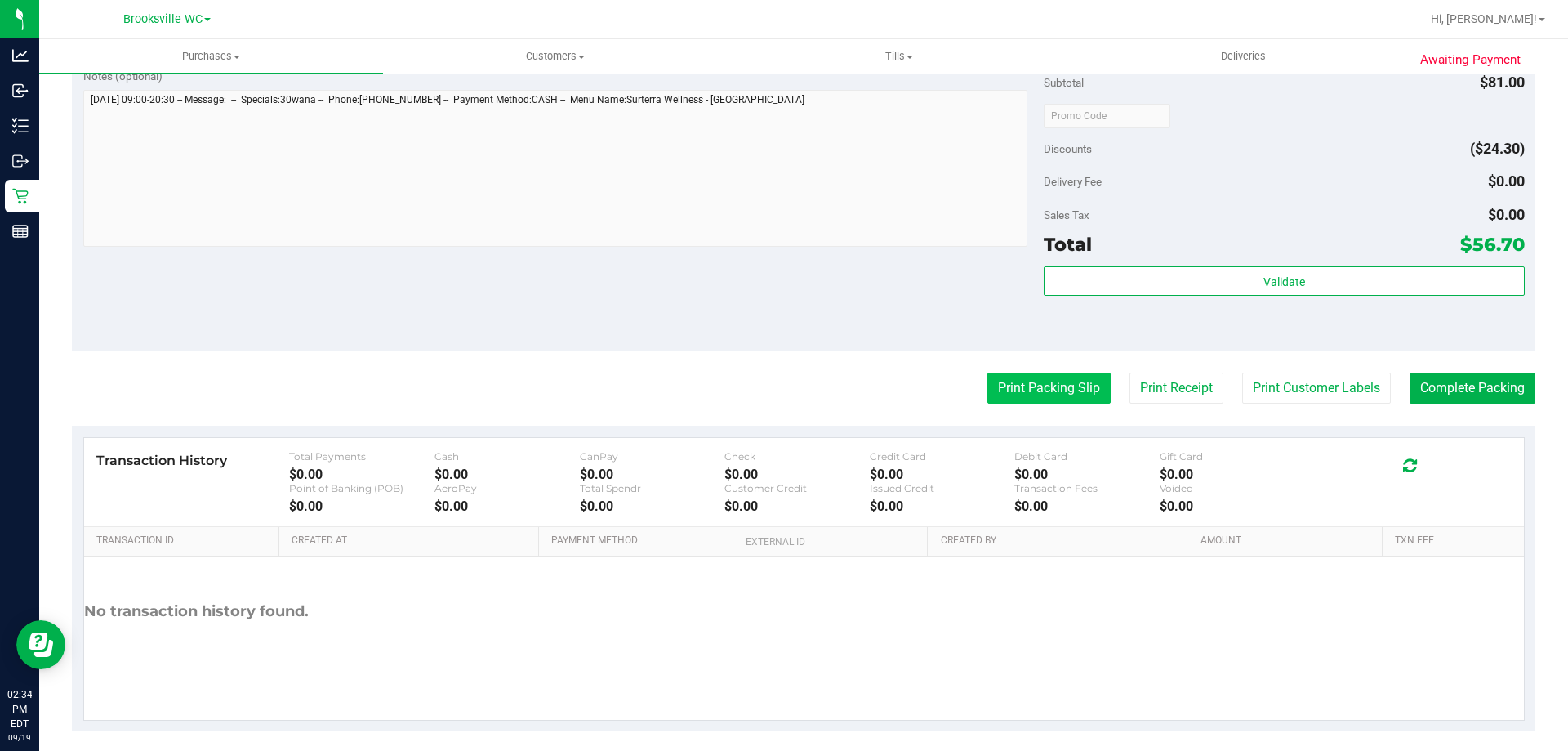
click at [1037, 390] on button "Print Packing Slip" at bounding box center [1049, 388] width 123 height 31
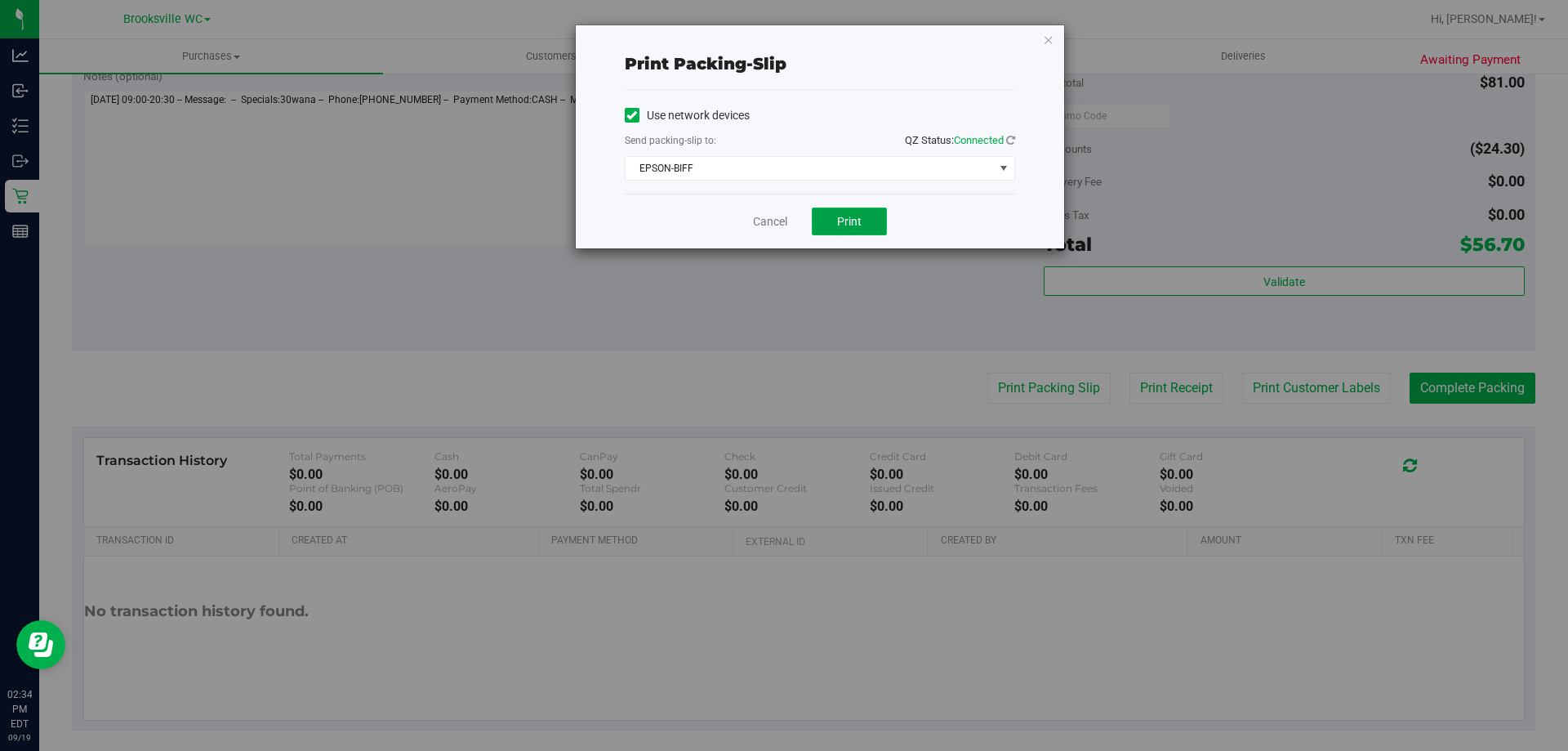
click at [879, 221] on button "Print" at bounding box center [849, 221] width 75 height 28
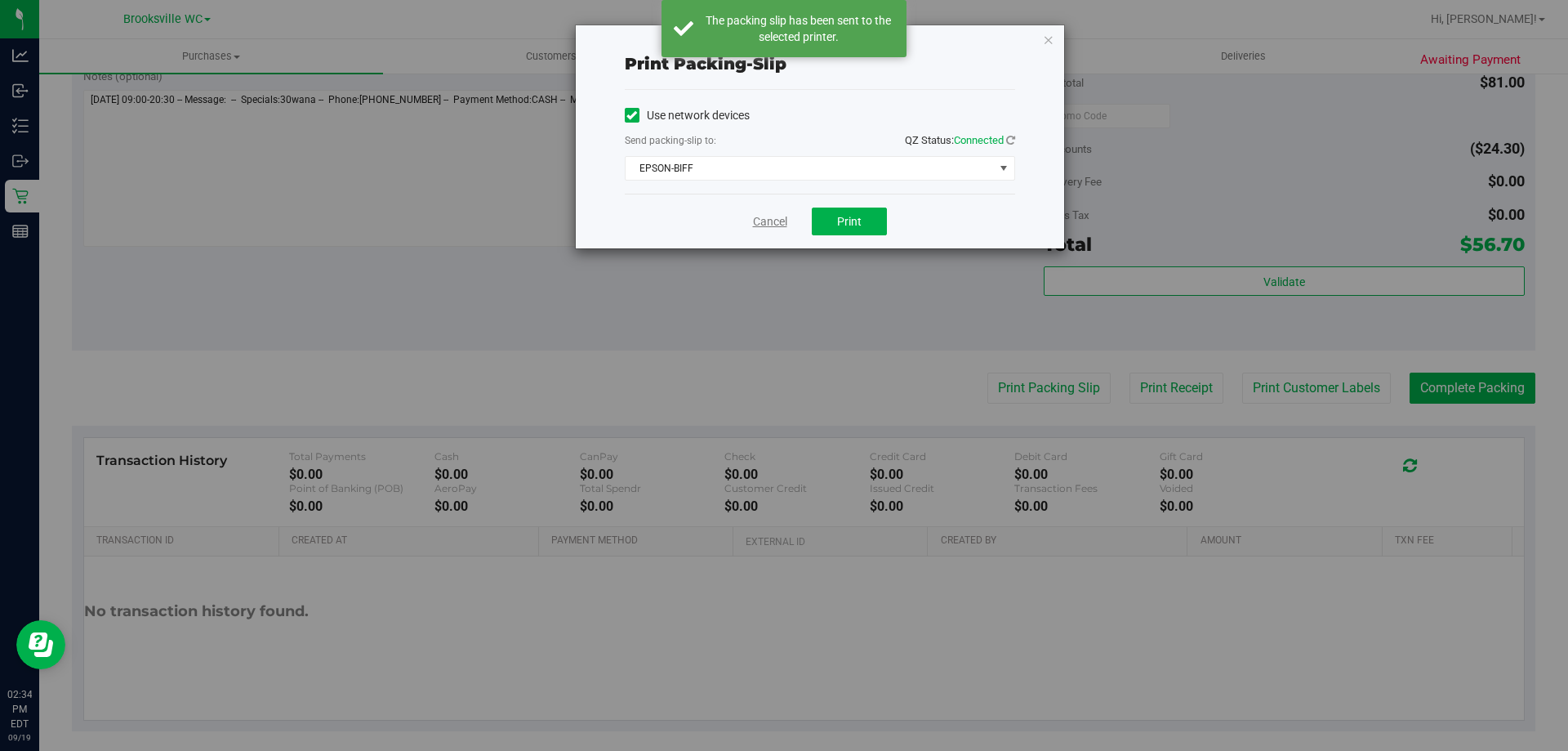
click at [766, 219] on link "Cancel" at bounding box center [770, 221] width 34 height 17
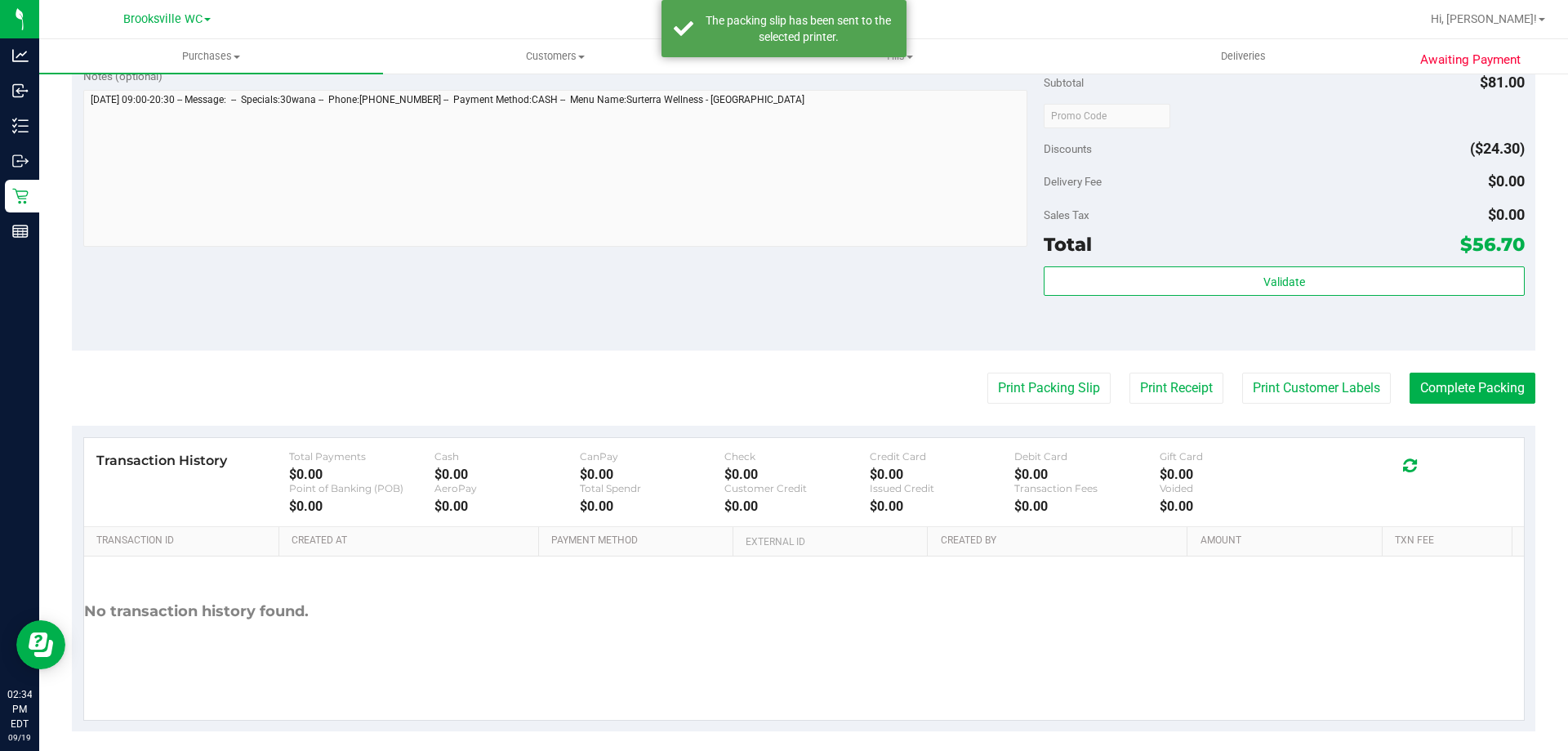
click at [1454, 346] on div "Notes (optional) Subtotal $81.00 Discounts ($24.30) Delivery Fee $0.00 Sales Ta…" at bounding box center [803, 203] width 1464 height 294
click at [1466, 385] on button "Complete Packing" at bounding box center [1472, 388] width 126 height 31
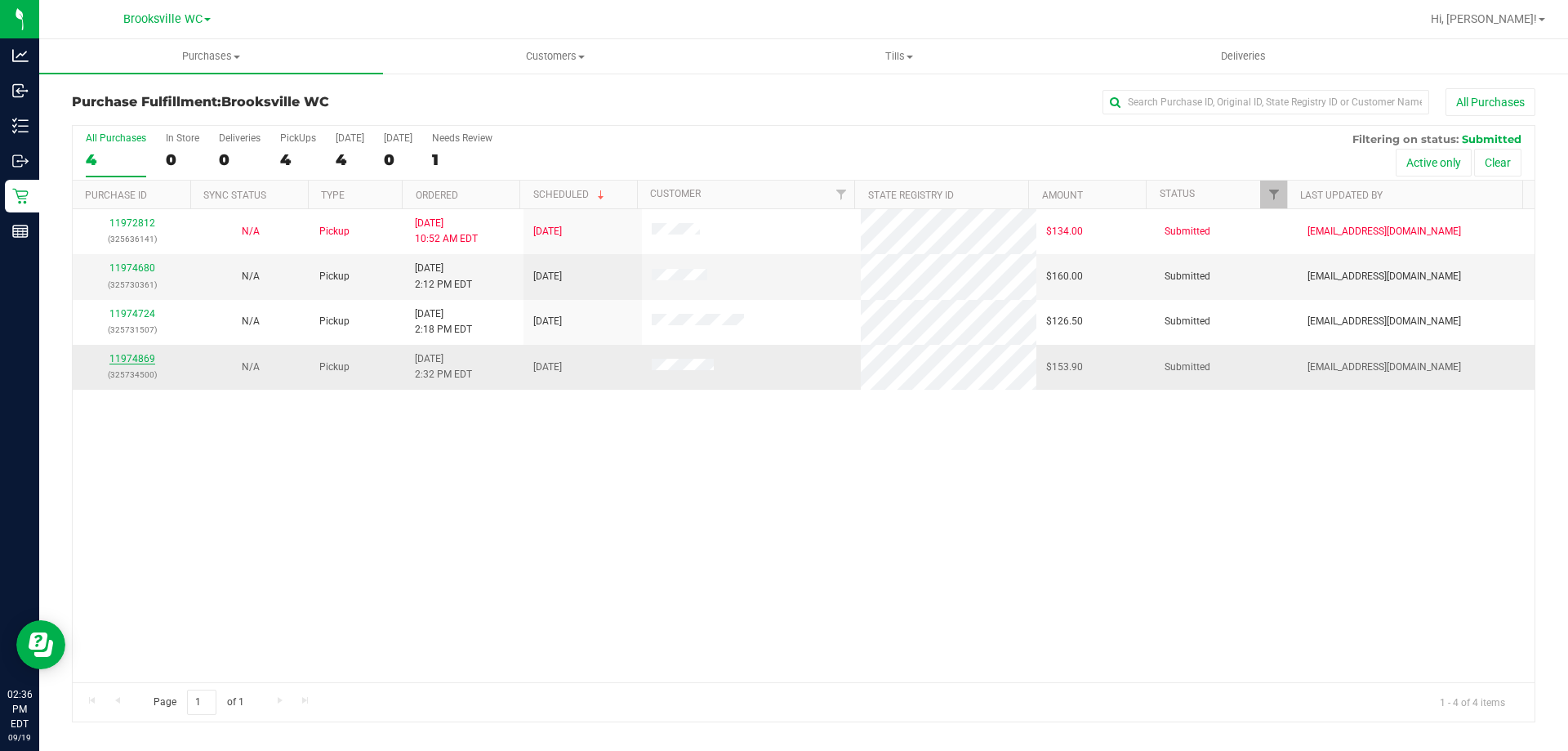
click at [141, 360] on link "11974869" at bounding box center [132, 358] width 45 height 12
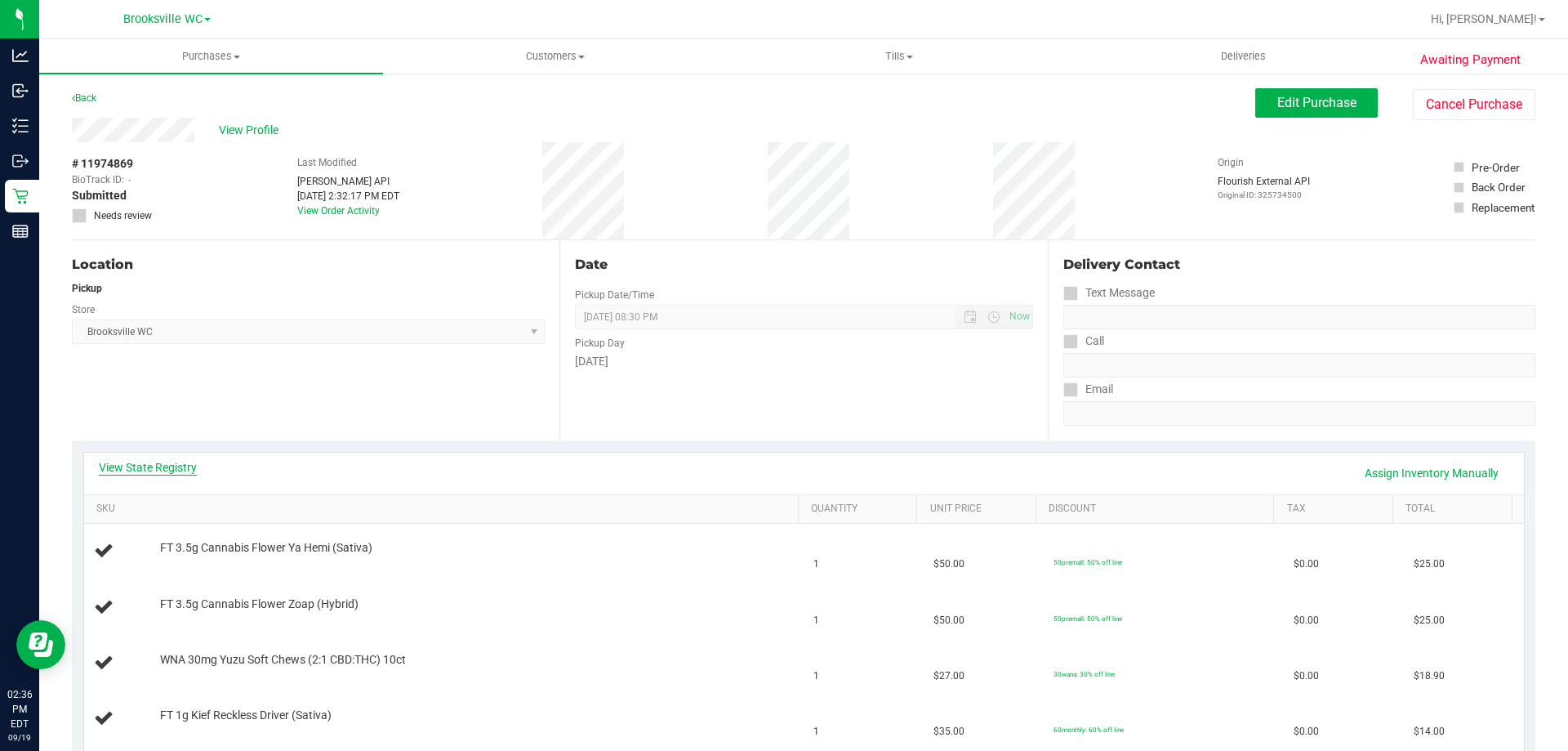
click at [135, 470] on link "View State Registry" at bounding box center [148, 467] width 98 height 16
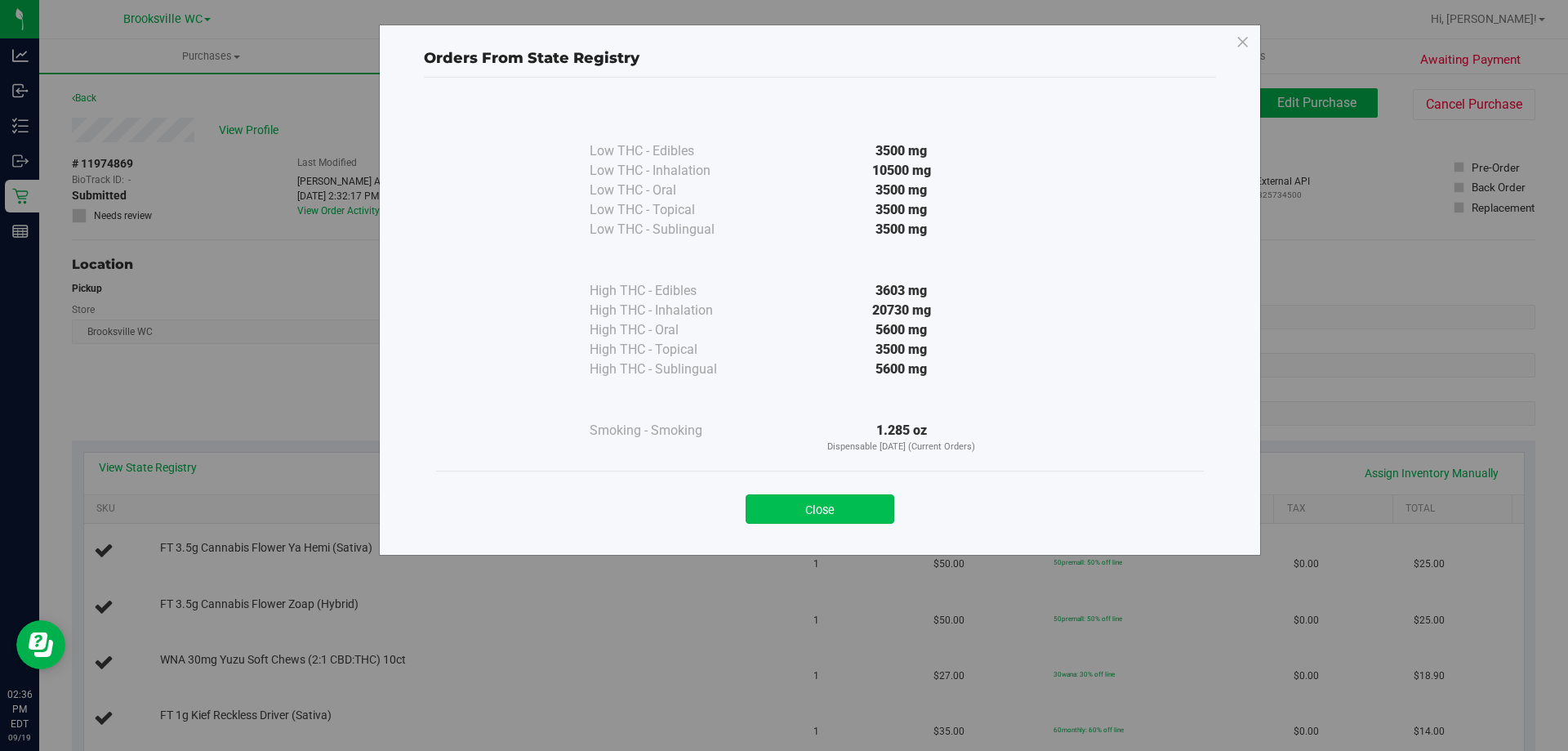
click at [839, 497] on button "Close" at bounding box center [820, 509] width 149 height 29
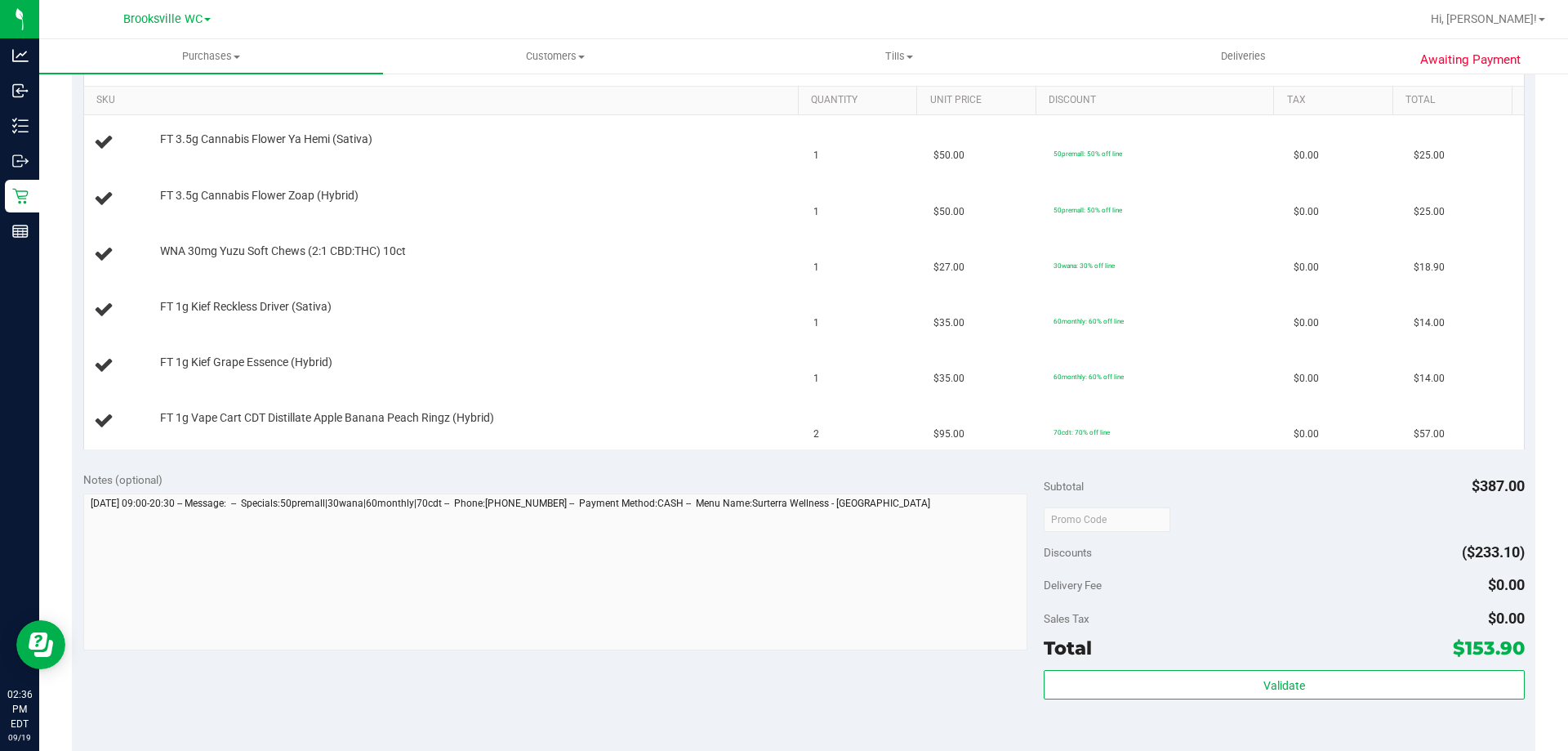
scroll to position [490, 0]
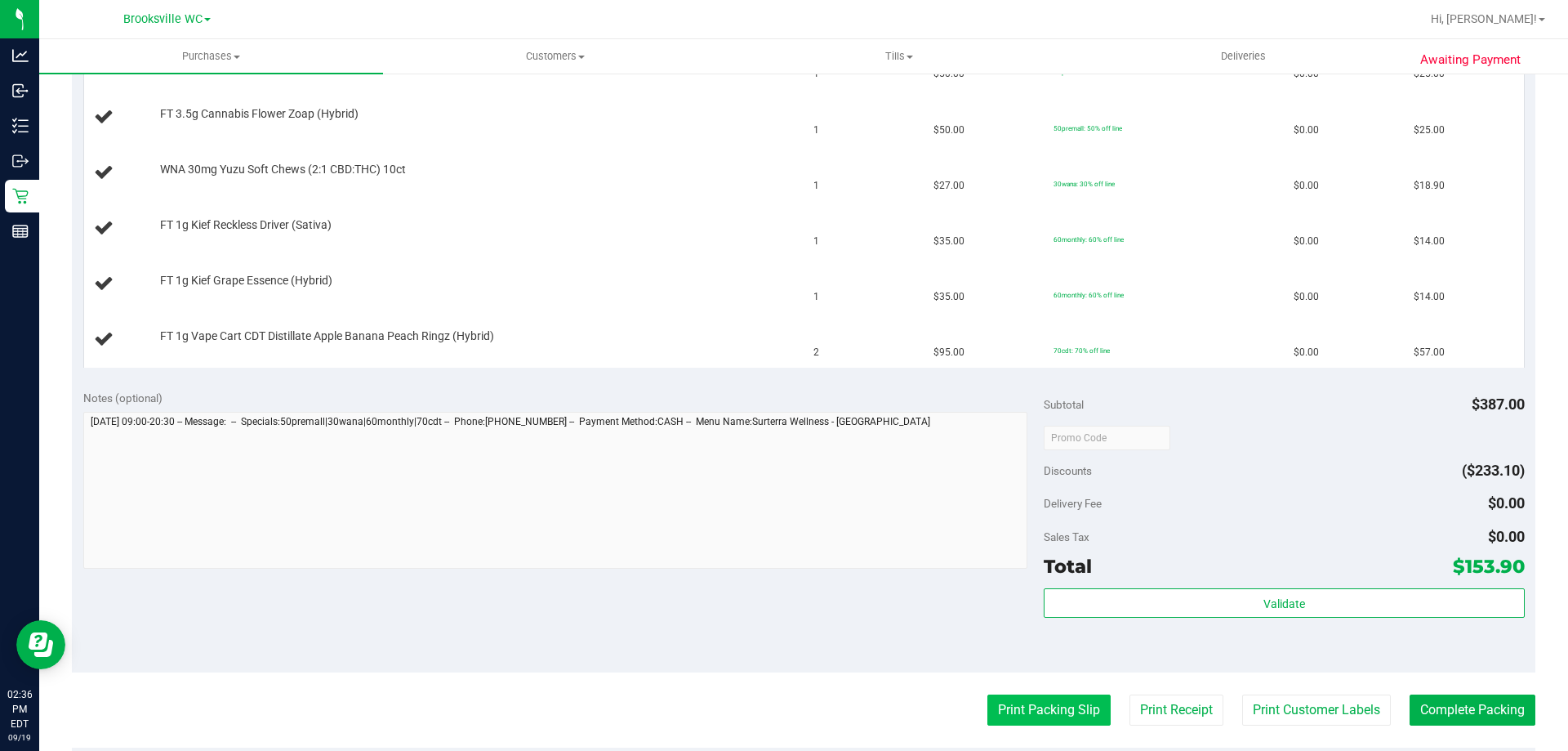
click at [1045, 702] on button "Print Packing Slip" at bounding box center [1049, 709] width 123 height 31
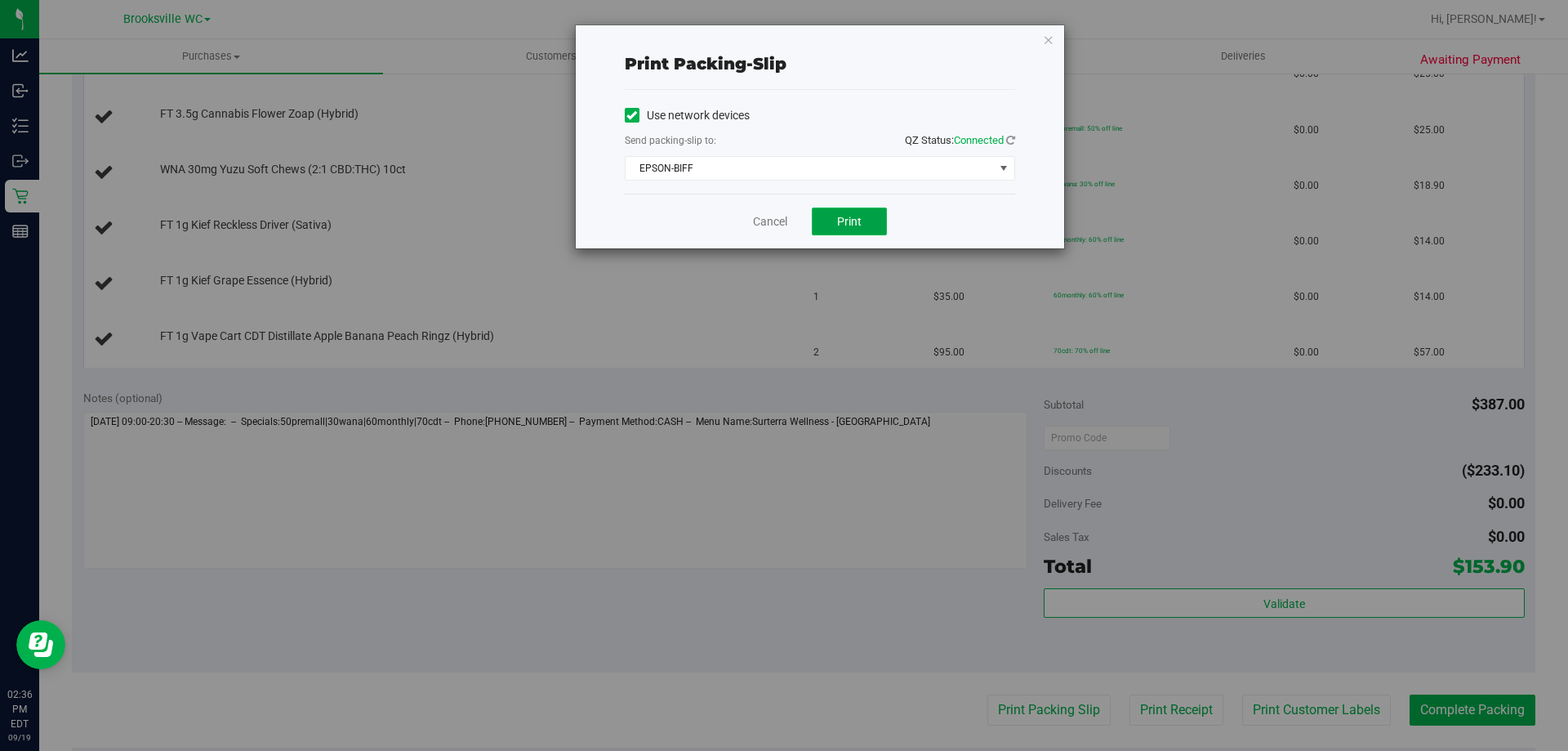
click at [839, 227] on button "Print" at bounding box center [849, 221] width 75 height 28
click at [768, 228] on link "Cancel" at bounding box center [770, 221] width 34 height 17
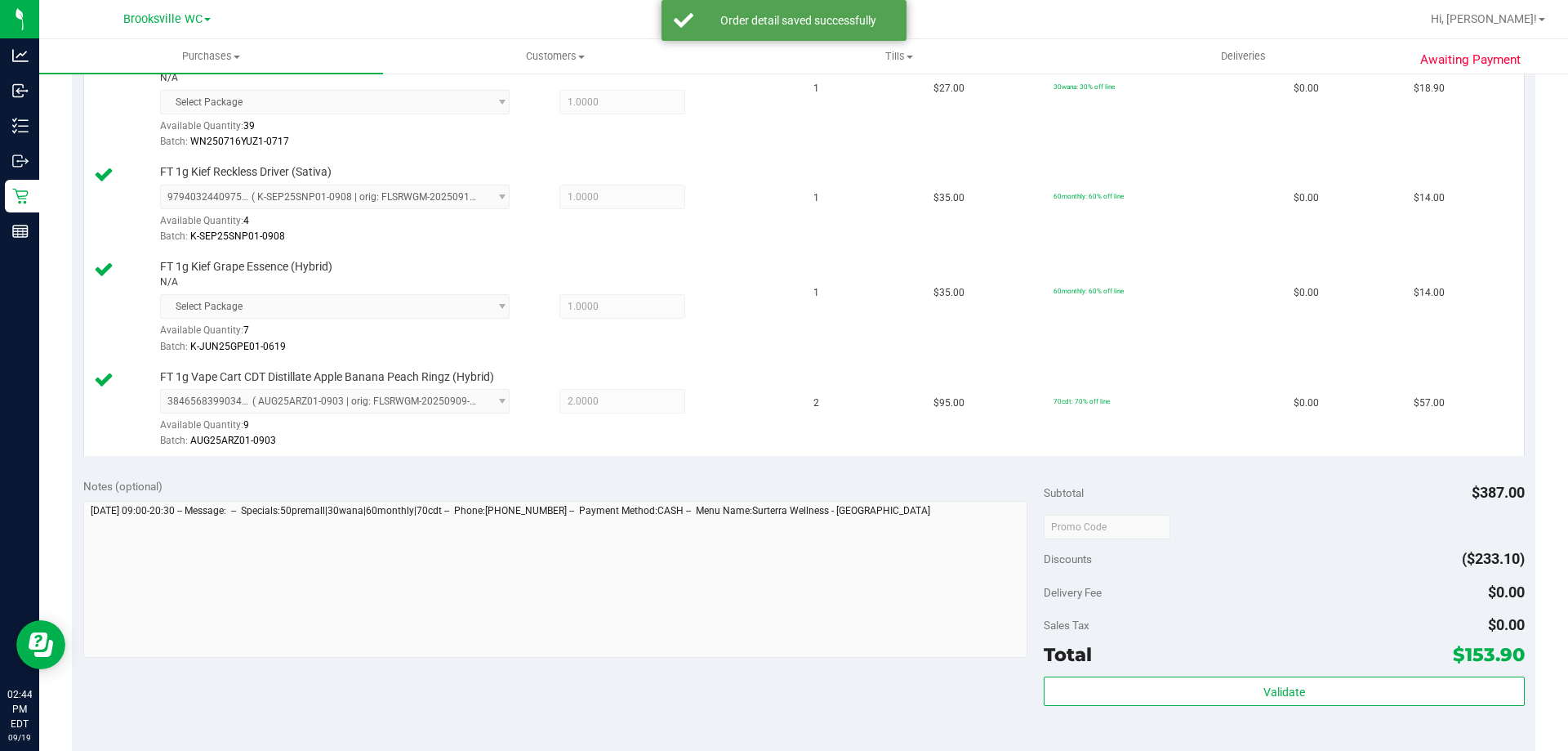
scroll to position [817, 0]
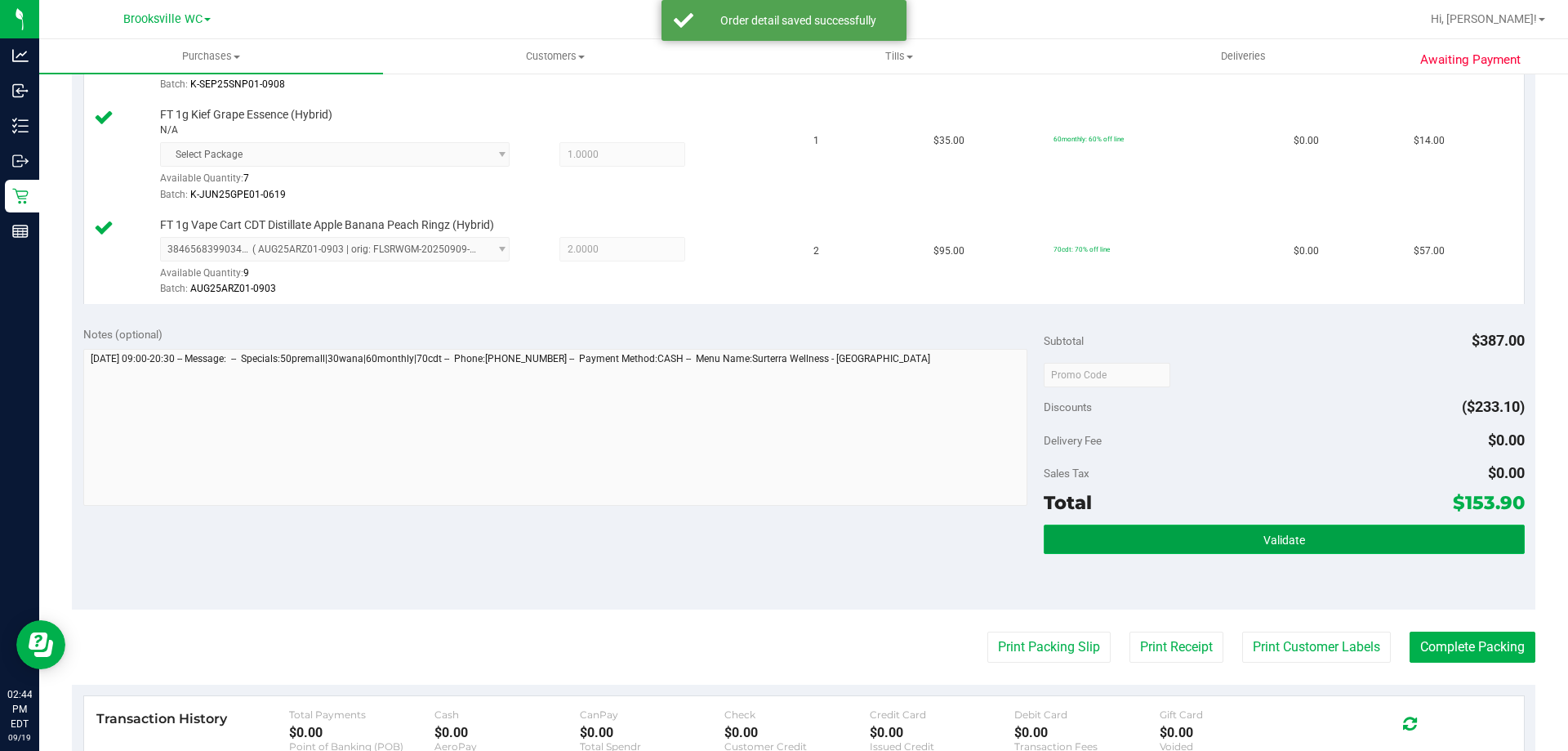
click at [1091, 524] on button "Validate" at bounding box center [1284, 539] width 481 height 29
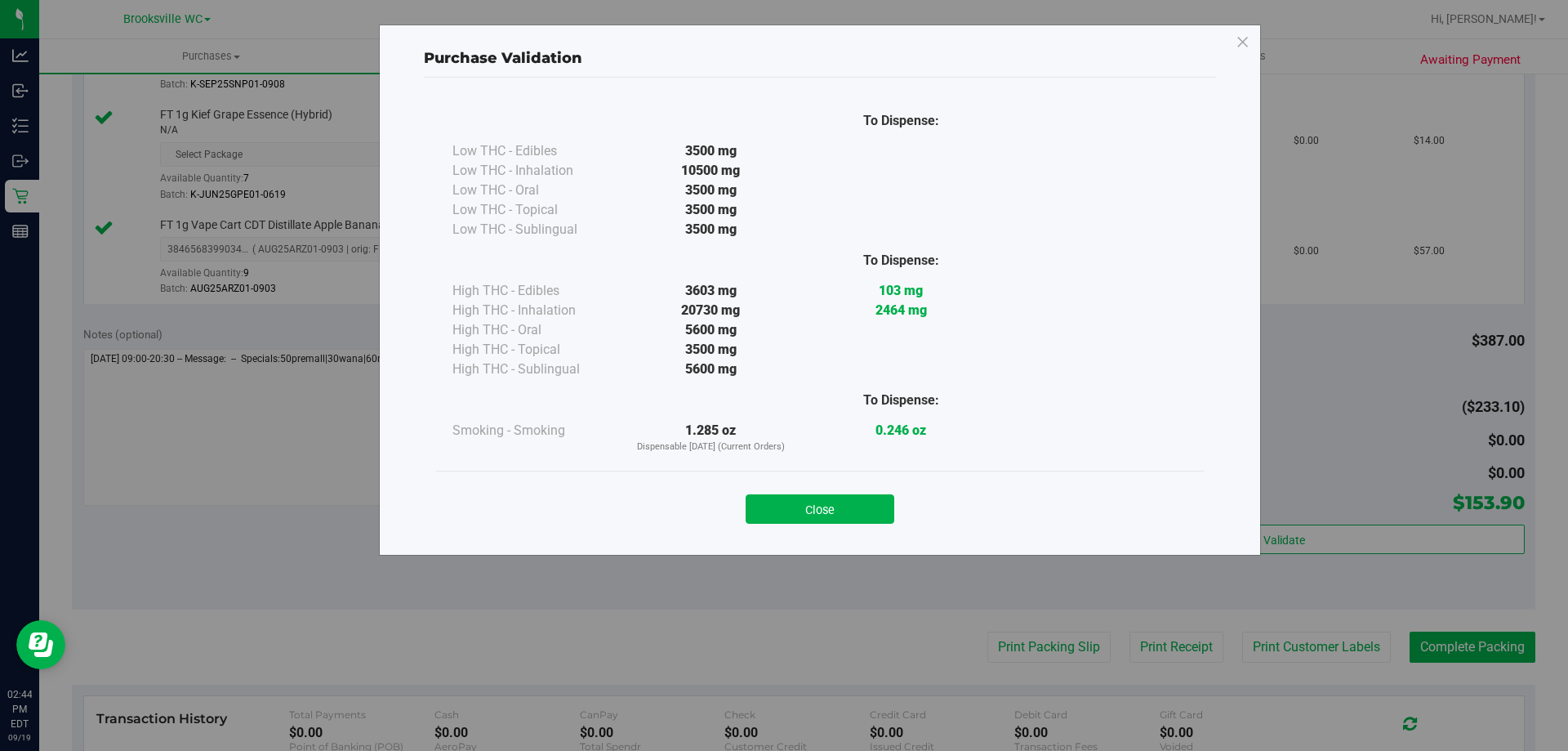
drag, startPoint x: 857, startPoint y: 505, endPoint x: 872, endPoint y: 500, distance: 15.8
click at [858, 505] on button "Close" at bounding box center [820, 509] width 149 height 29
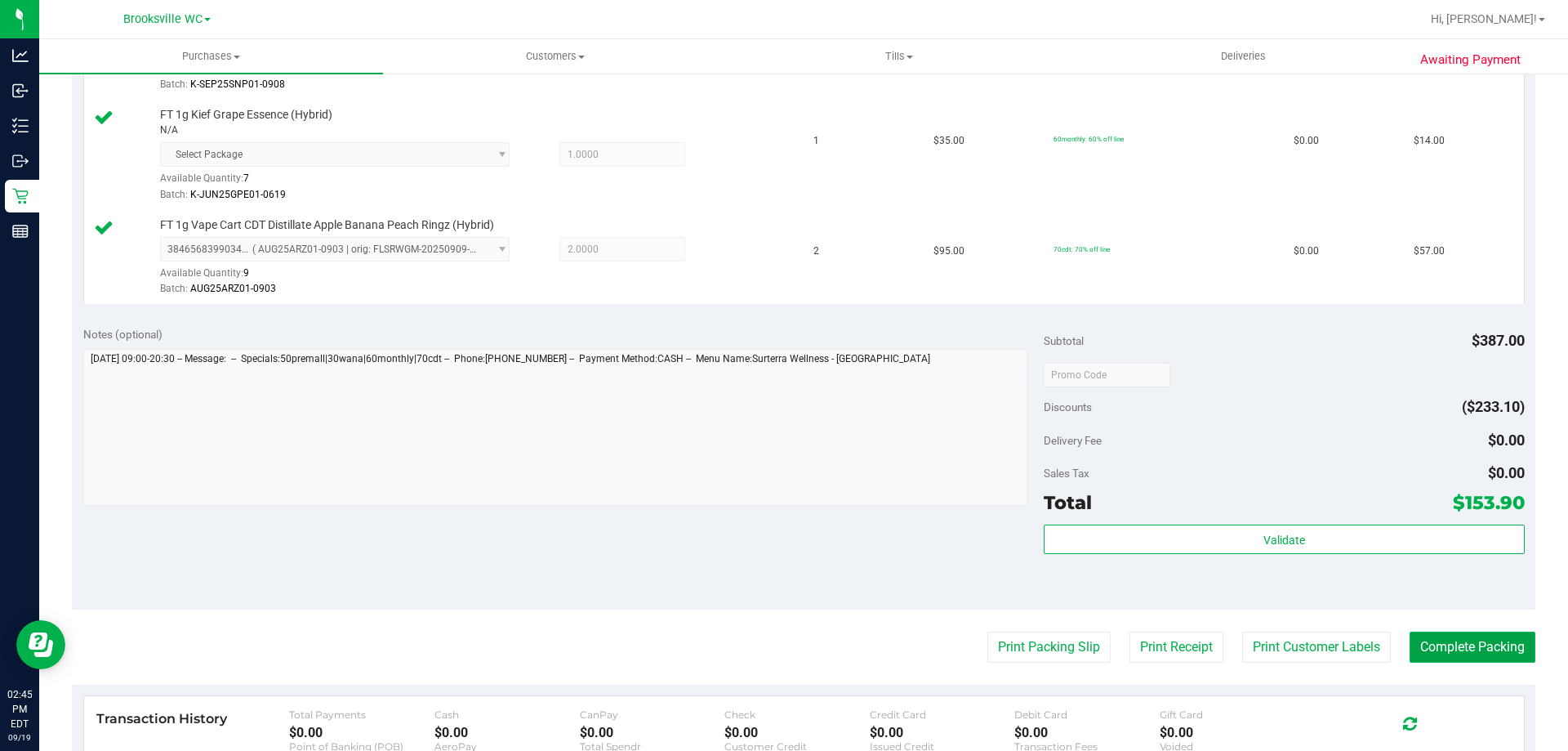
click at [1447, 648] on button "Complete Packing" at bounding box center [1472, 647] width 126 height 31
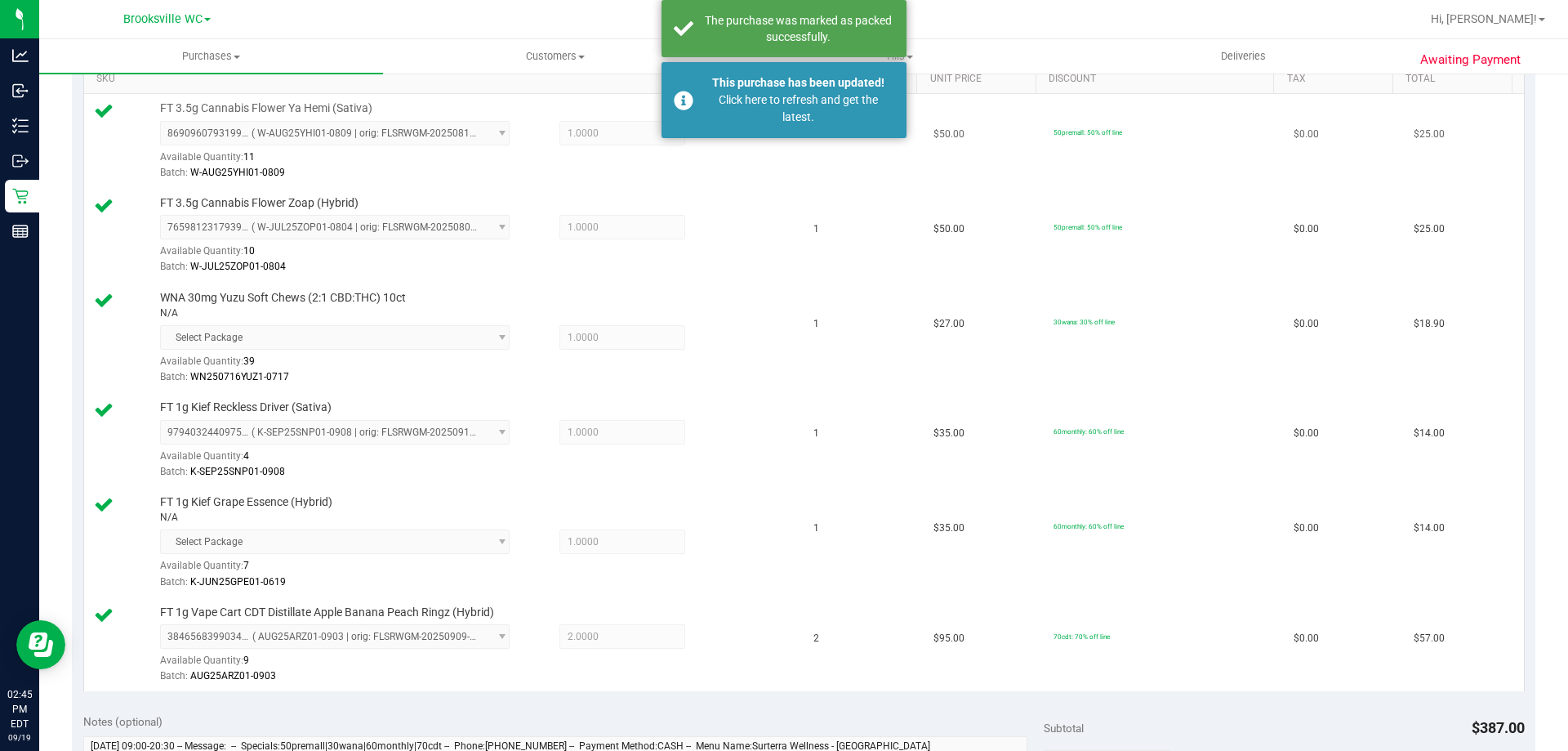
scroll to position [82, 0]
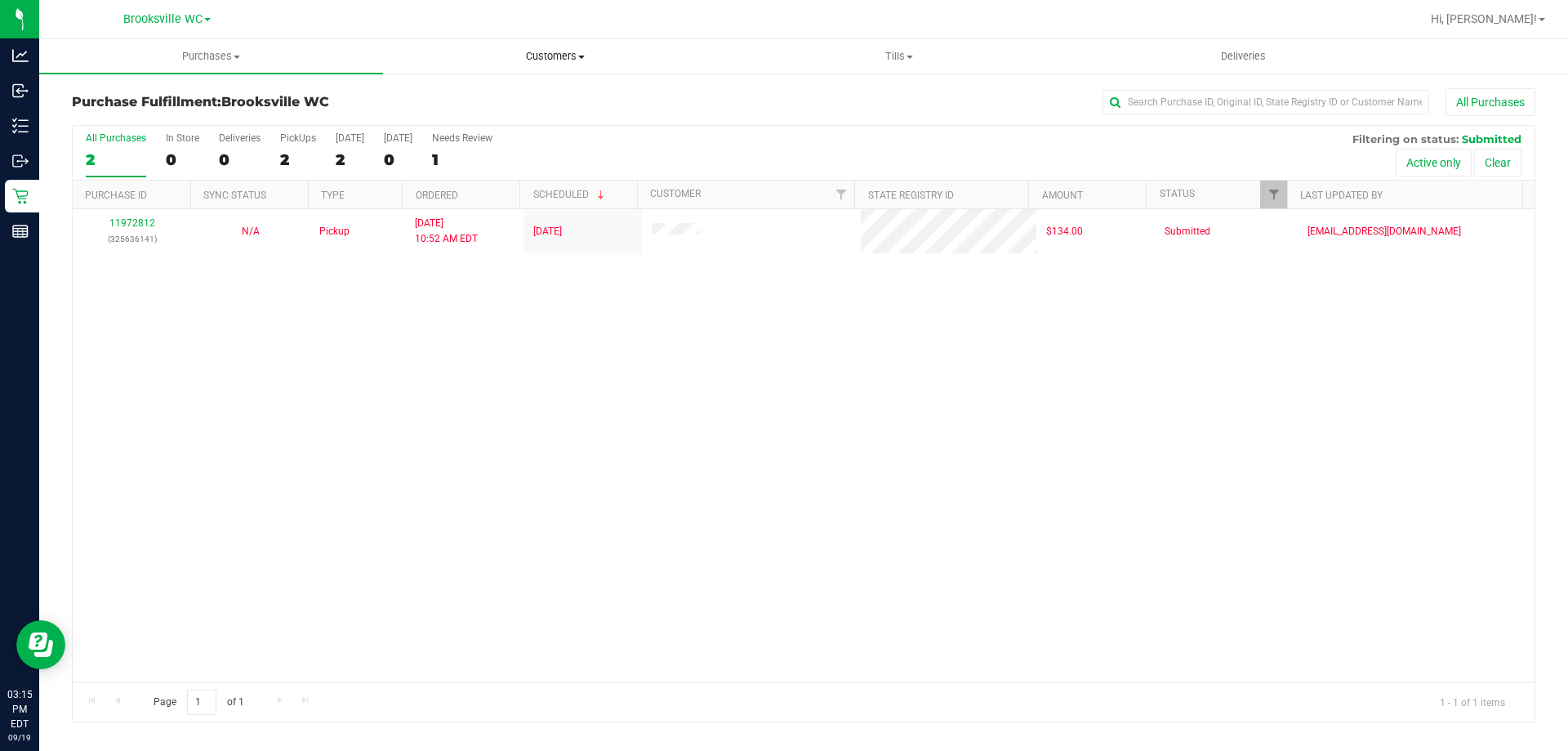
click at [540, 44] on uib-tab-heading "Customers All customers Add a new customer All physicians" at bounding box center [554, 56] width 342 height 33
click at [546, 54] on span "Customers" at bounding box center [554, 56] width 344 height 15
drag, startPoint x: 534, startPoint y: 51, endPoint x: 534, endPoint y: 67, distance: 16.0
click at [534, 53] on span "Customers" at bounding box center [554, 56] width 344 height 15
click at [530, 102] on li "All customers" at bounding box center [554, 99] width 344 height 20
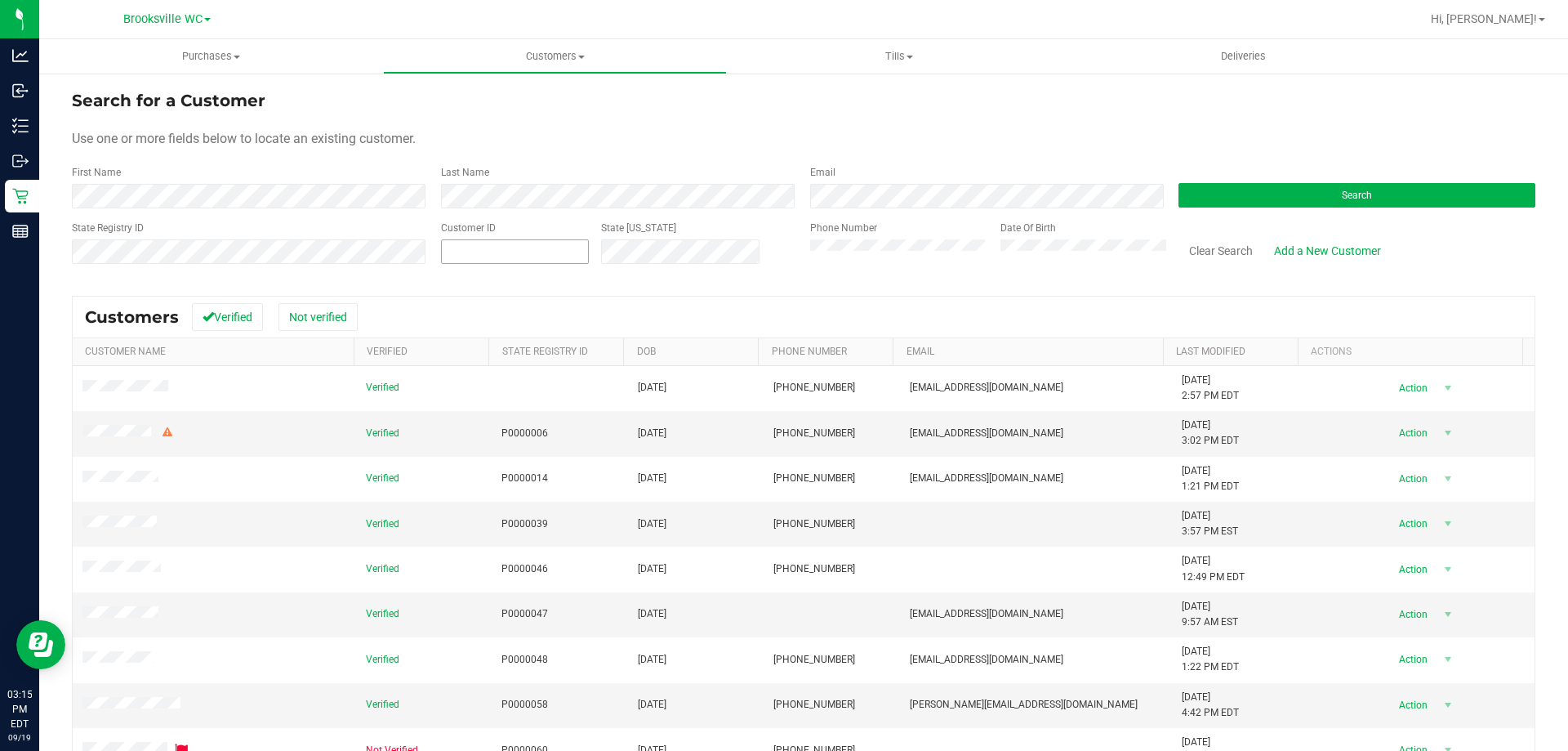
click at [550, 251] on span at bounding box center [514, 251] width 148 height 24
drag, startPoint x: 540, startPoint y: 241, endPoint x: 698, endPoint y: 159, distance: 178.0
click at [701, 159] on form "Search for a Customer Use one or more fields below to locate an existing custom…" at bounding box center [803, 183] width 1464 height 190
click at [529, 258] on span at bounding box center [514, 251] width 148 height 24
paste input "1623669"
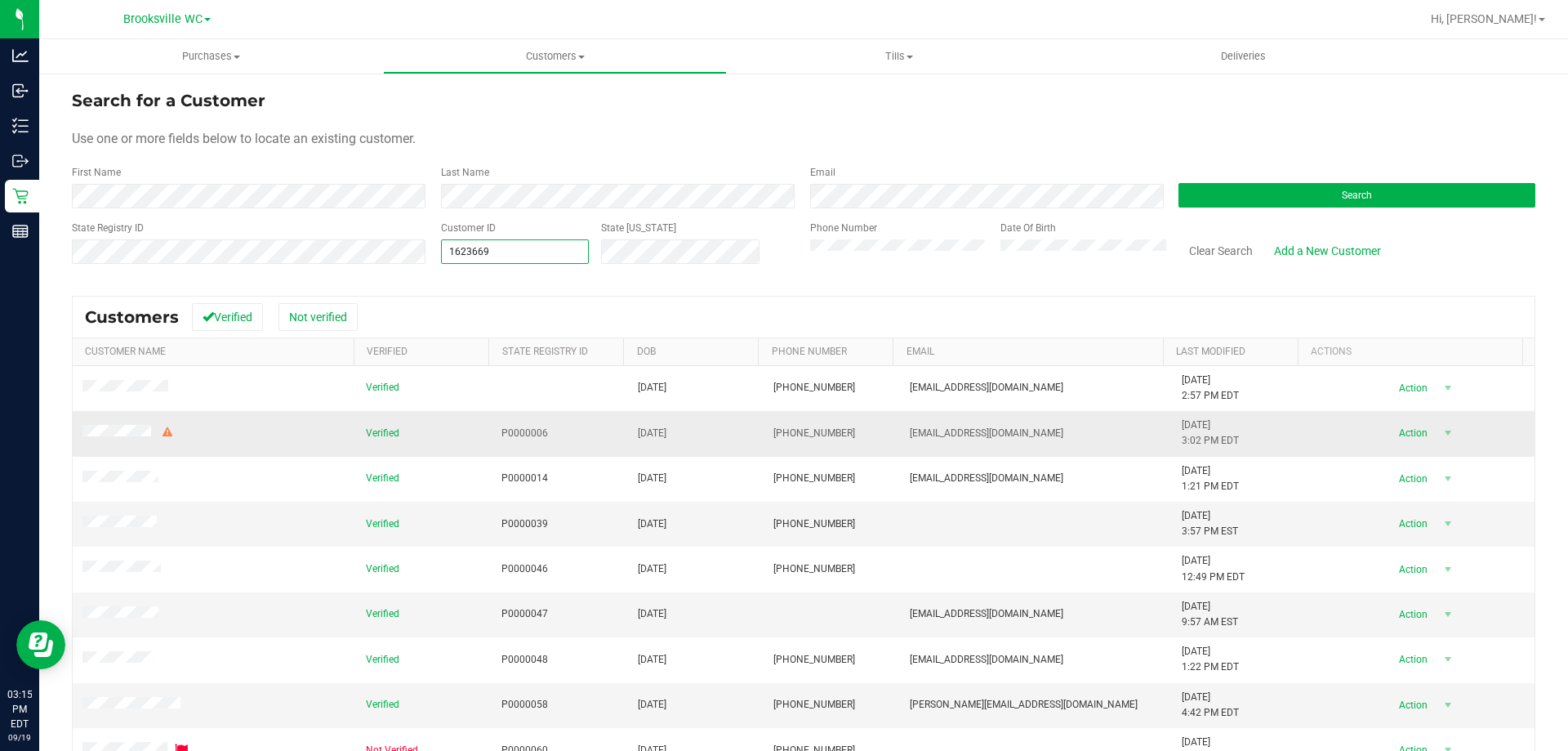
type input "1623669"
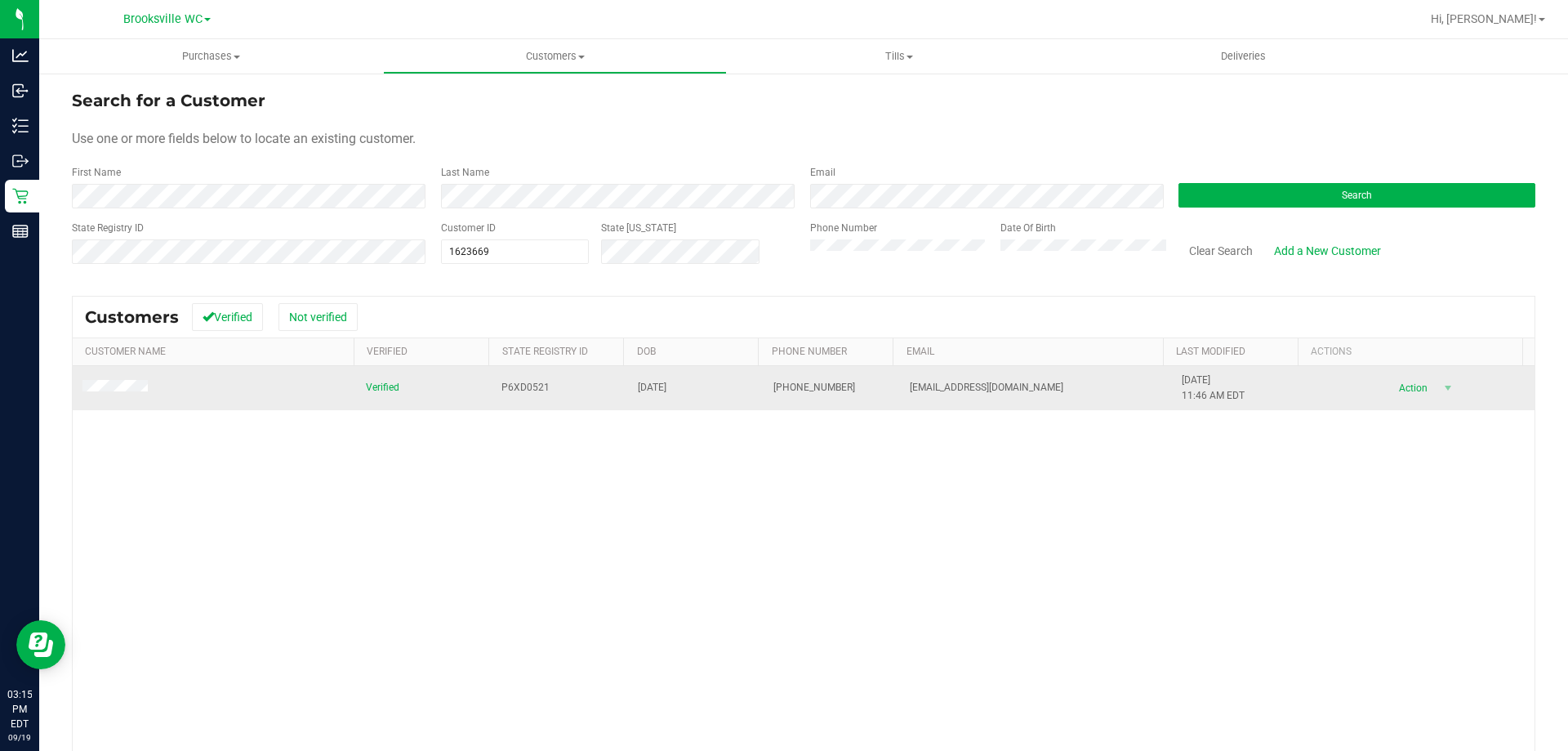
click at [502, 381] on span "P6XD0521" at bounding box center [525, 387] width 48 height 15
copy span "P6XD0521"
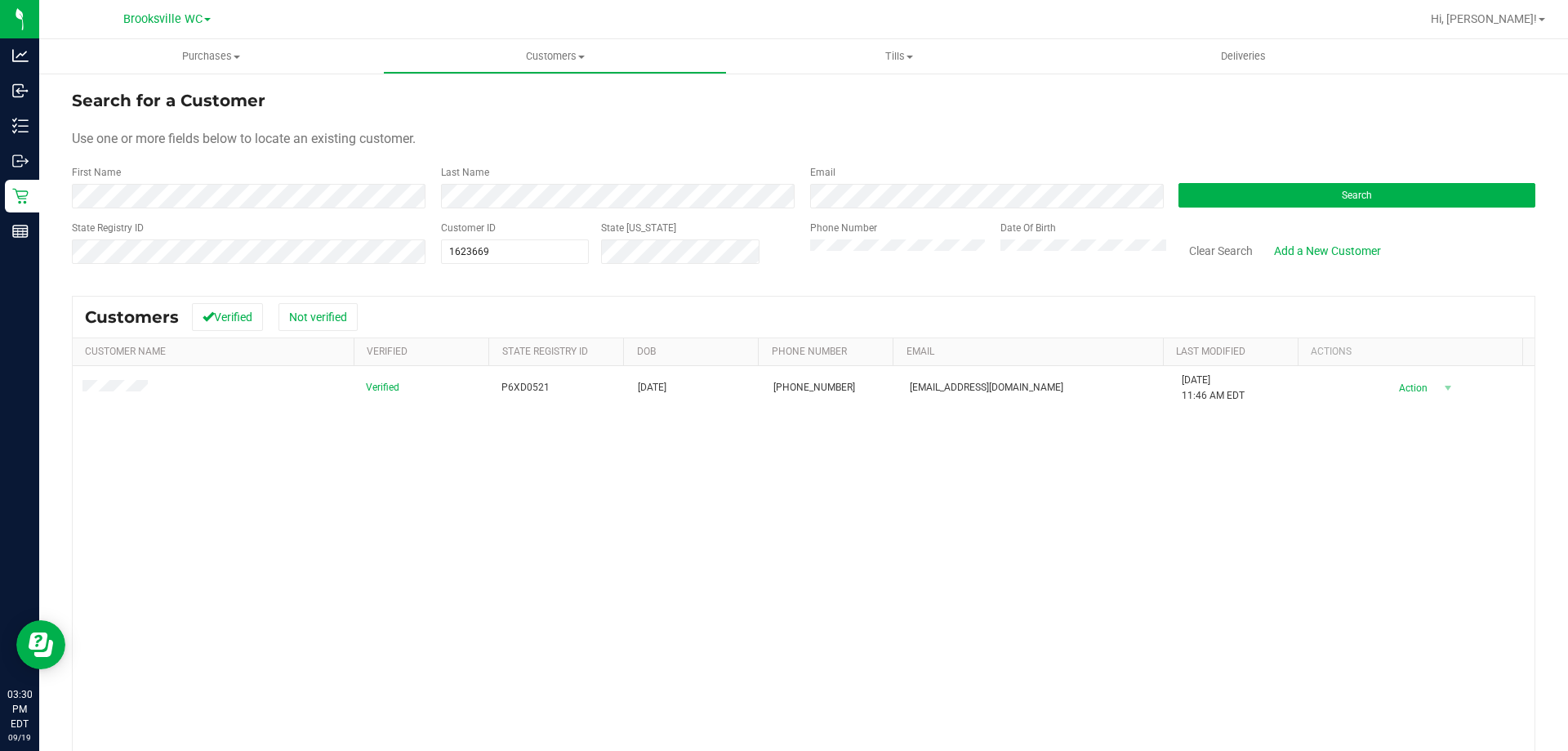
click at [819, 17] on div at bounding box center [856, 19] width 1128 height 32
click at [576, 158] on form "Search for a Customer Use one or more fields below to locate an existing custom…" at bounding box center [803, 183] width 1464 height 190
click at [210, 54] on span "Purchases" at bounding box center [210, 56] width 344 height 15
click at [145, 115] on li "Fulfillment" at bounding box center [210, 119] width 344 height 20
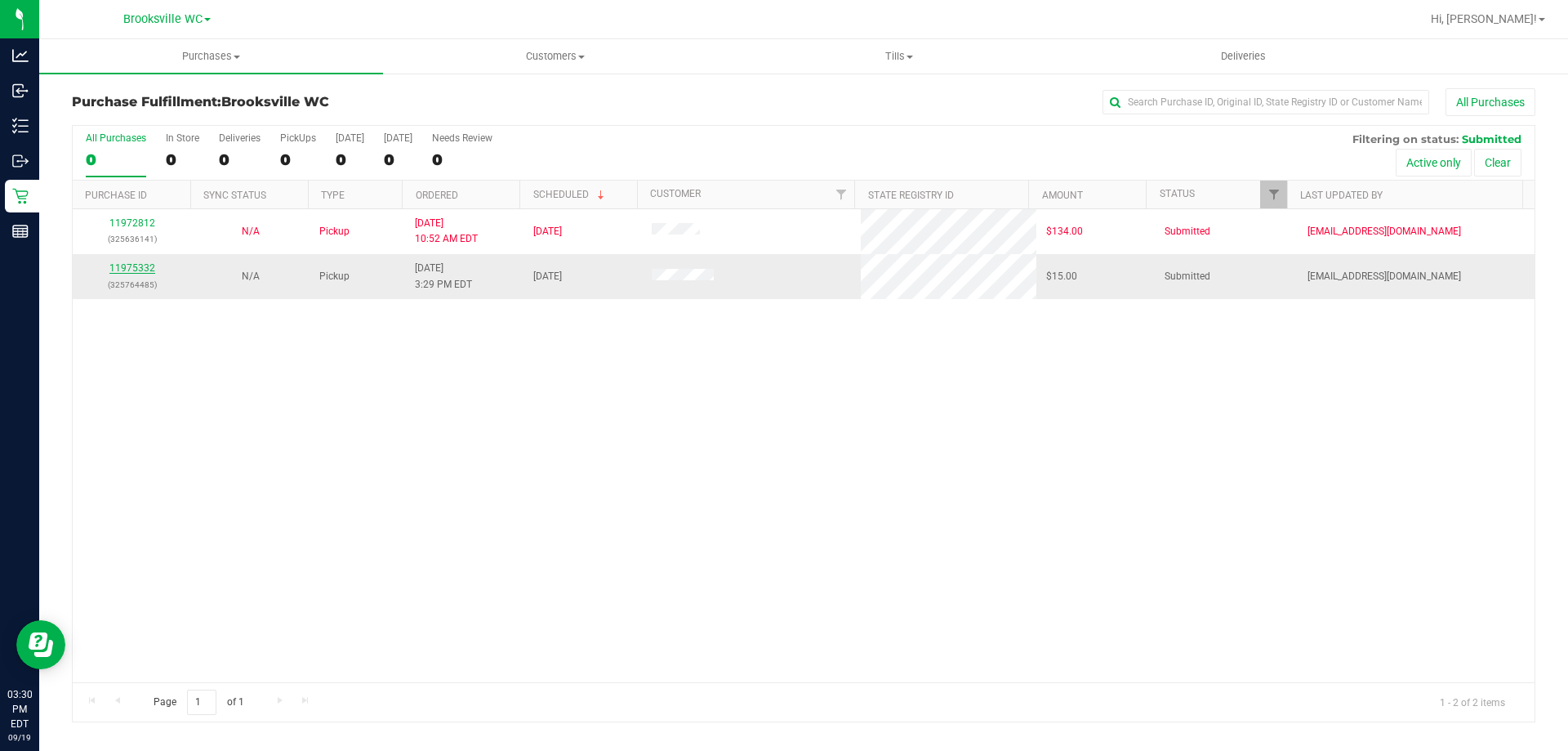
click at [146, 267] on link "11975332" at bounding box center [132, 268] width 45 height 12
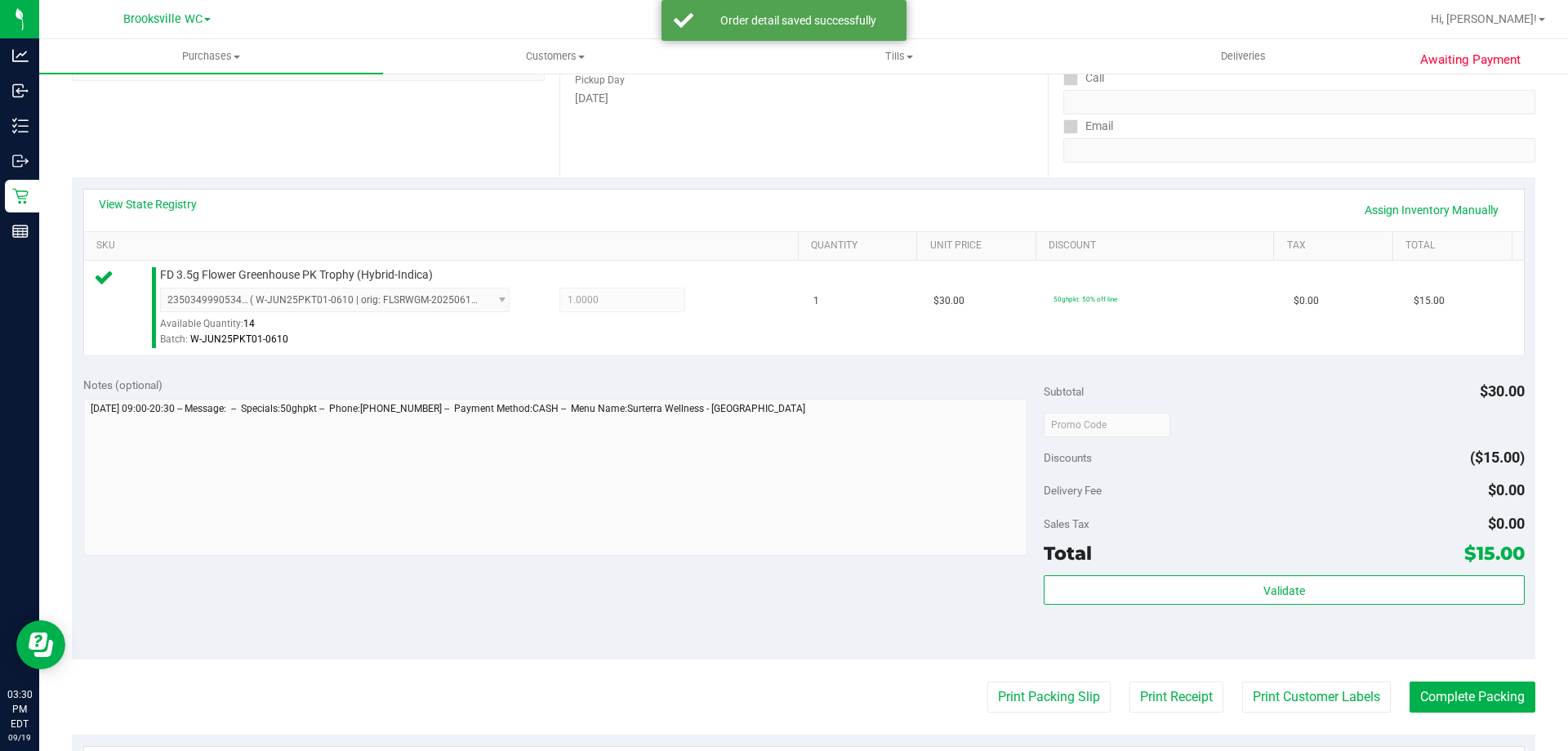
scroll to position [327, 0]
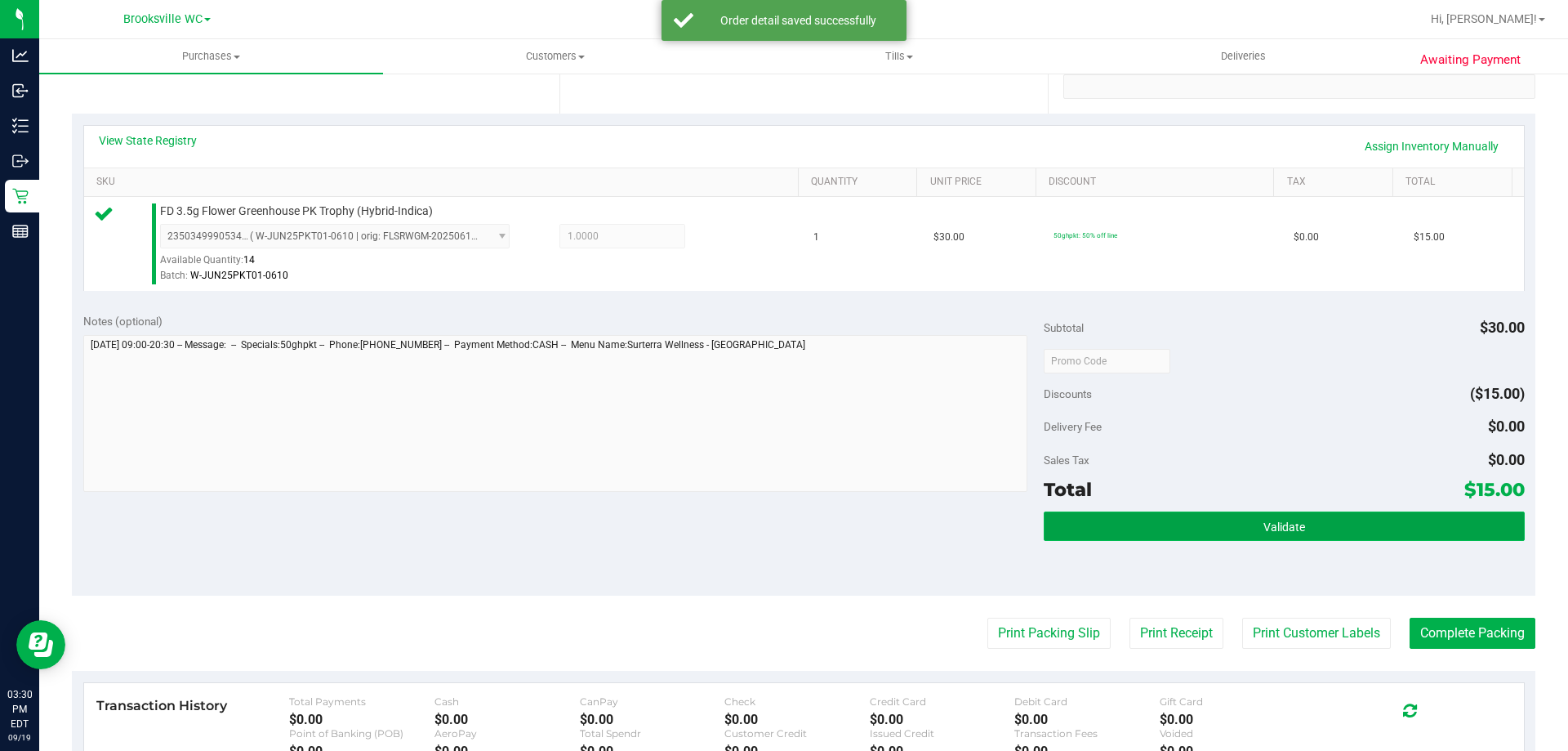
click at [1314, 516] on button "Validate" at bounding box center [1284, 526] width 481 height 29
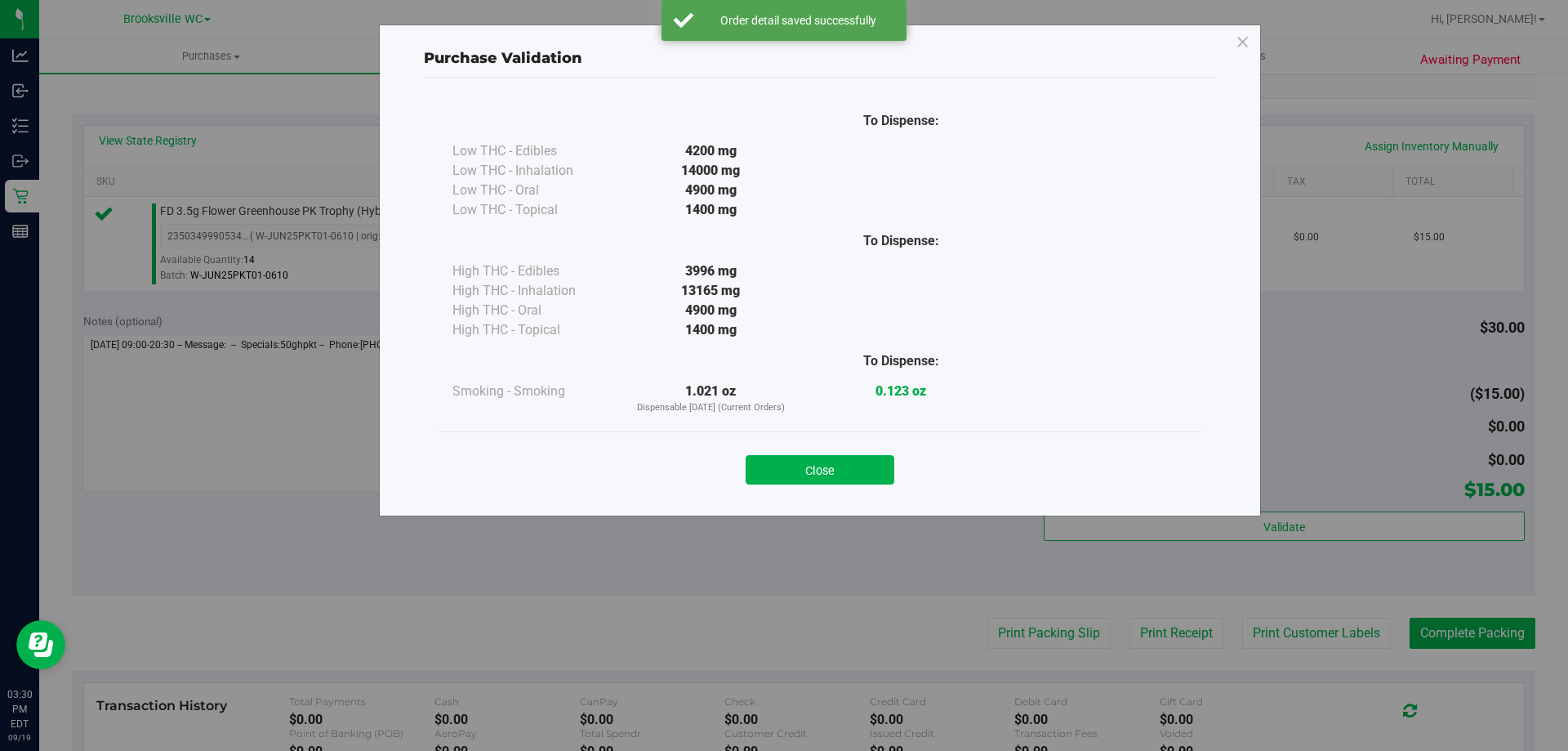
click at [829, 451] on div "Close" at bounding box center [819, 464] width 743 height 41
click at [832, 465] on button "Close" at bounding box center [820, 470] width 149 height 29
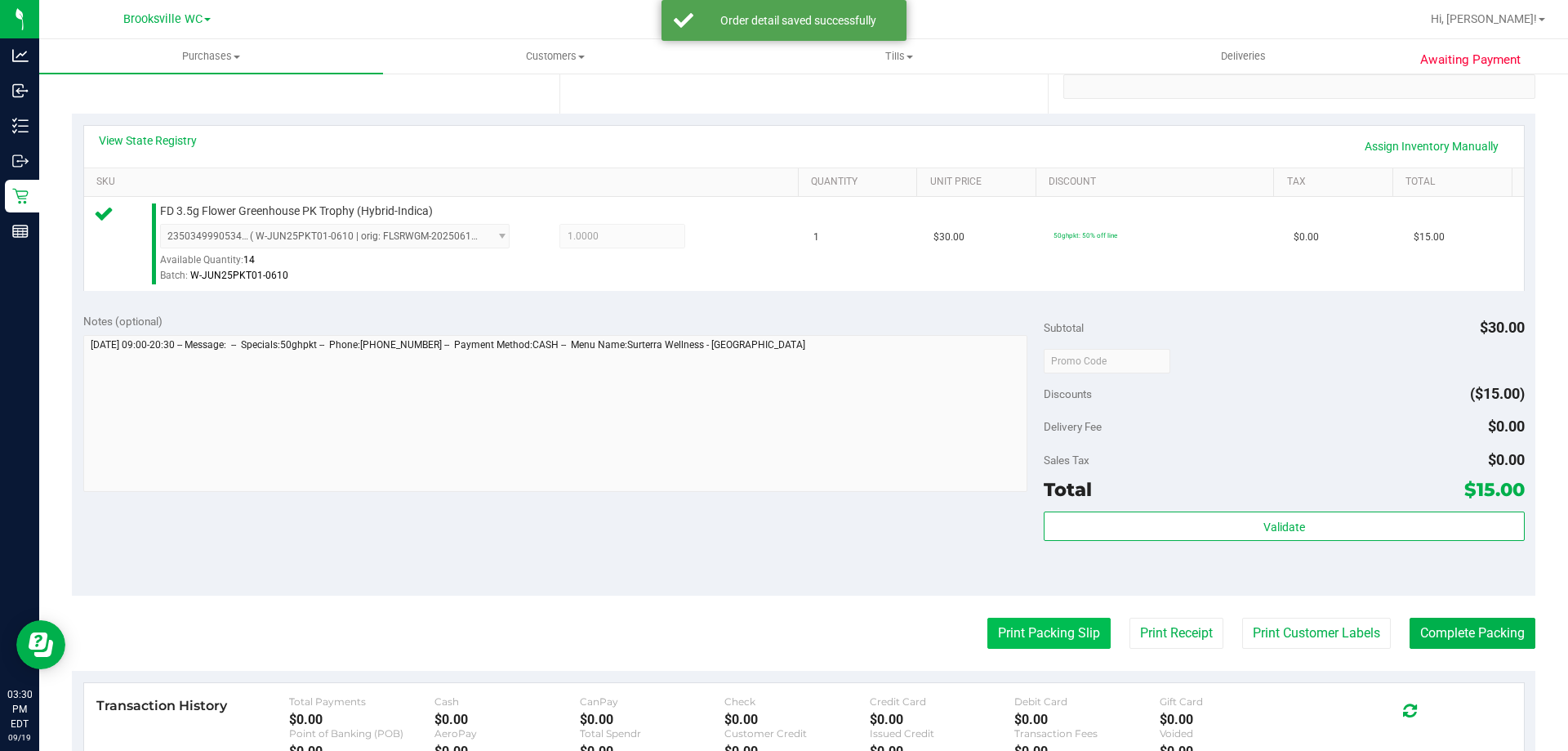
click at [1041, 646] on button "Print Packing Slip" at bounding box center [1049, 633] width 123 height 31
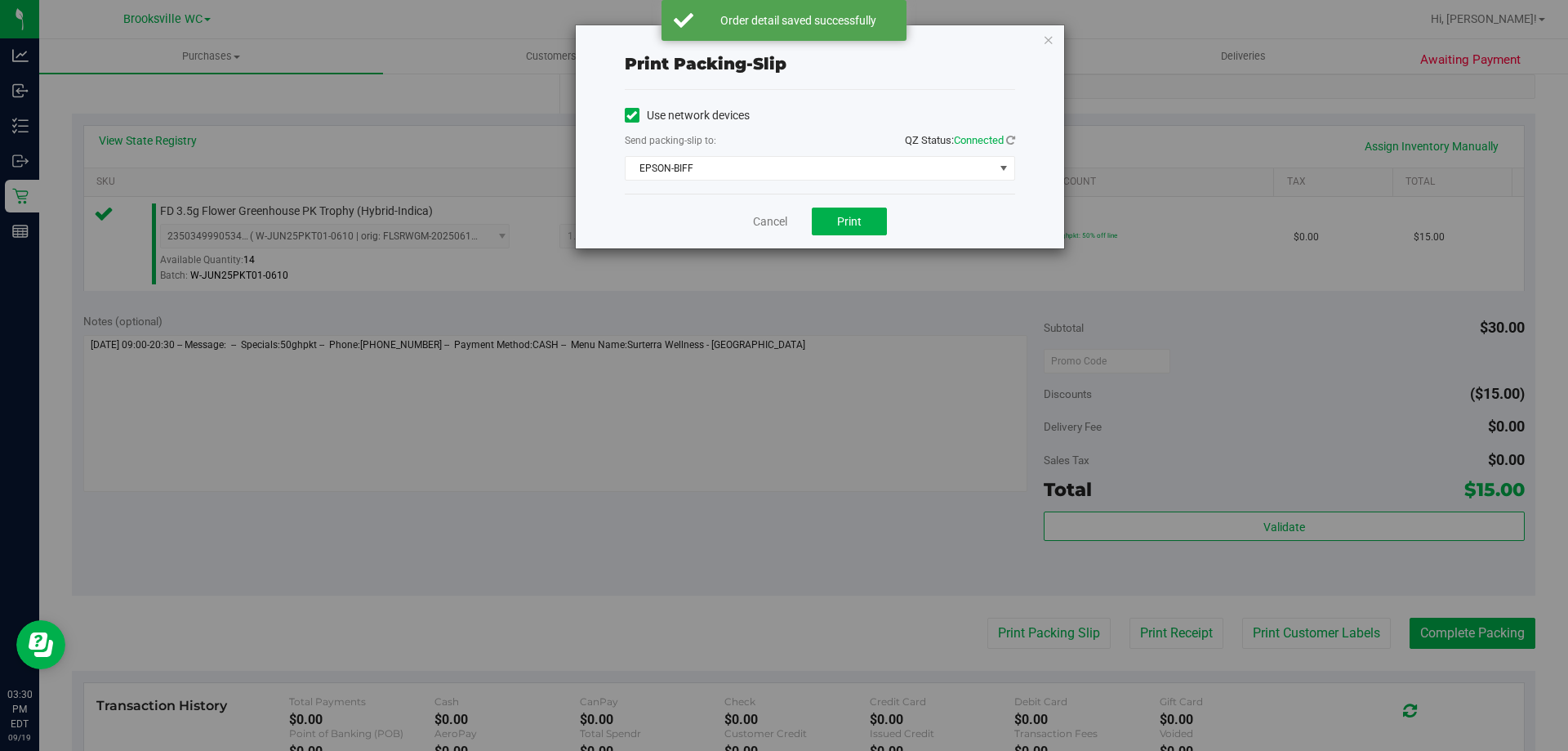
drag, startPoint x: 850, startPoint y: 185, endPoint x: 850, endPoint y: 212, distance: 27.0
click at [850, 190] on div "Use network devices Send packing-slip to: QZ Status: Connected EPSON-BIFF Choos…" at bounding box center [820, 141] width 390 height 103
click at [851, 218] on span "Print" at bounding box center [849, 221] width 24 height 13
click at [756, 224] on link "Cancel" at bounding box center [770, 221] width 34 height 17
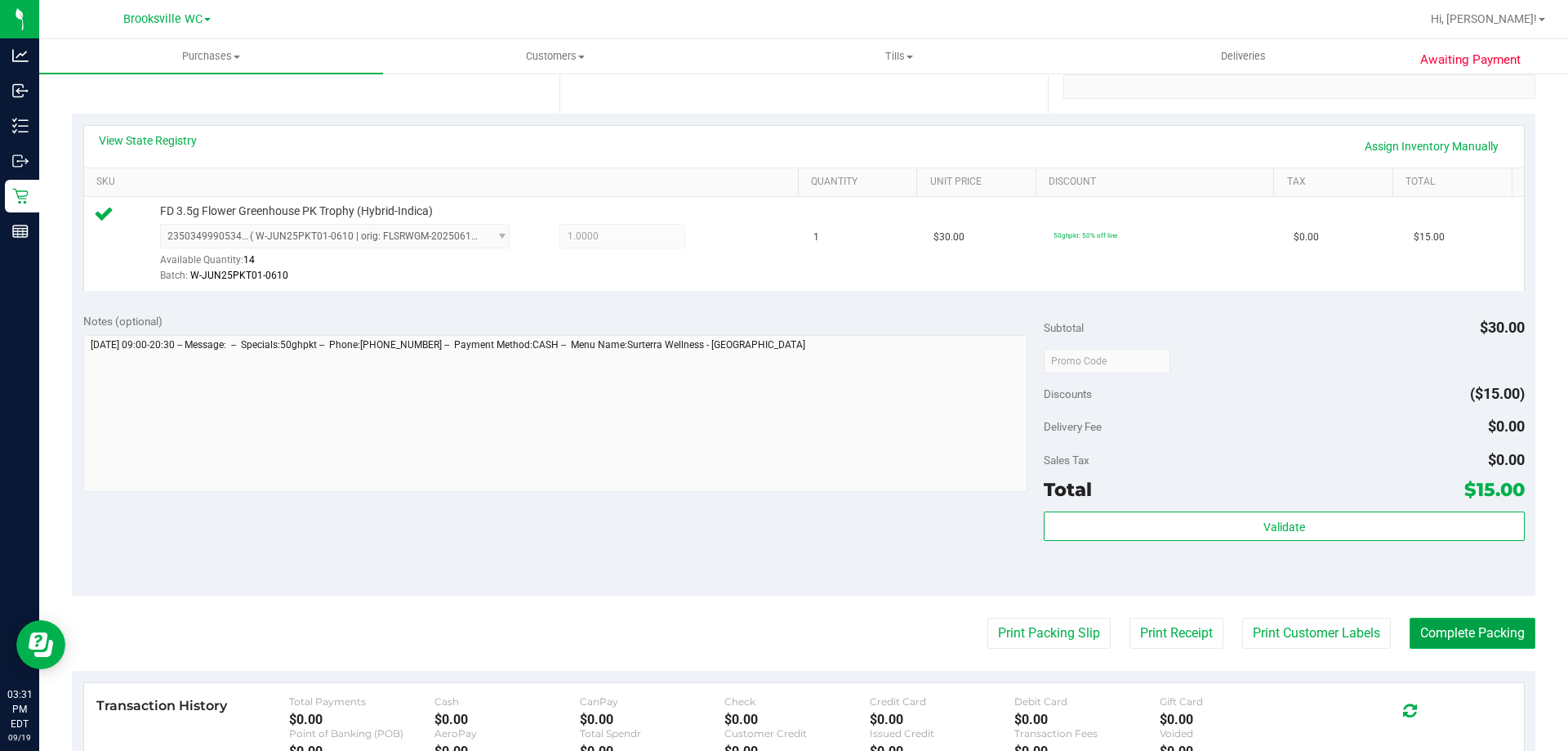
click at [1451, 633] on button "Complete Packing" at bounding box center [1472, 633] width 126 height 31
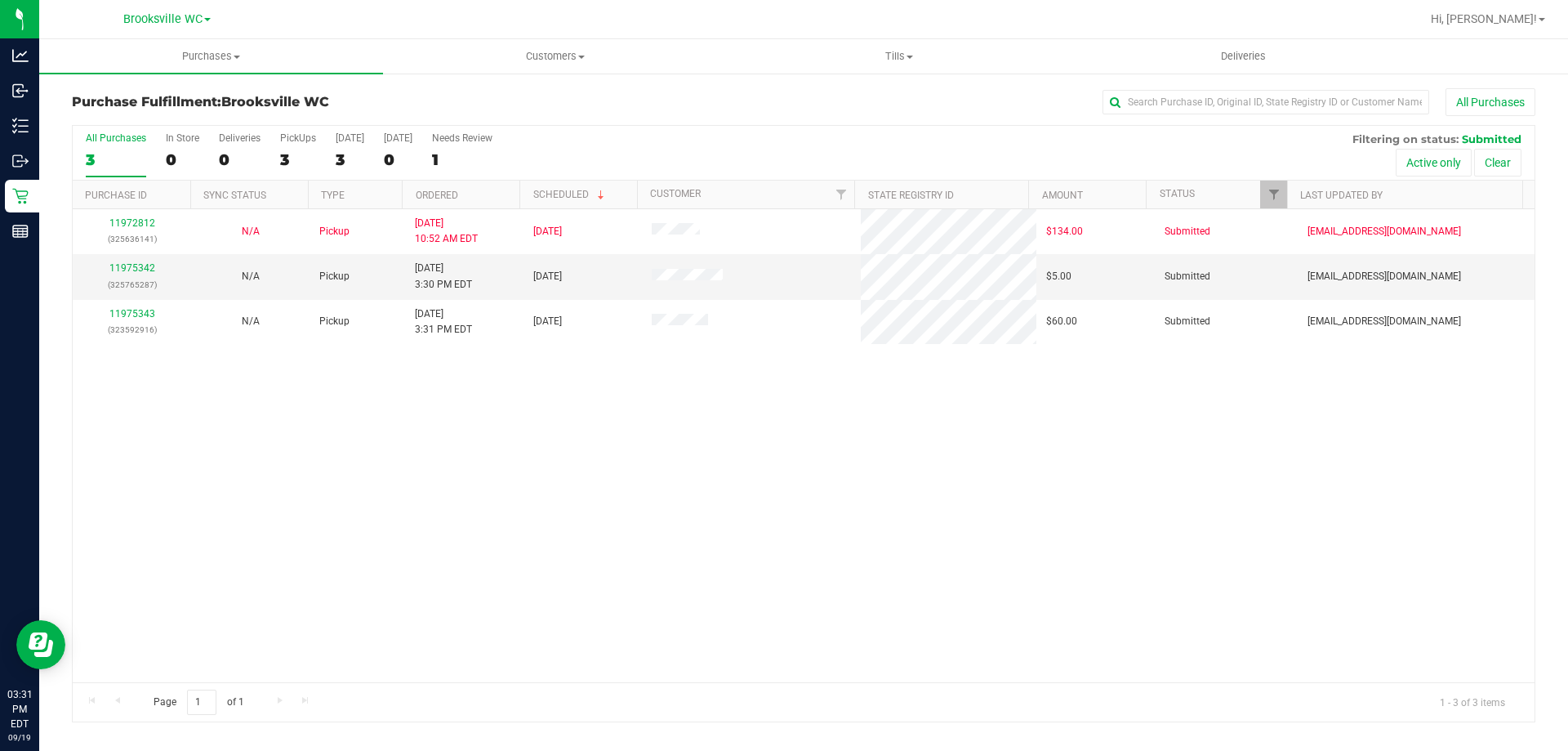
click at [538, 529] on div "11972812 (325636141) N/A Pickup [DATE] 10:52 AM EDT 9/19/2025 $134.00 Submitted…" at bounding box center [803, 445] width 1462 height 473
click at [138, 264] on link "11975342" at bounding box center [132, 268] width 45 height 12
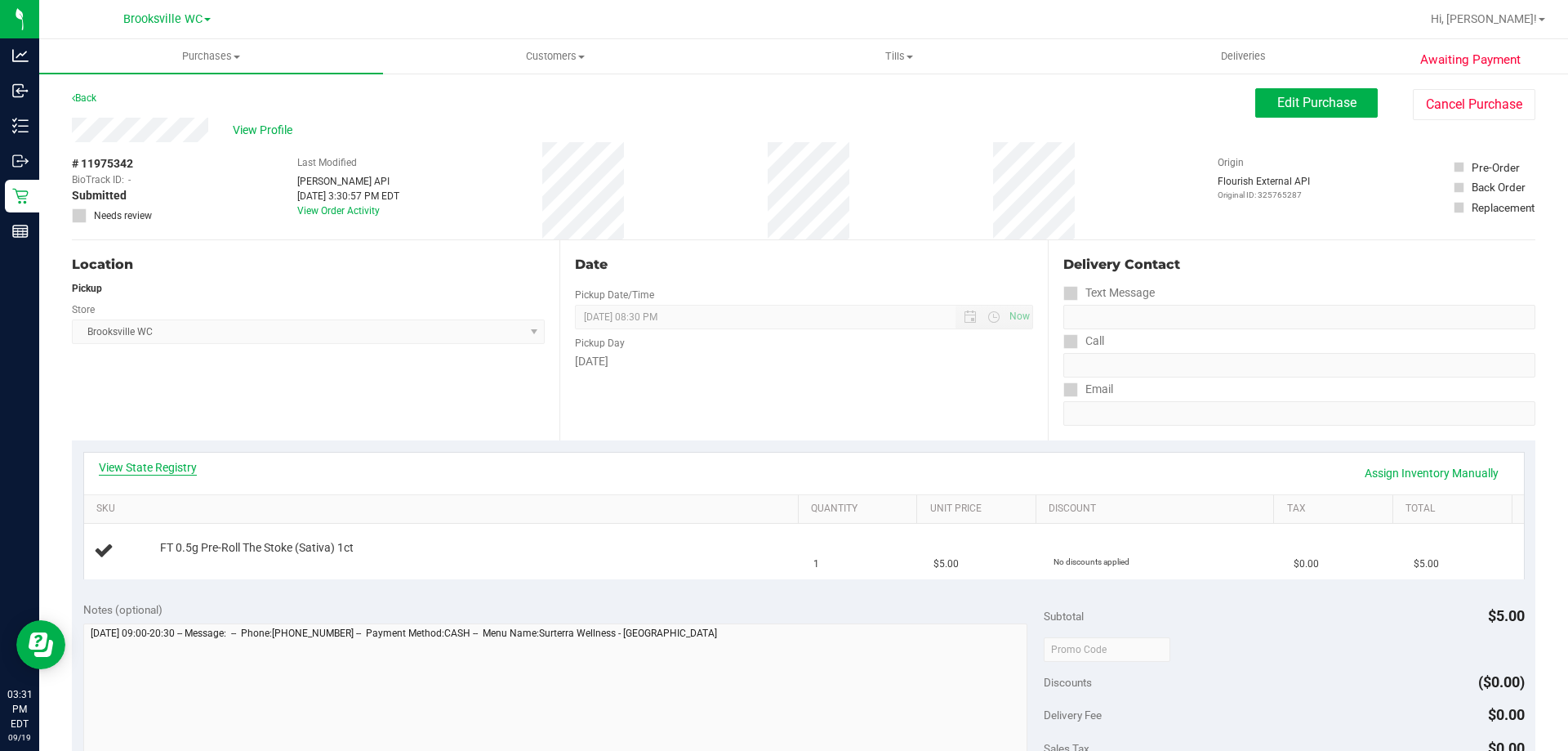
click at [152, 460] on link "View State Registry" at bounding box center [148, 467] width 98 height 16
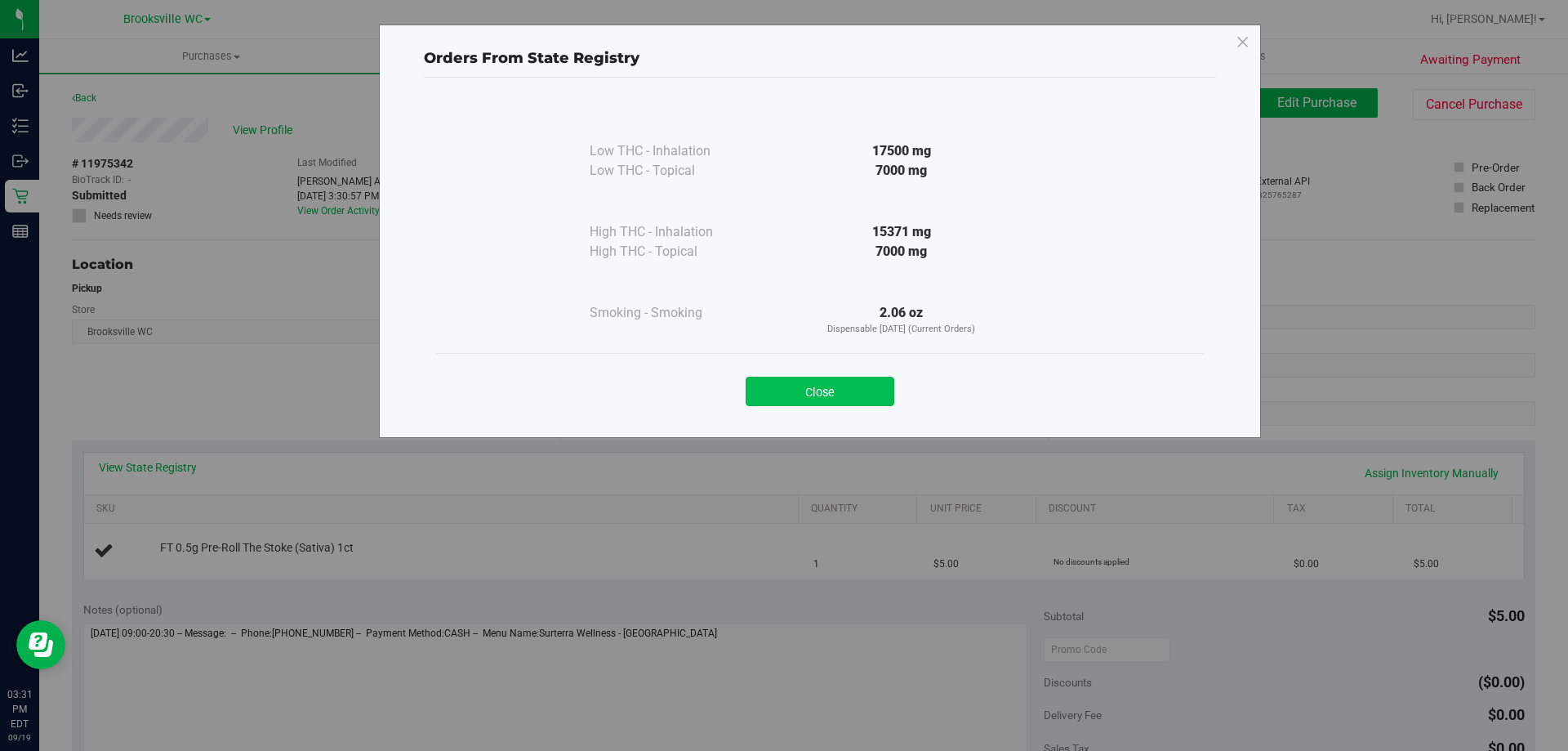
click at [879, 396] on button "Close" at bounding box center [820, 391] width 149 height 29
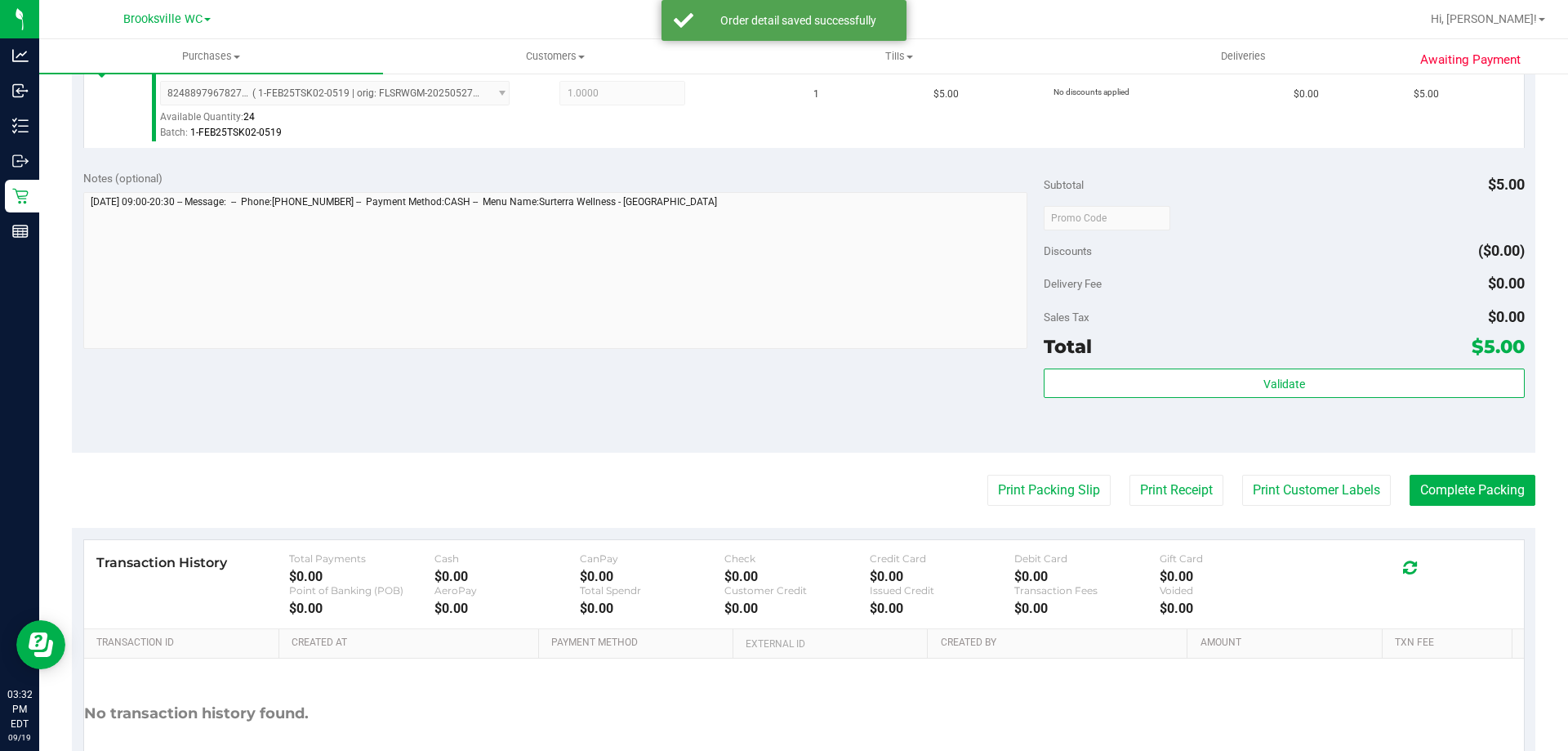
scroll to position [490, 0]
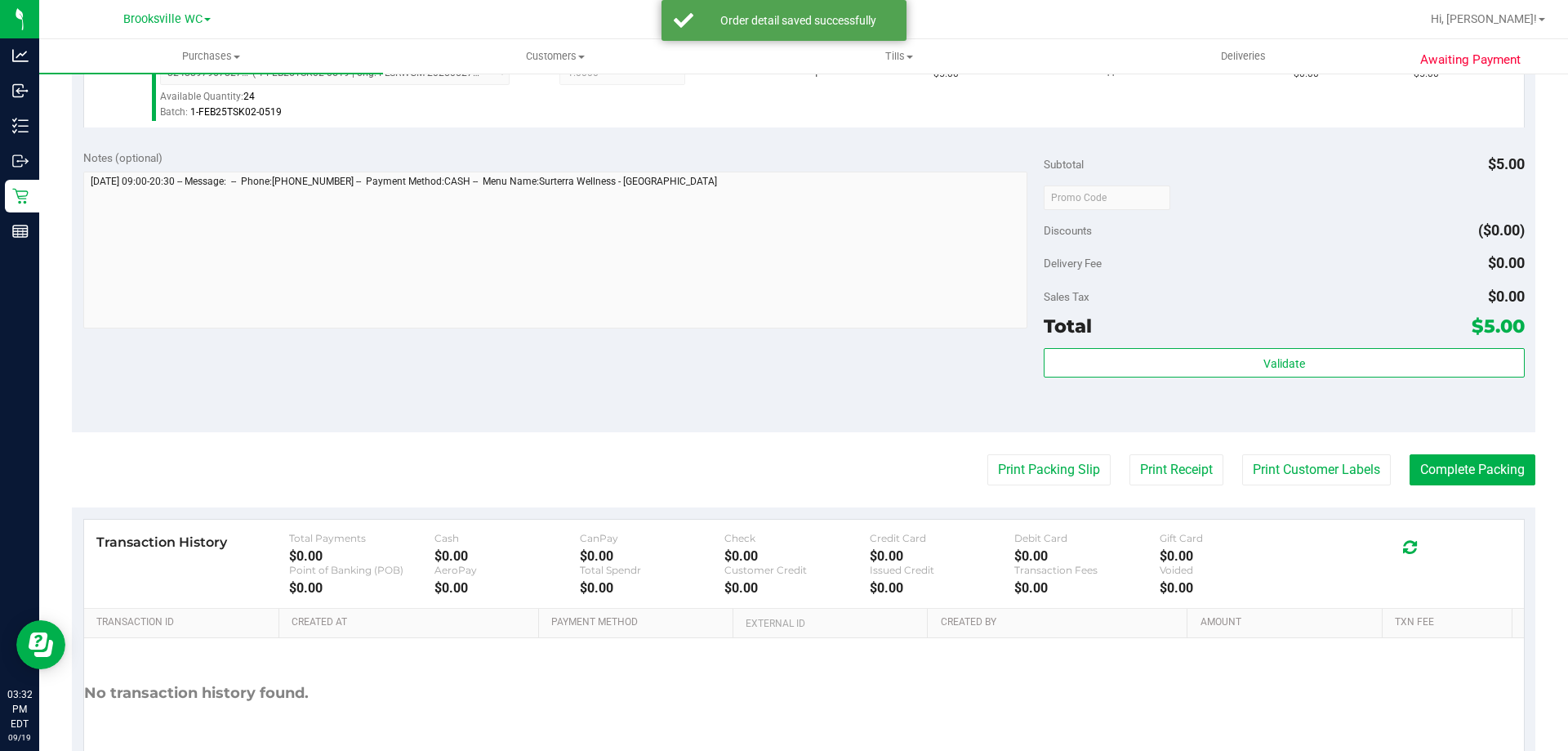
drag, startPoint x: 1220, startPoint y: 346, endPoint x: 1215, endPoint y: 387, distance: 41.3
click at [1215, 390] on div "Subtotal $5.00 Discounts ($0.00) Delivery Fee $0.00 Sales Tax $0.00 Total $5.00…" at bounding box center [1284, 286] width 481 height 272
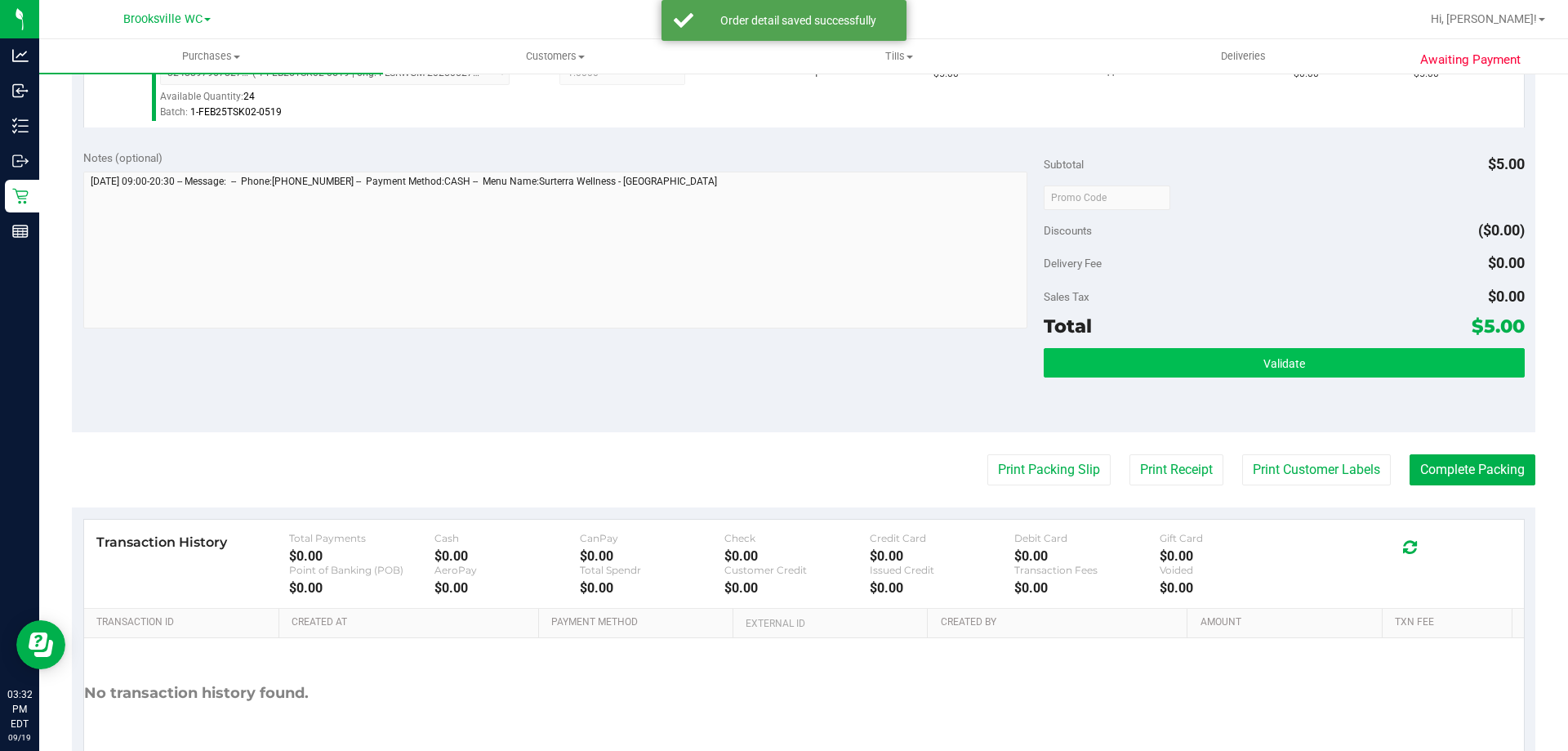
drag, startPoint x: 1215, startPoint y: 383, endPoint x: 1215, endPoint y: 362, distance: 21.0
click at [1215, 382] on div "Validate" at bounding box center [1284, 385] width 481 height 73
click at [1215, 362] on button "Validate" at bounding box center [1284, 363] width 481 height 29
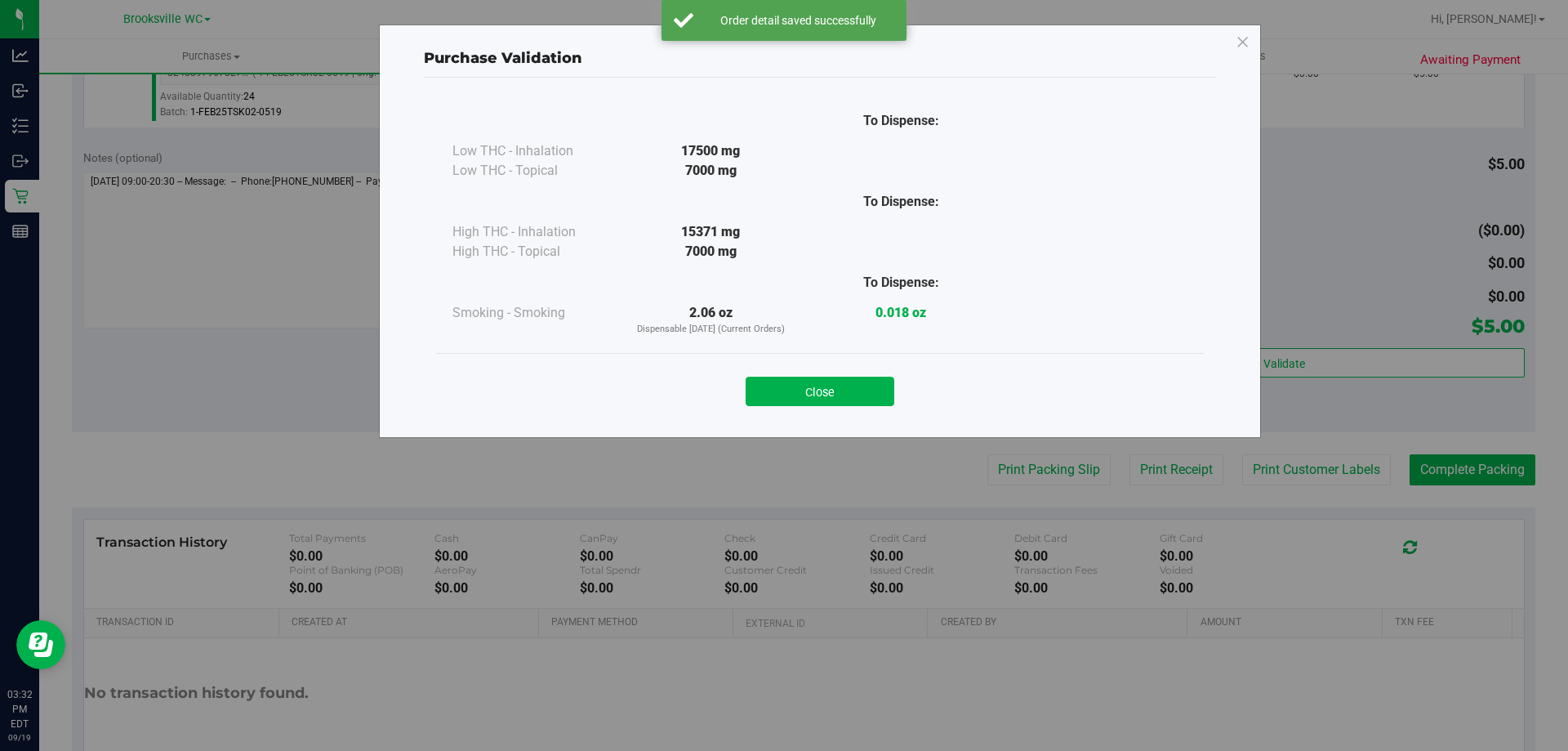
drag, startPoint x: 839, startPoint y: 398, endPoint x: 930, endPoint y: 415, distance: 92.6
click at [839, 398] on button "Close" at bounding box center [820, 391] width 149 height 29
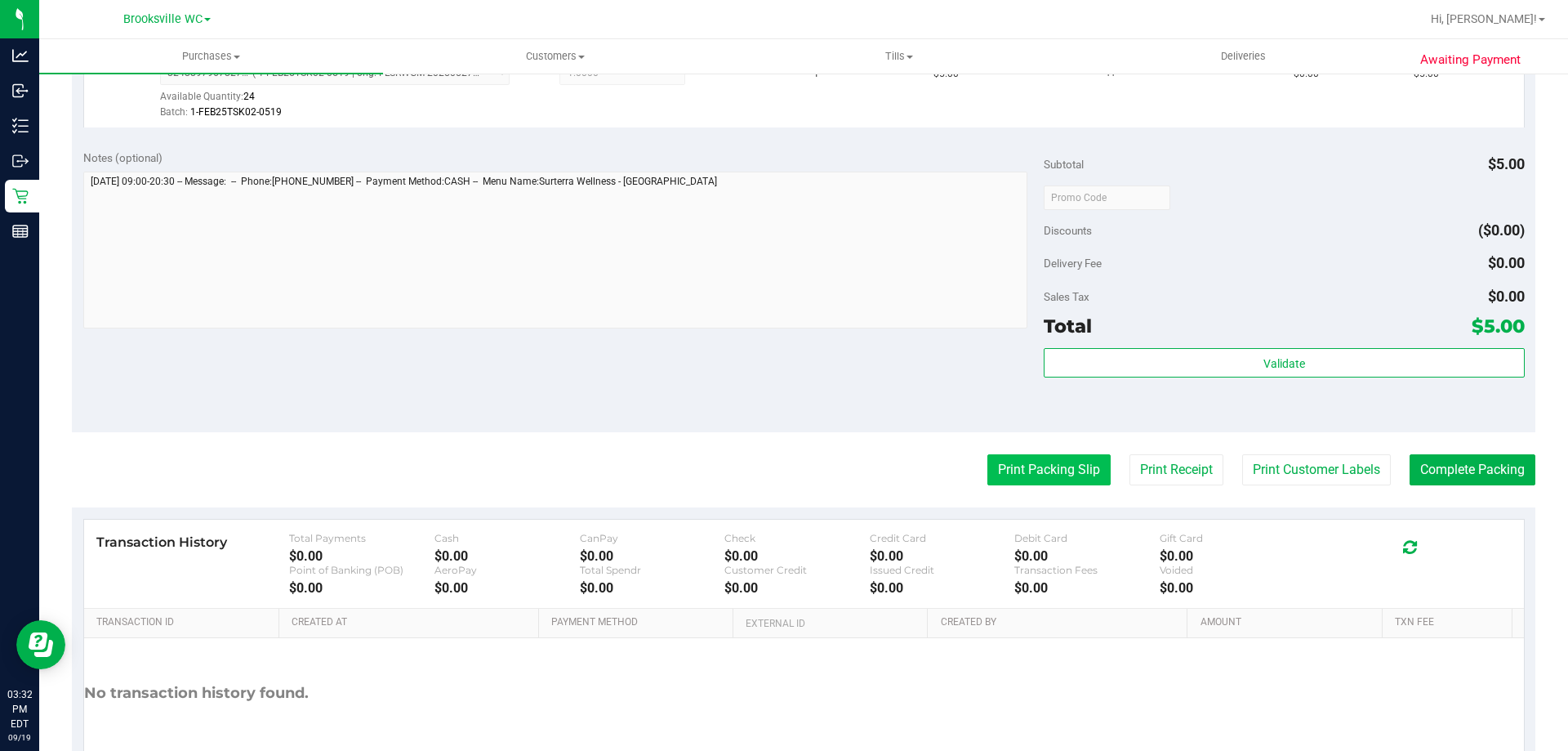
click at [1013, 469] on button "Print Packing Slip" at bounding box center [1049, 470] width 123 height 31
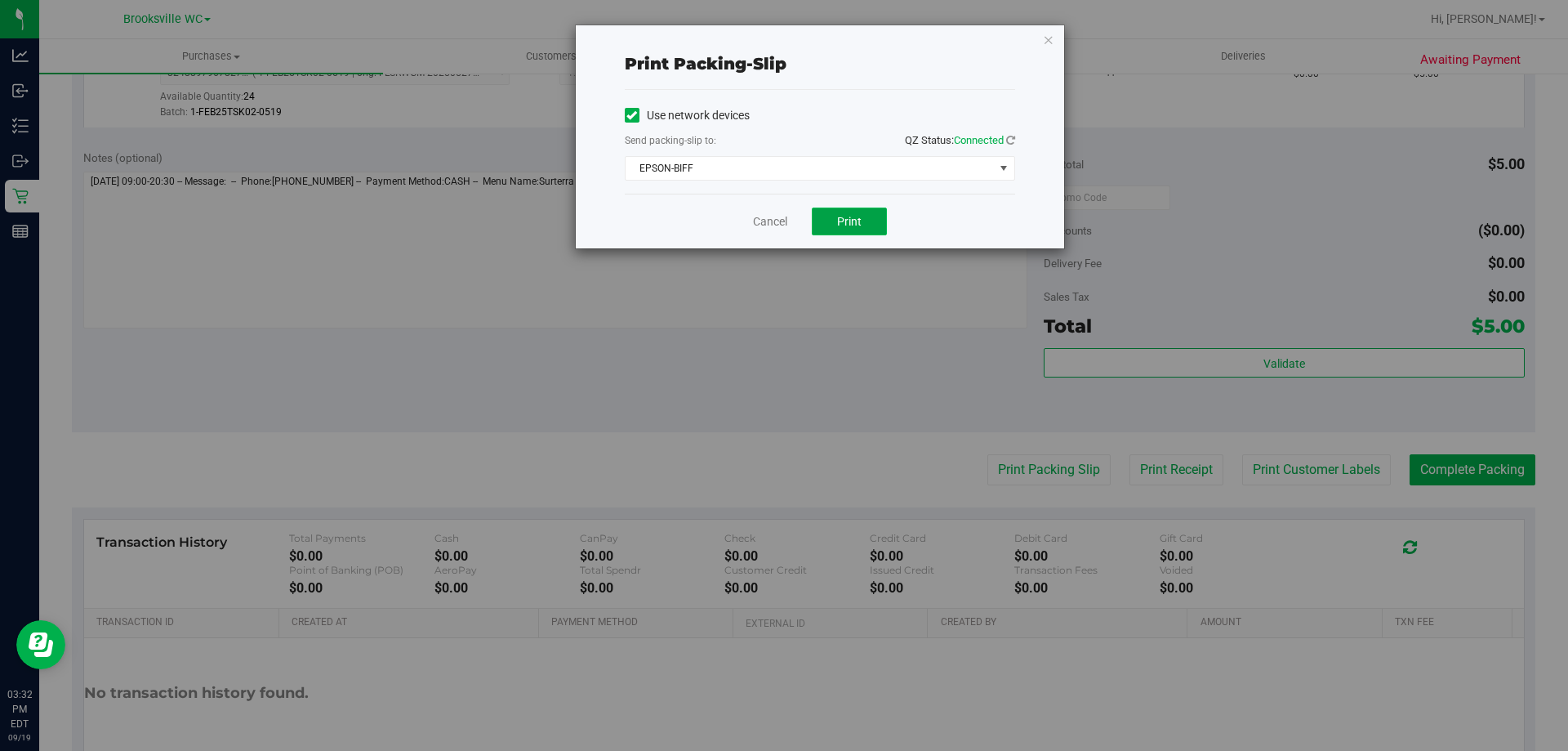
click at [873, 214] on button "Print" at bounding box center [849, 221] width 75 height 28
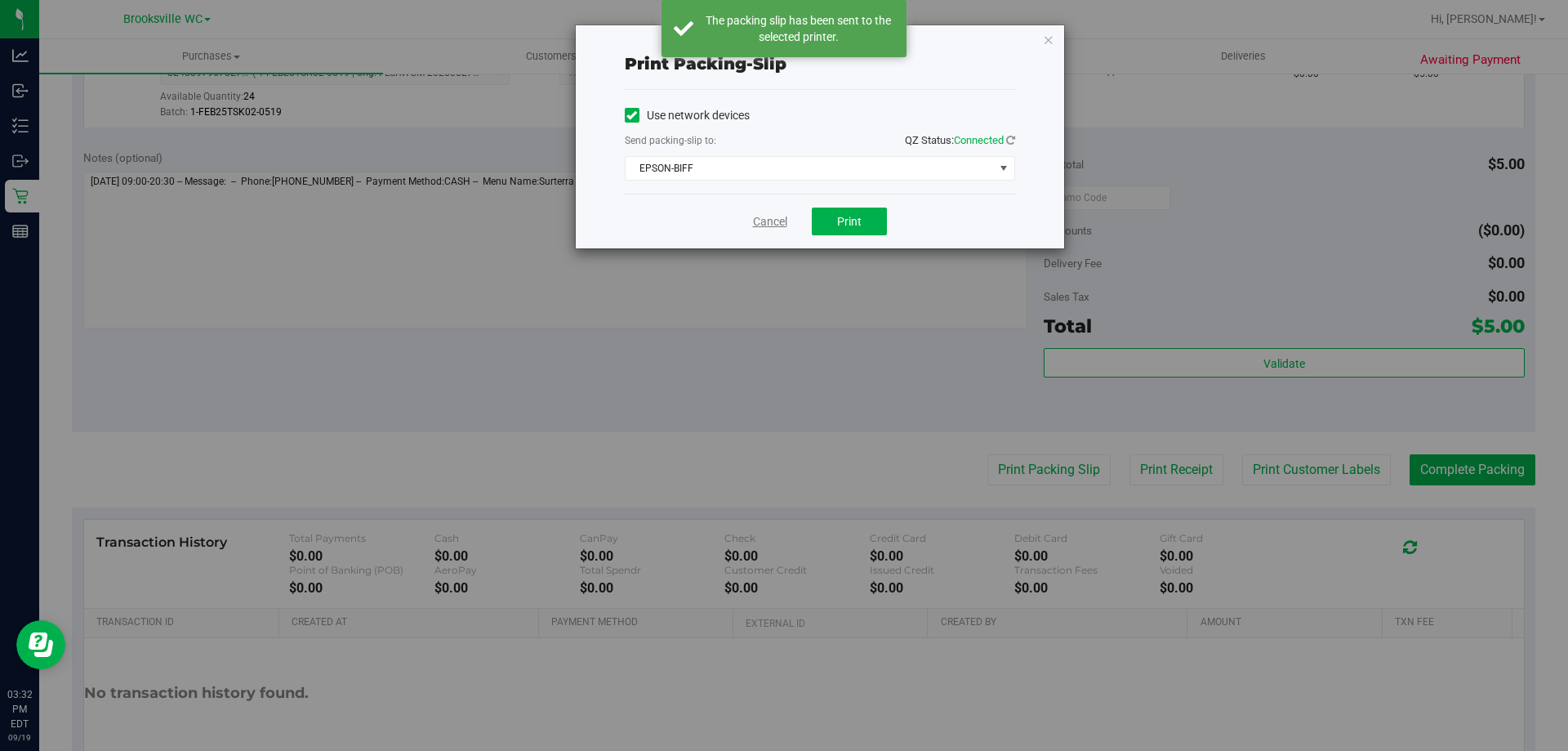
click at [774, 218] on link "Cancel" at bounding box center [770, 221] width 34 height 17
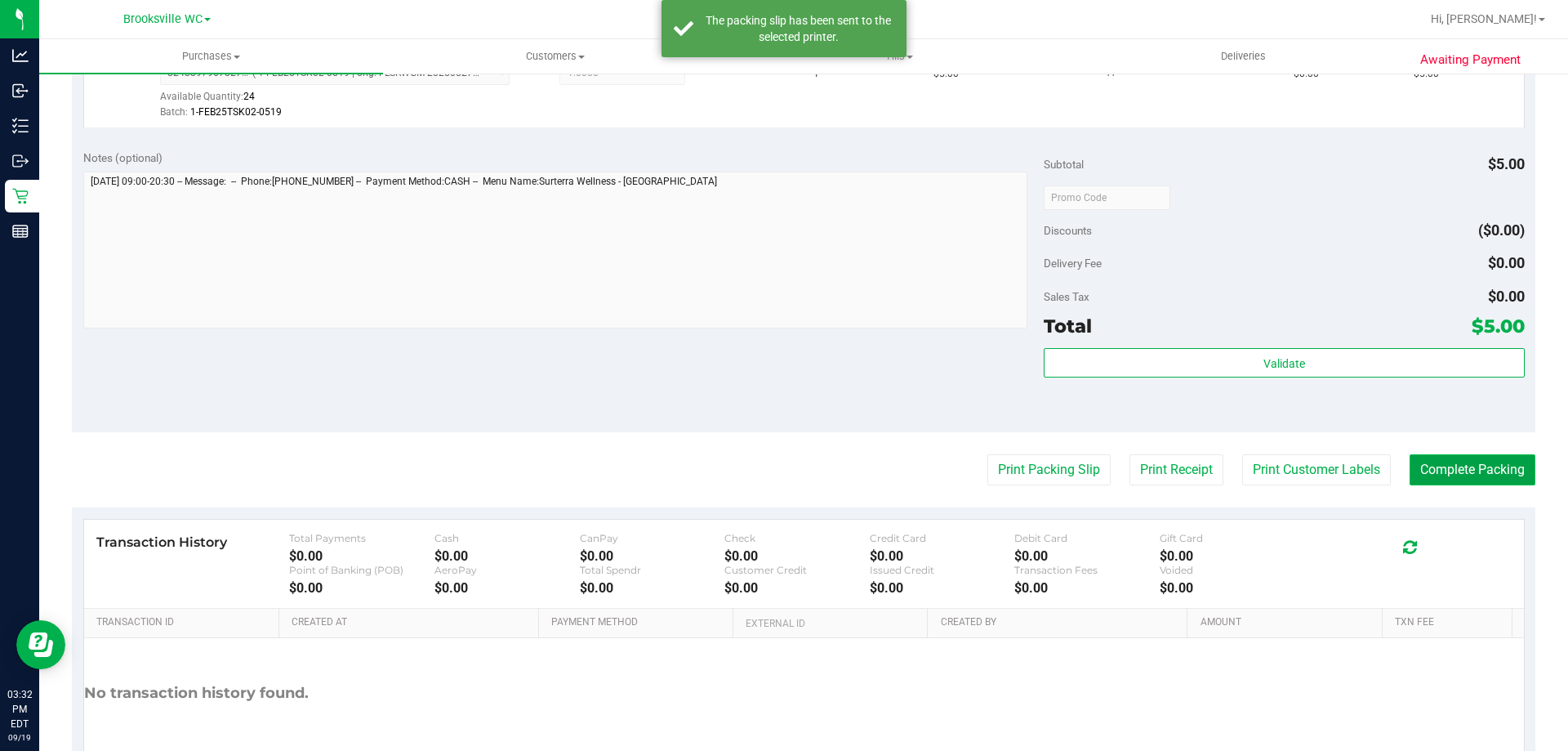
click at [1501, 481] on button "Complete Packing" at bounding box center [1472, 470] width 126 height 31
